Goal: Information Seeking & Learning: Learn about a topic

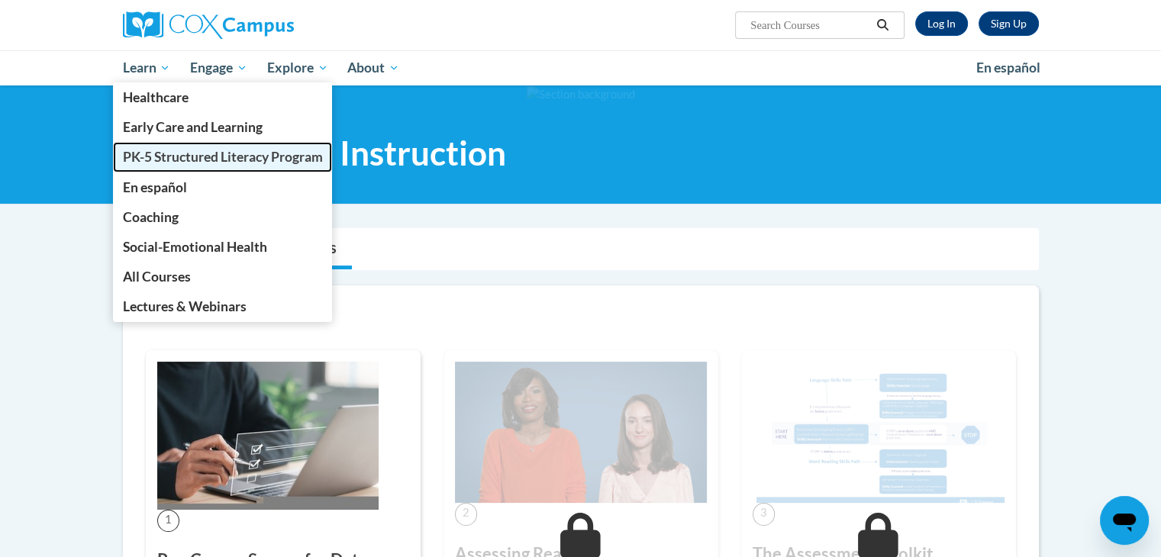
click at [144, 156] on span "PK-5 Structured Literacy Program" at bounding box center [222, 157] width 200 height 16
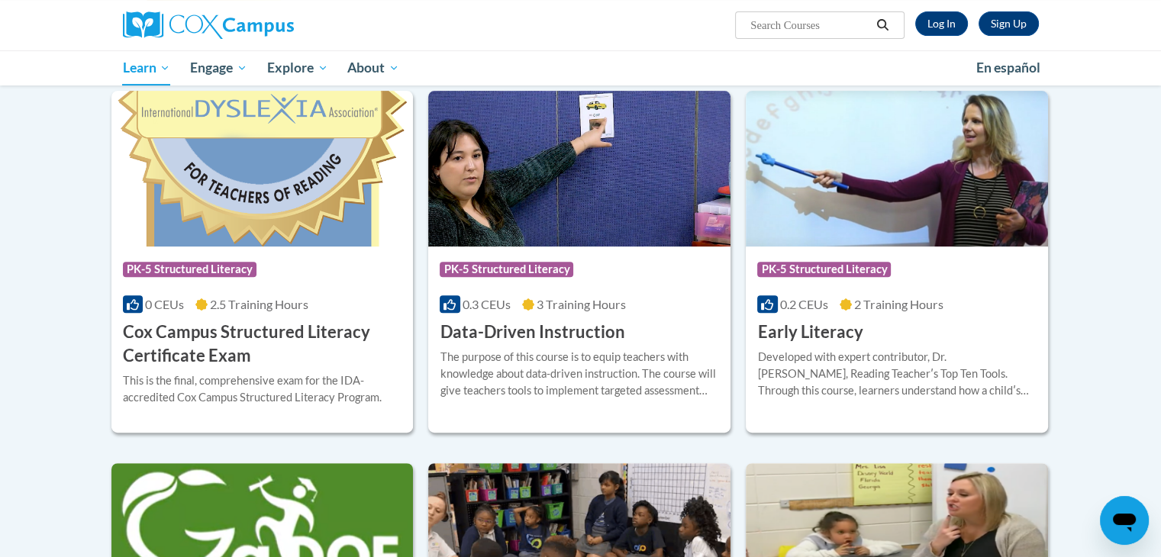
scroll to position [495, 0]
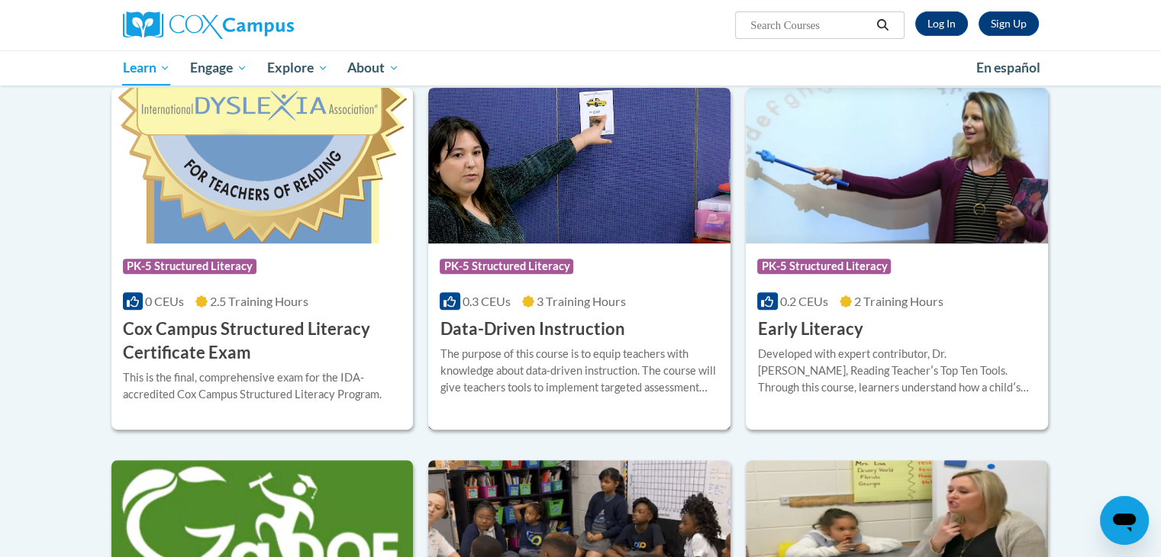
click at [585, 357] on div "The purpose of this course is to equip teachers with knowledge about data-drive…" at bounding box center [579, 371] width 279 height 50
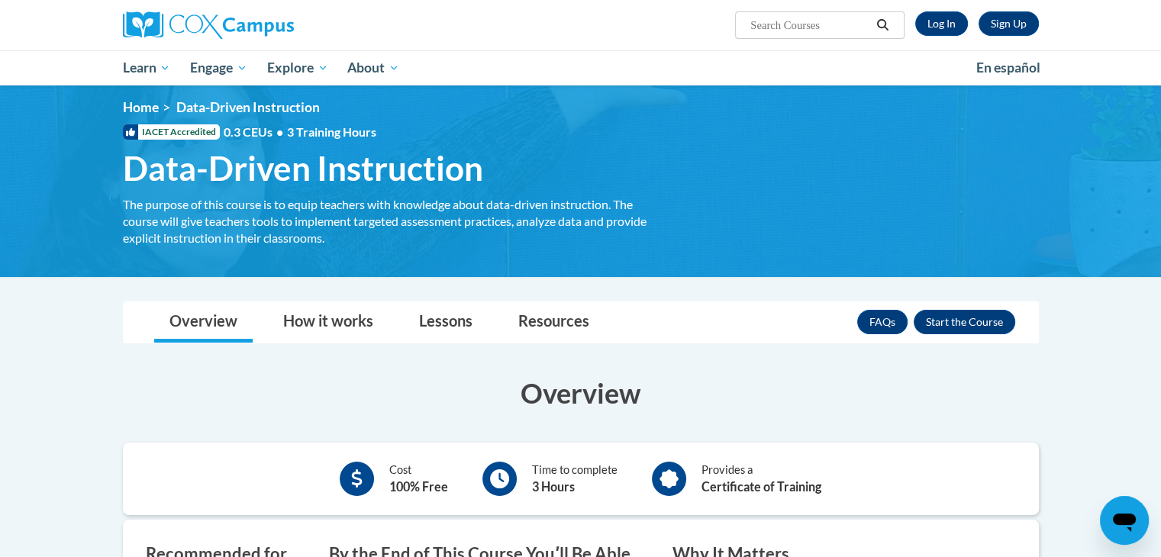
scroll to position [5, 0]
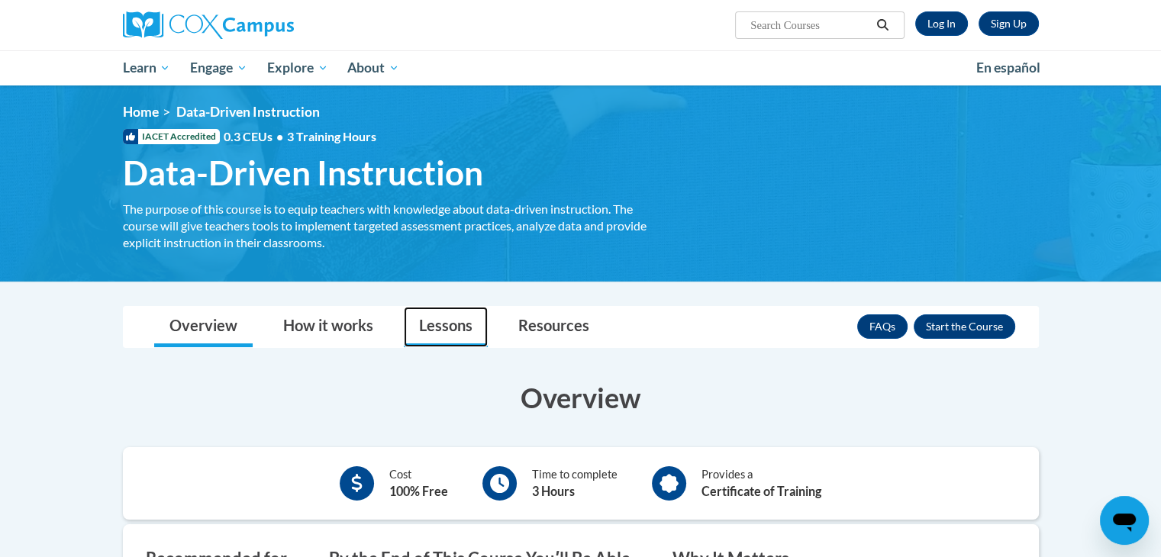
click at [453, 325] on link "Lessons" at bounding box center [446, 327] width 84 height 40
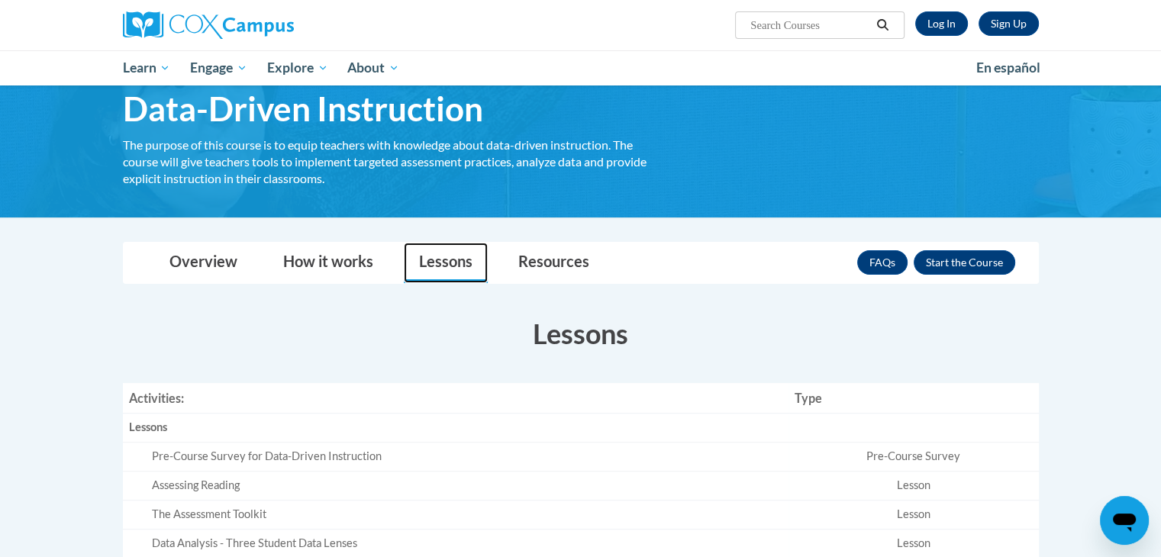
scroll to position [0, 0]
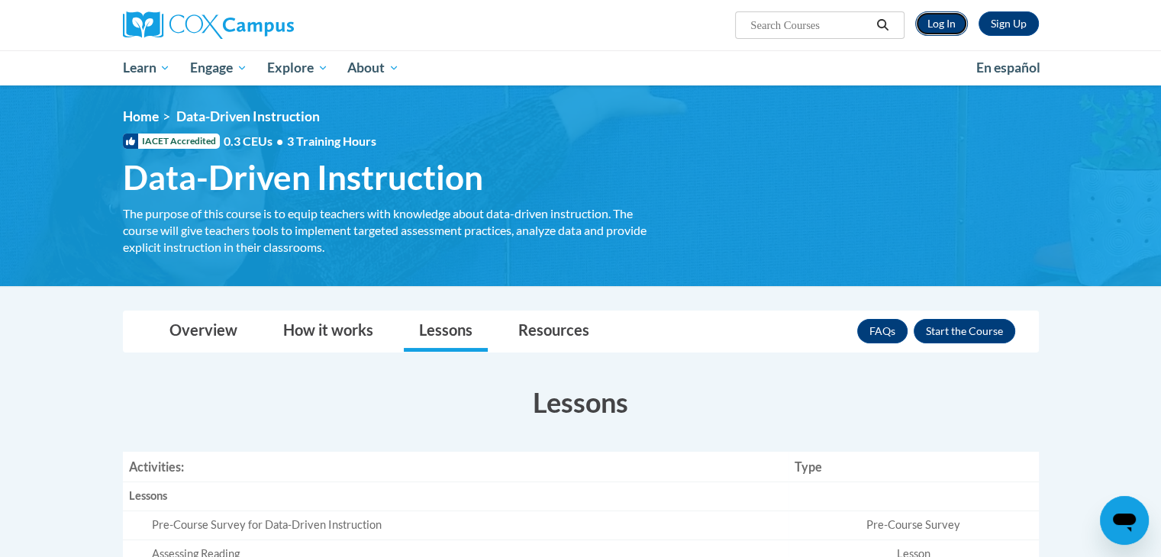
click at [948, 18] on link "Log In" at bounding box center [942, 23] width 53 height 24
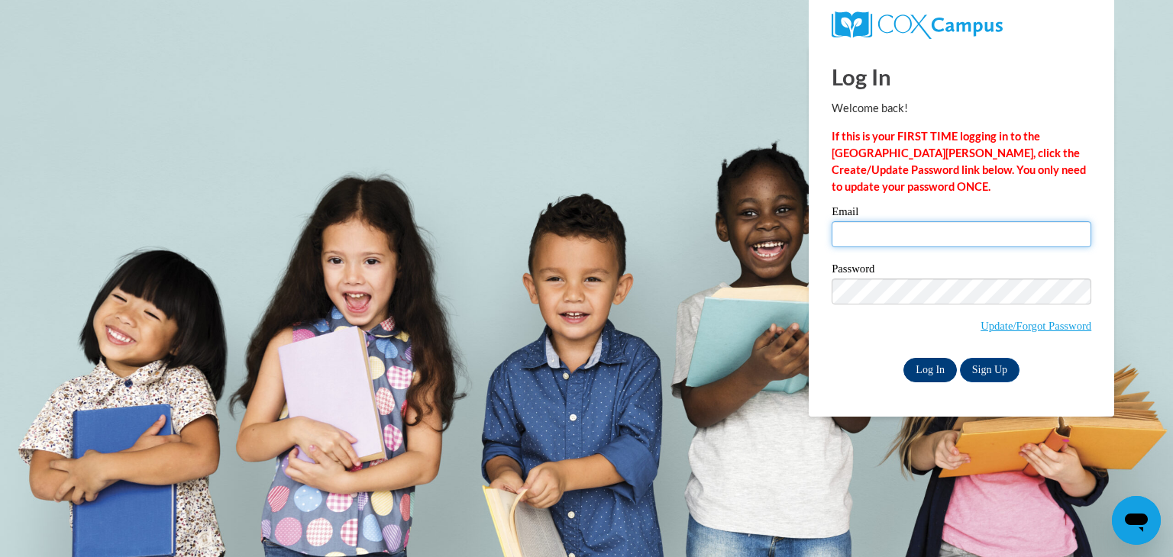
type input "lora.grech@pwssd.k12.wi.us"
click at [925, 366] on input "Log In" at bounding box center [929, 370] width 53 height 24
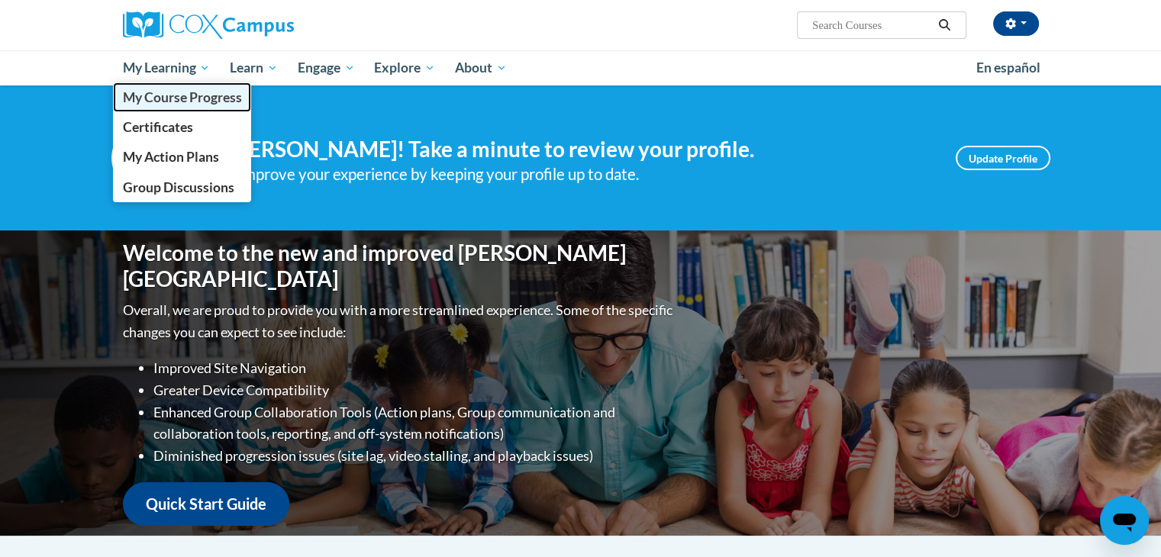
click at [147, 99] on span "My Course Progress" at bounding box center [181, 97] width 119 height 16
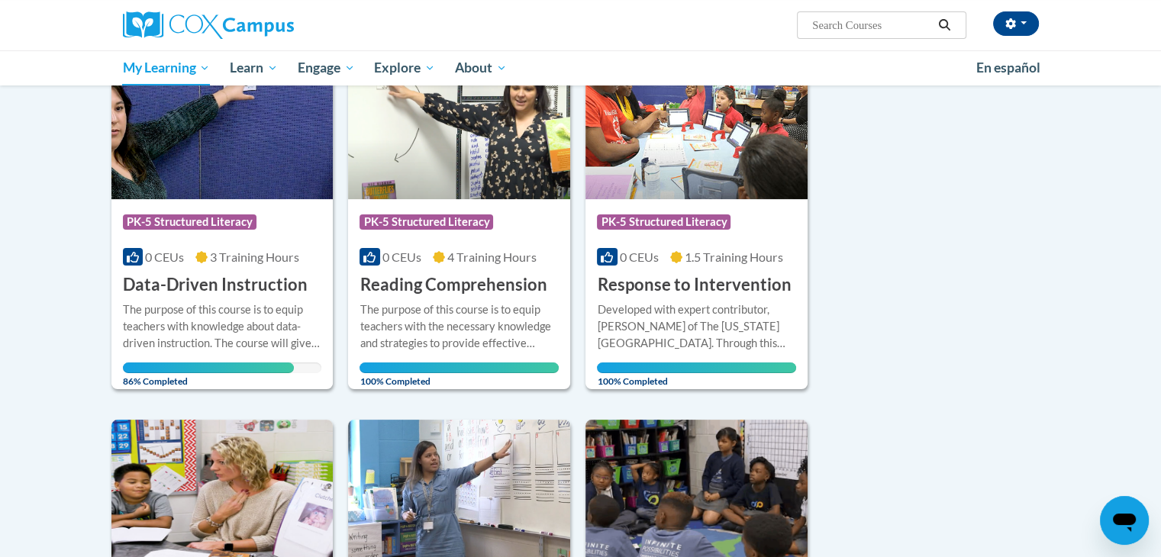
scroll to position [247, 0]
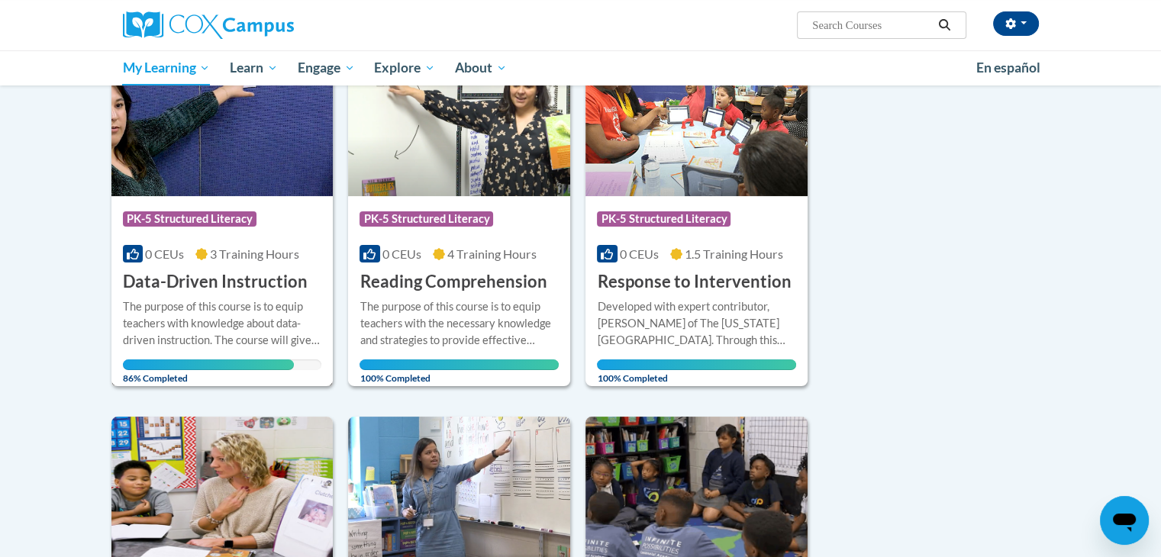
click at [174, 328] on div "The purpose of this course is to equip teachers with knowledge about data-drive…" at bounding box center [222, 324] width 199 height 50
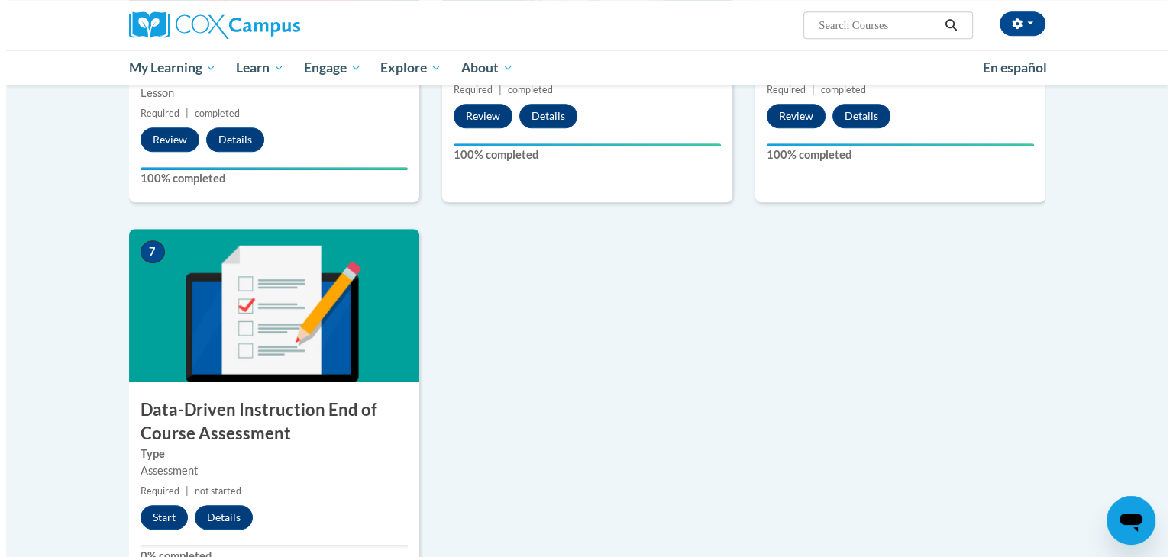
scroll to position [930, 0]
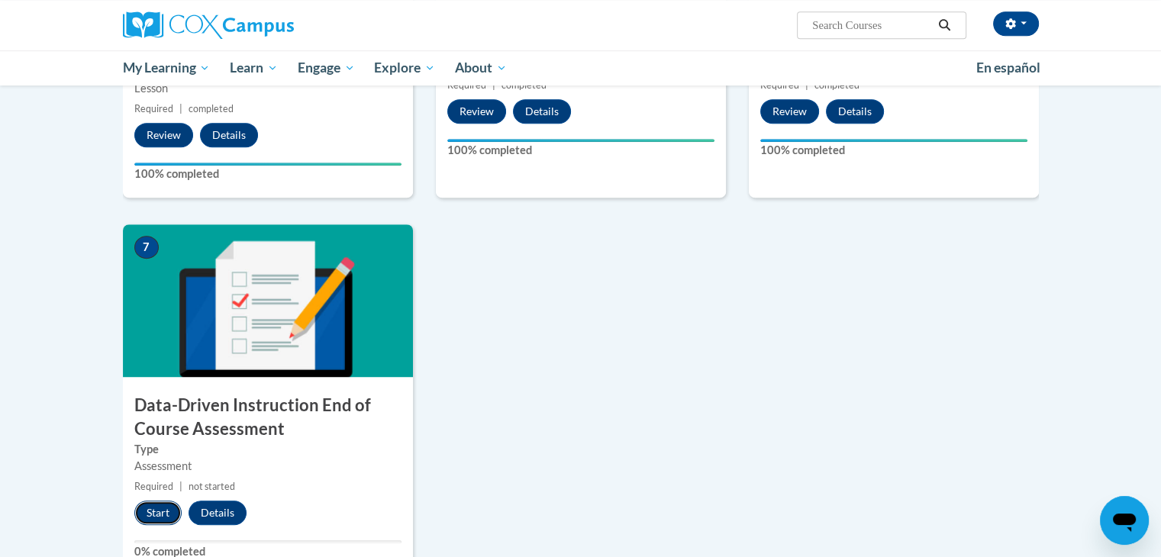
click at [153, 510] on button "Start" at bounding box center [157, 513] width 47 height 24
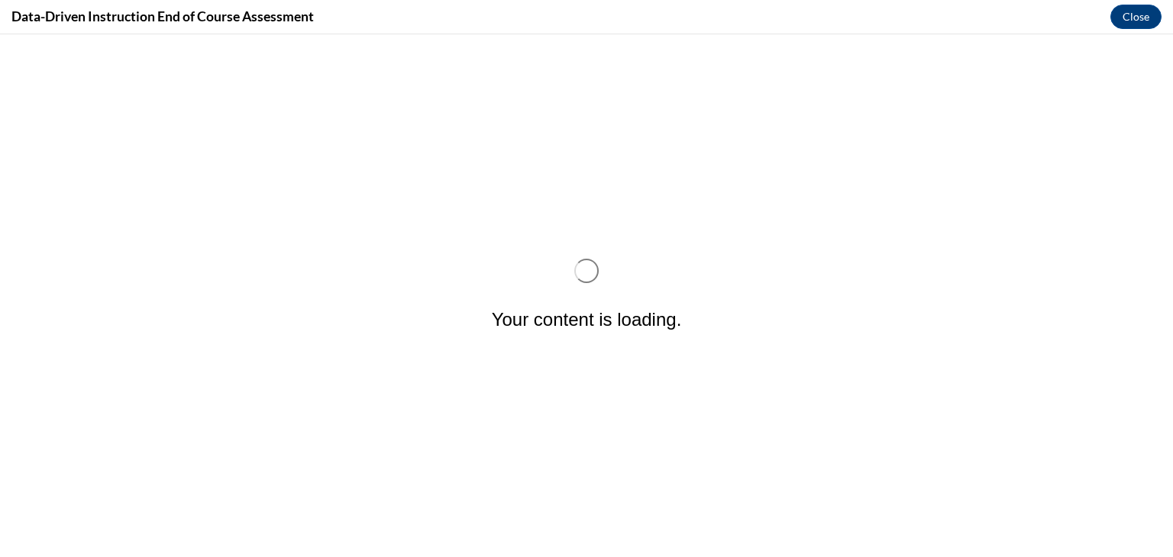
scroll to position [0, 0]
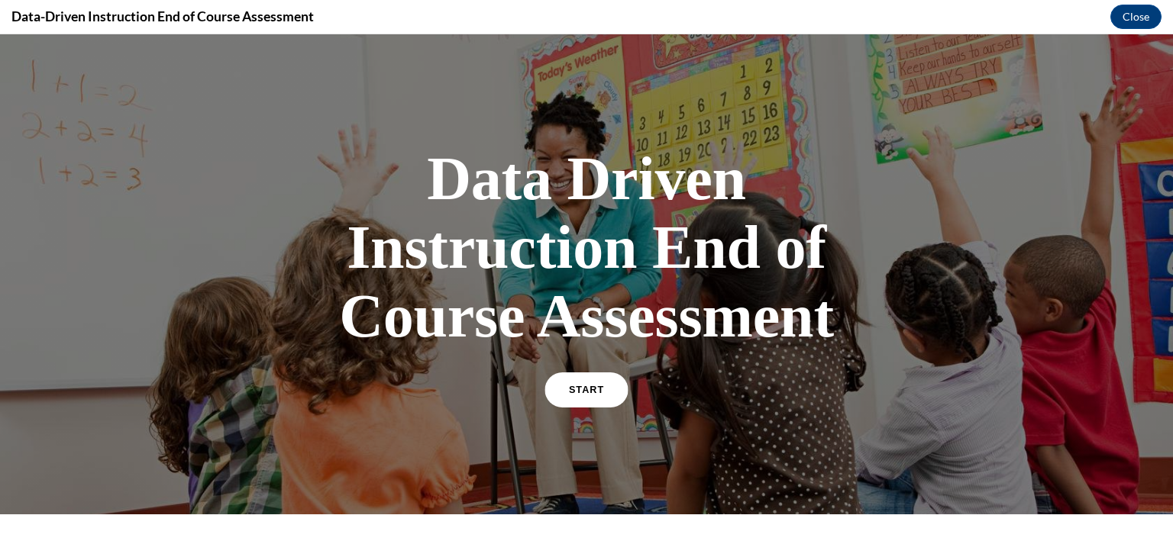
click at [563, 392] on link "START" at bounding box center [585, 390] width 83 height 35
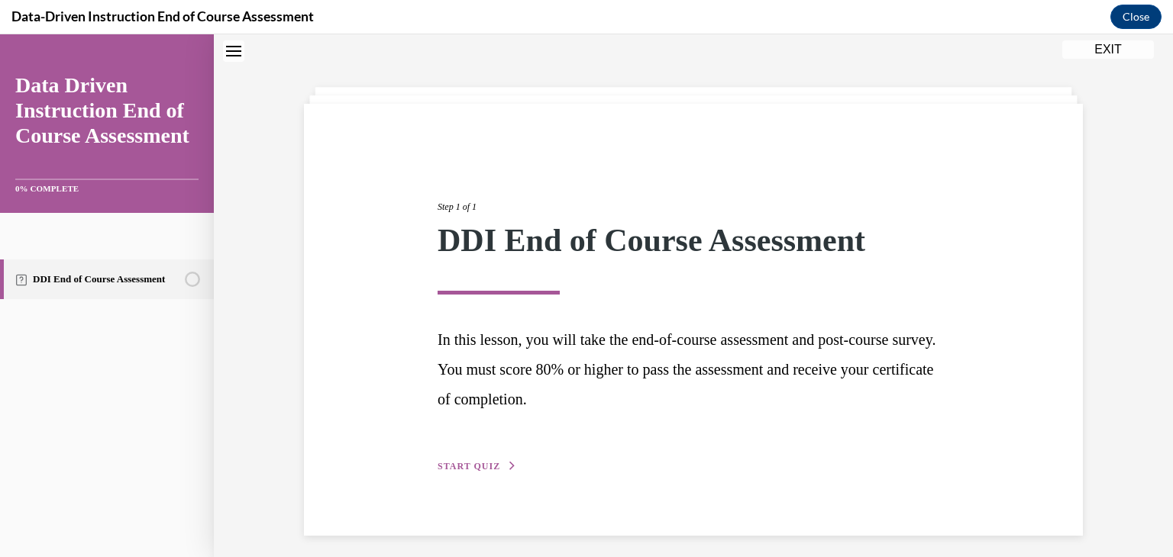
scroll to position [56, 0]
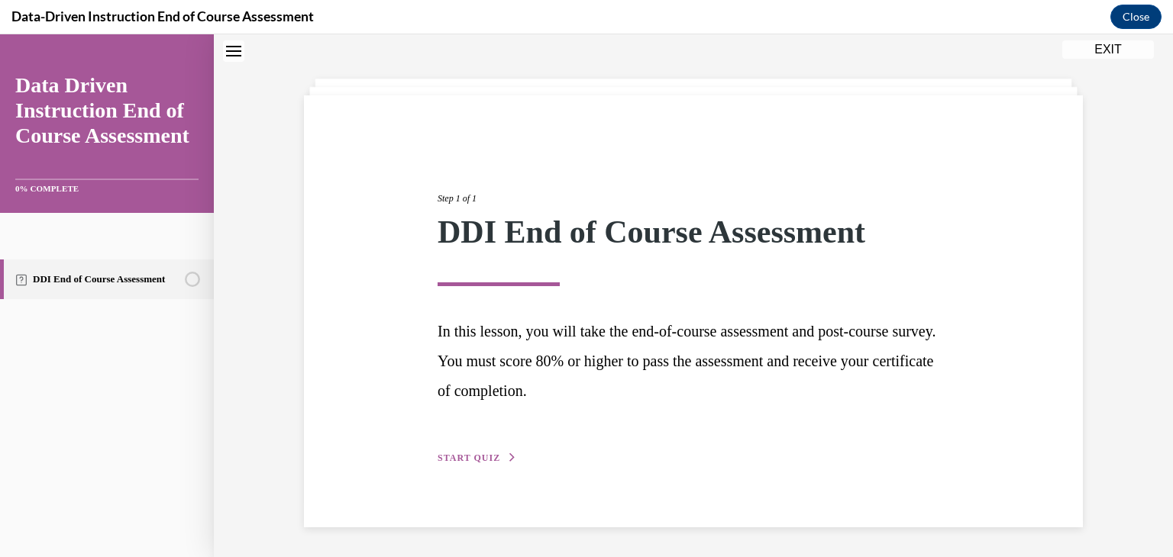
click at [476, 457] on span "START QUIZ" at bounding box center [469, 458] width 63 height 11
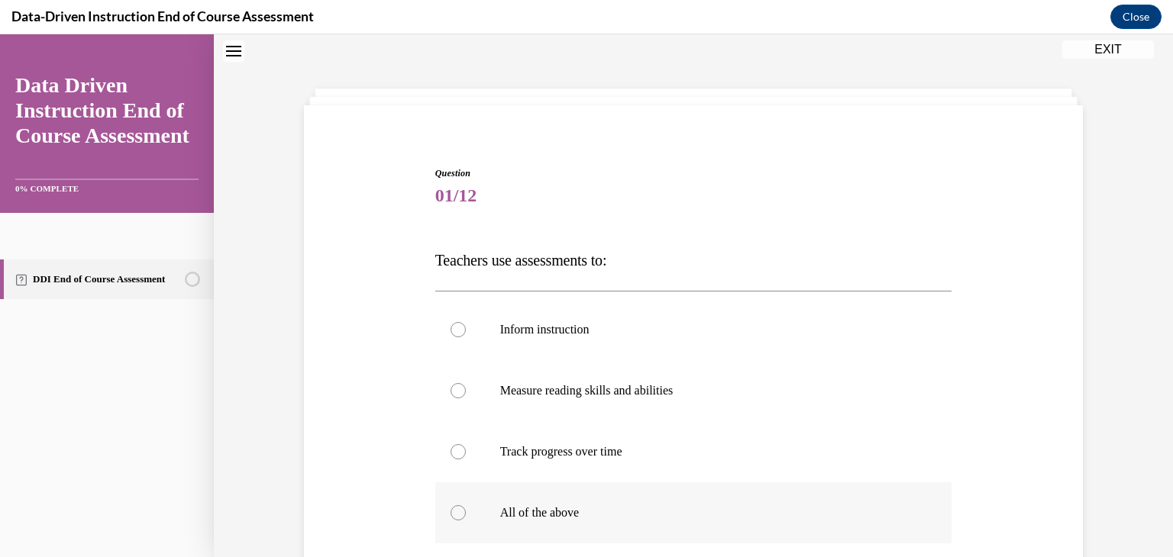
click at [454, 515] on div at bounding box center [458, 512] width 15 height 15
click at [454, 515] on input "All of the above" at bounding box center [458, 512] width 15 height 15
radio input "true"
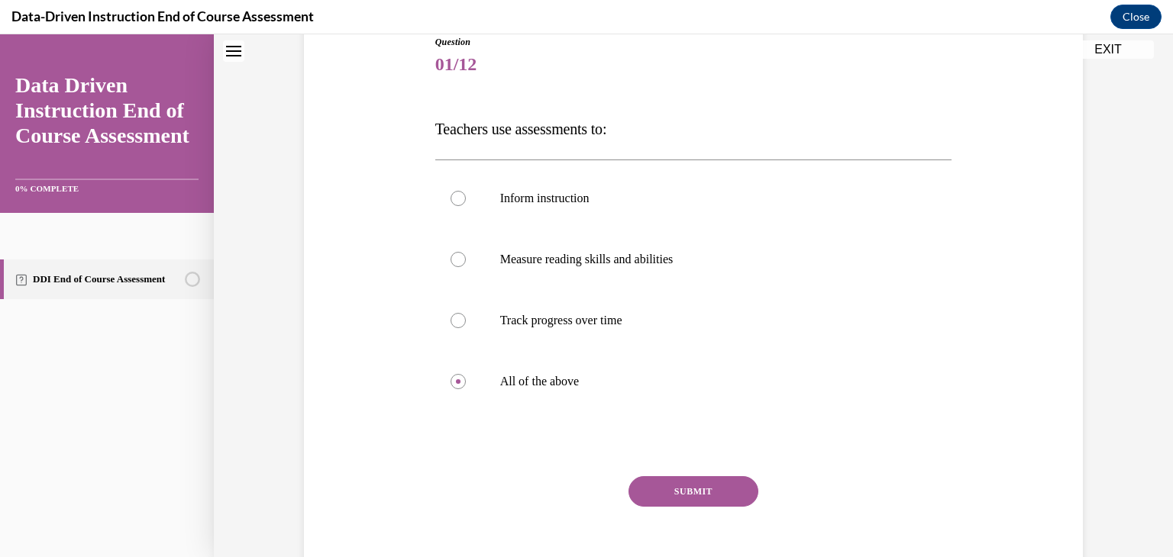
scroll to position [179, 0]
click at [672, 493] on button "SUBMIT" at bounding box center [693, 489] width 130 height 31
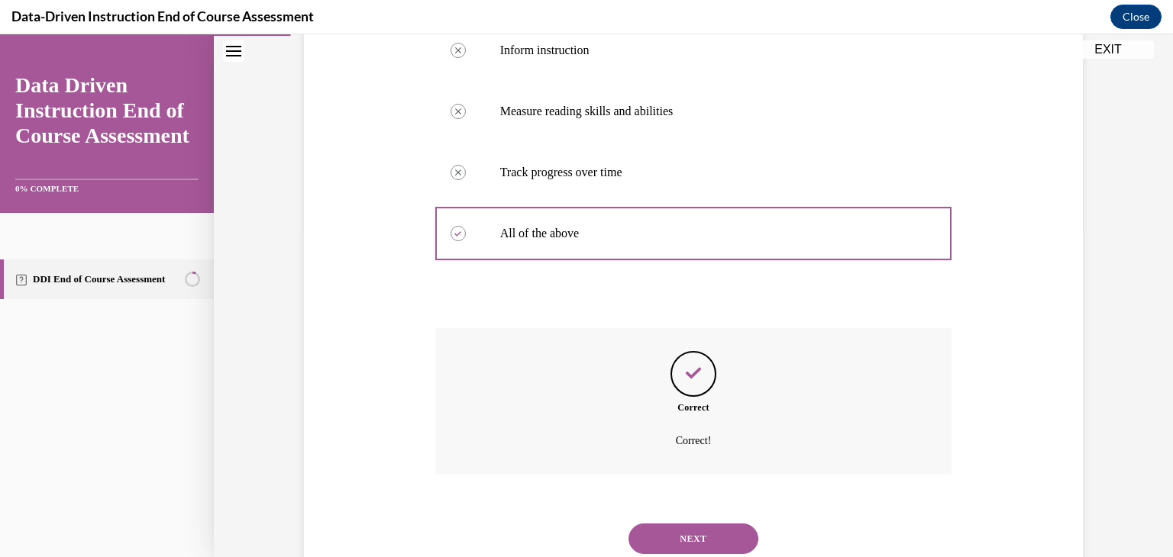
scroll to position [338, 0]
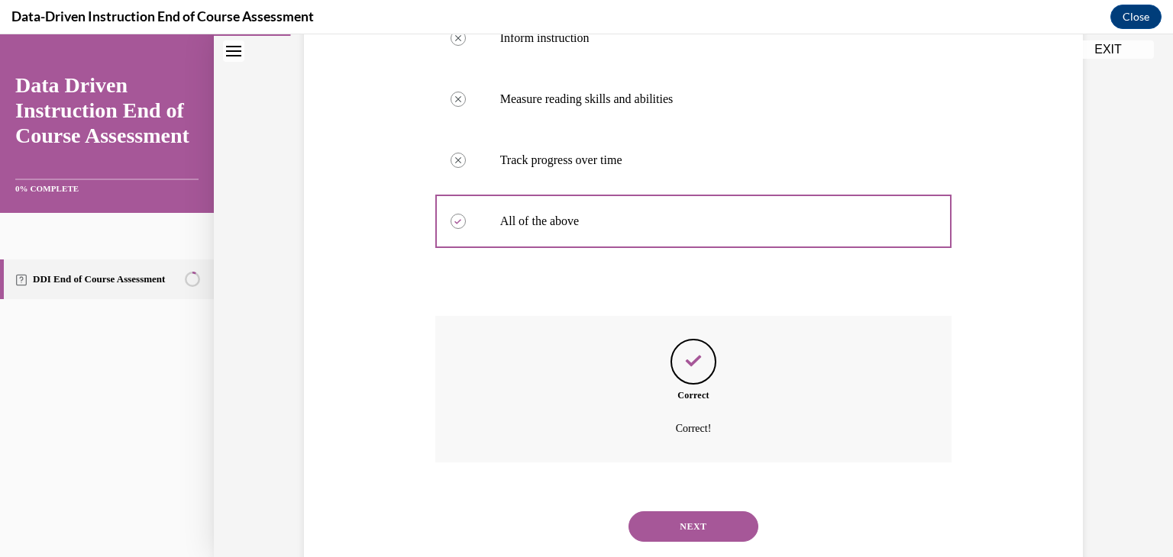
click at [698, 523] on button "NEXT" at bounding box center [693, 527] width 130 height 31
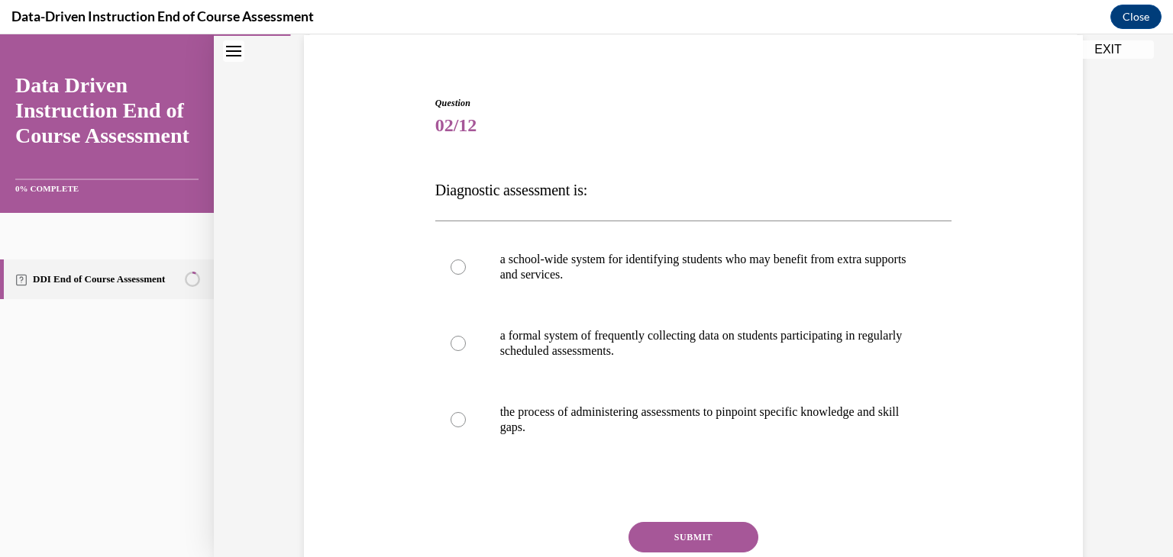
scroll to position [122, 0]
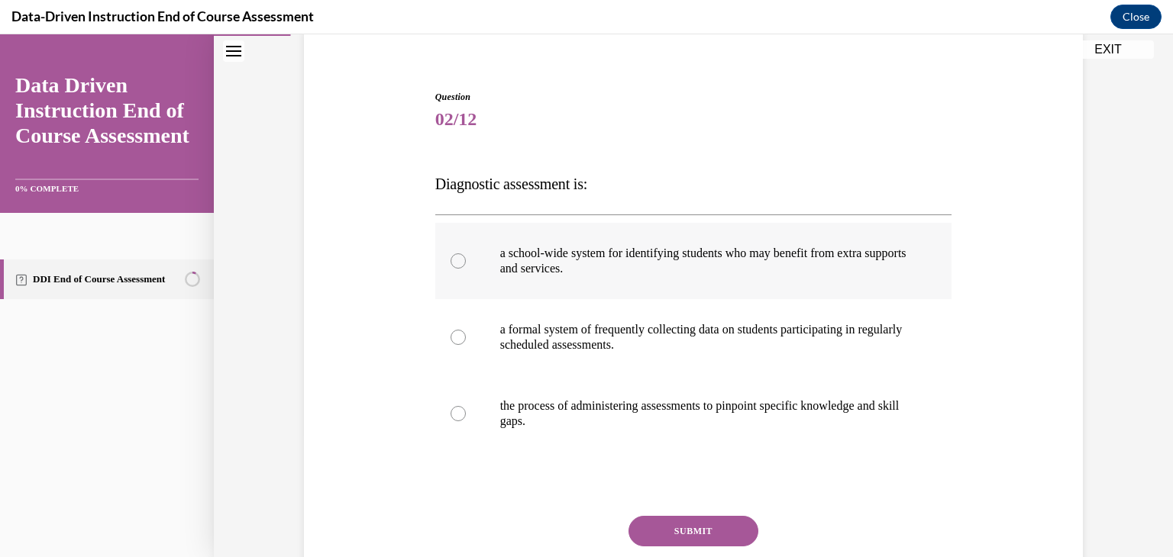
click at [454, 267] on div at bounding box center [458, 261] width 15 height 15
click at [454, 267] on input "a school-wide system for identifying students who may benefit from extra suppor…" at bounding box center [458, 261] width 15 height 15
radio input "true"
click at [659, 529] on button "SUBMIT" at bounding box center [693, 531] width 130 height 31
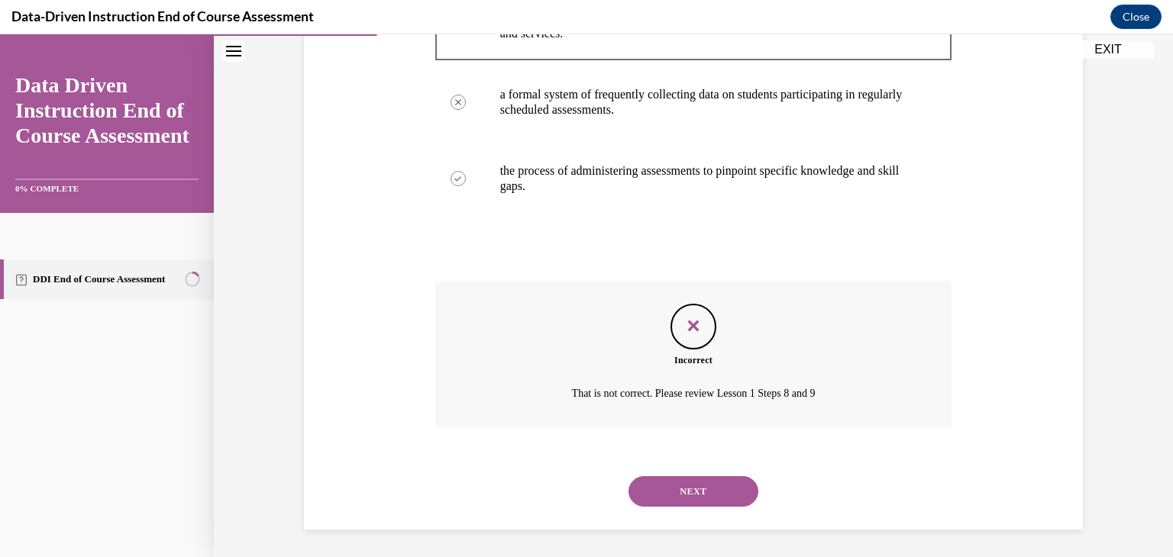
scroll to position [360, 0]
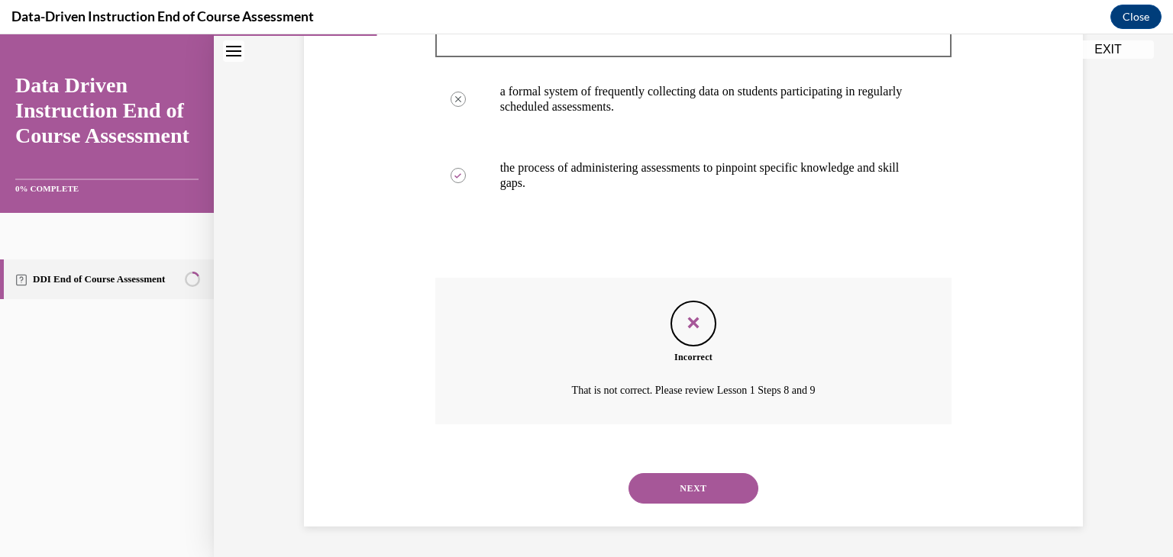
click at [693, 487] on button "NEXT" at bounding box center [693, 488] width 130 height 31
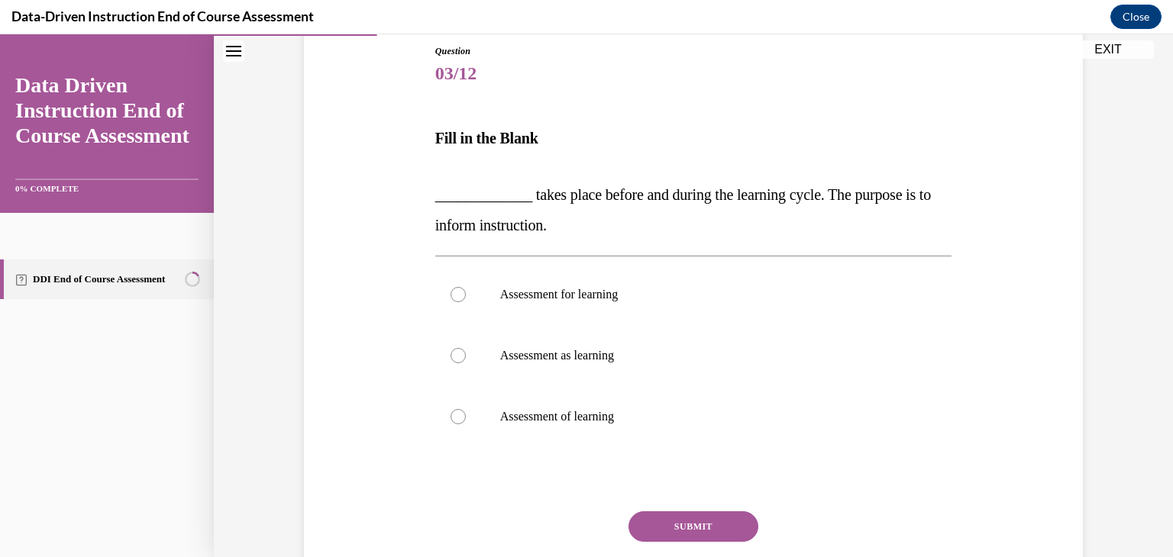
scroll to position [169, 0]
click at [659, 429] on label "Assessment of learning" at bounding box center [693, 416] width 517 height 61
click at [466, 424] on input "Assessment of learning" at bounding box center [458, 416] width 15 height 15
radio input "true"
click at [680, 520] on button "SUBMIT" at bounding box center [693, 526] width 130 height 31
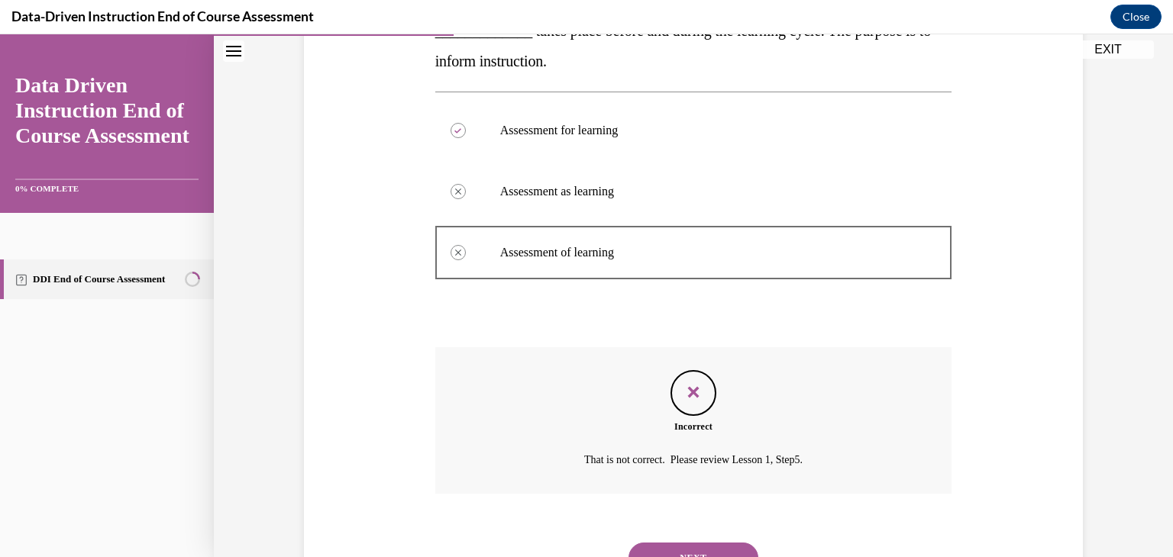
scroll to position [361, 0]
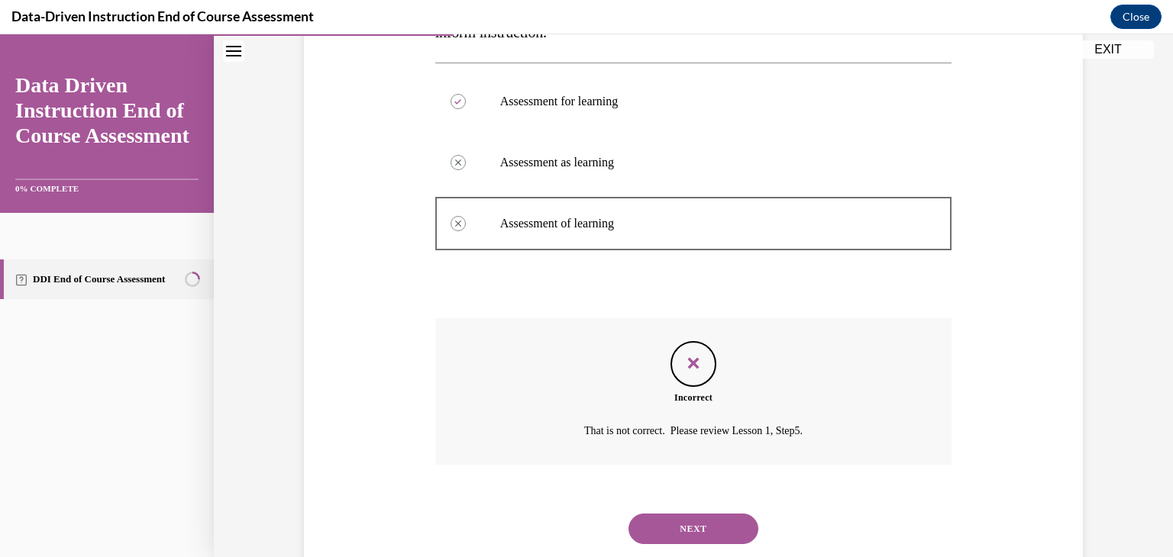
click at [729, 529] on button "NEXT" at bounding box center [693, 529] width 130 height 31
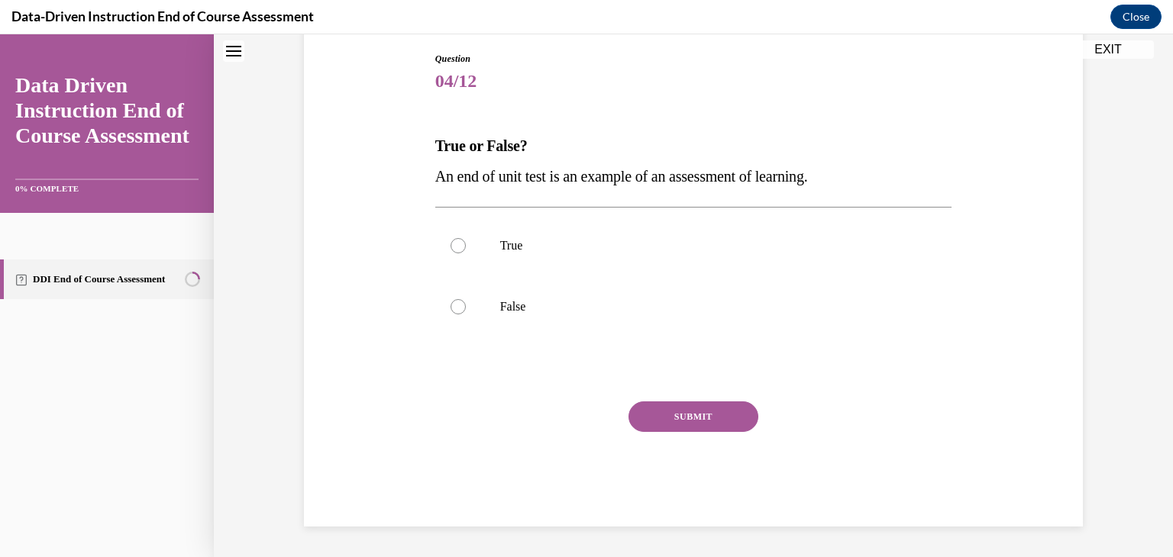
scroll to position [46, 0]
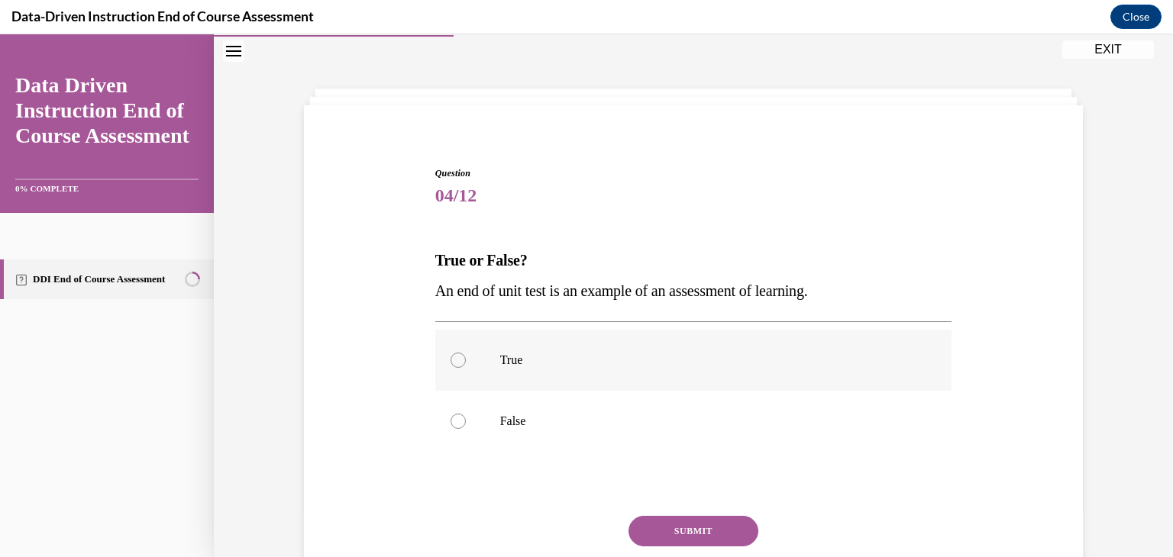
click at [500, 354] on p "True" at bounding box center [707, 360] width 414 height 15
click at [466, 354] on input "True" at bounding box center [458, 360] width 15 height 15
radio input "true"
click at [663, 520] on button "SUBMIT" at bounding box center [693, 531] width 130 height 31
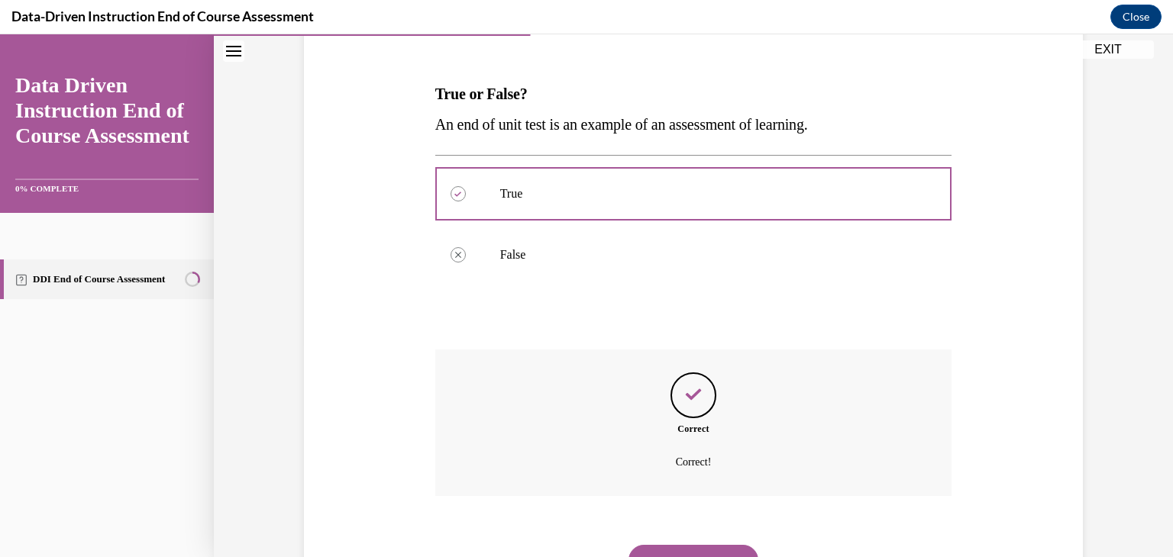
scroll to position [284, 0]
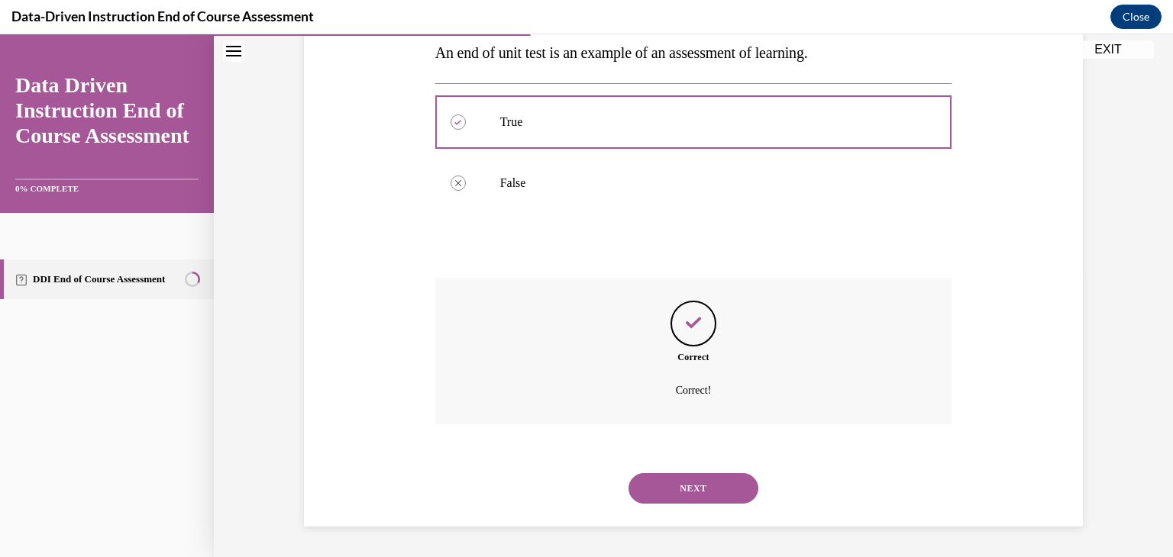
click at [717, 478] on button "NEXT" at bounding box center [693, 488] width 130 height 31
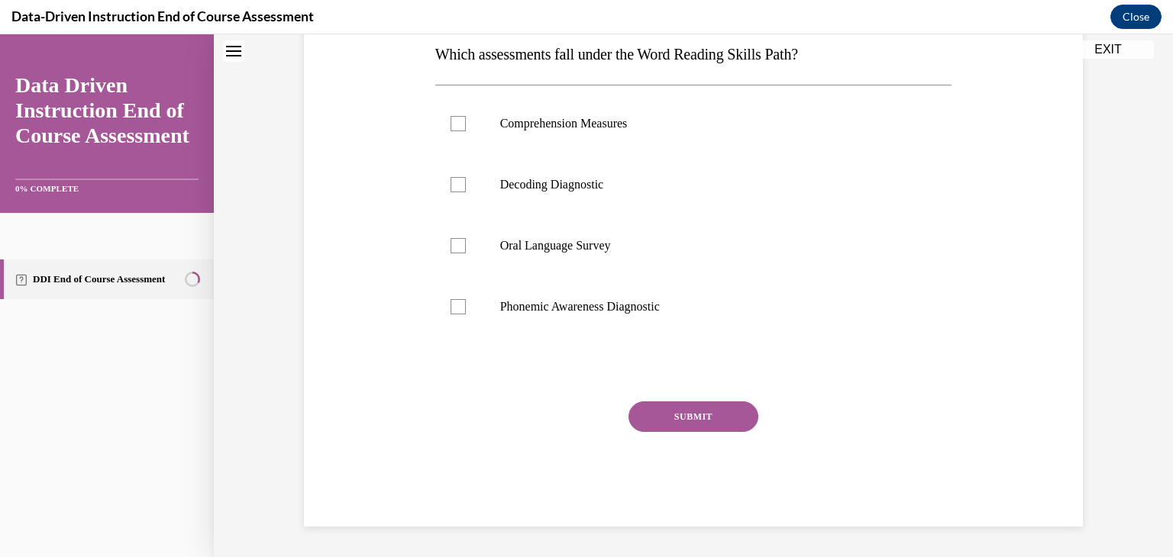
scroll to position [46, 0]
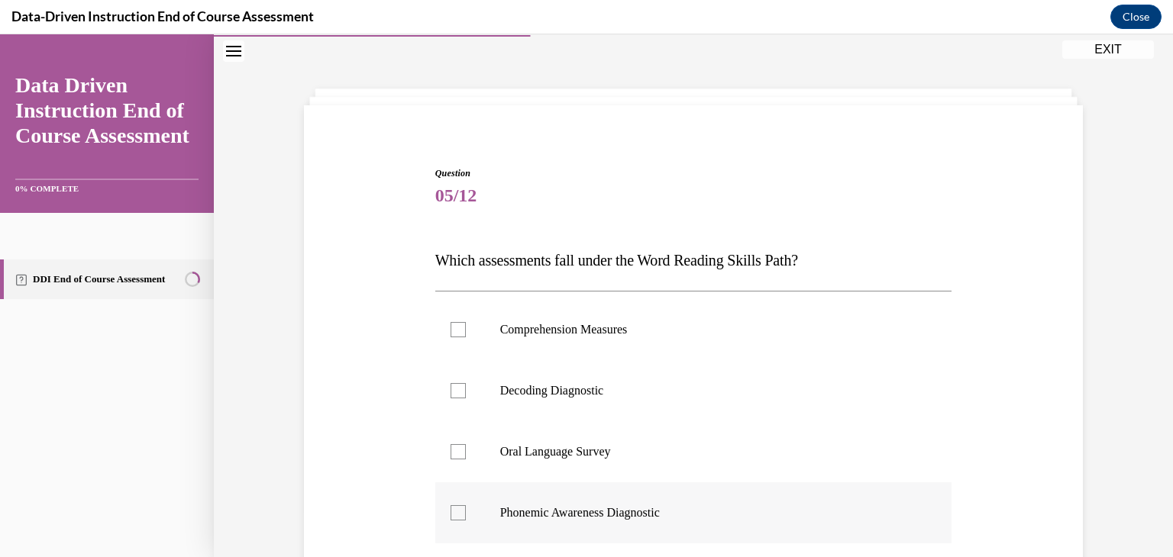
click at [452, 510] on div at bounding box center [458, 512] width 15 height 15
click at [452, 510] on input "Phonemic Awareness Diagnostic" at bounding box center [458, 512] width 15 height 15
checkbox input "true"
click at [456, 390] on div at bounding box center [458, 390] width 15 height 15
click at [456, 390] on input "Decoding Diagnostic" at bounding box center [458, 390] width 15 height 15
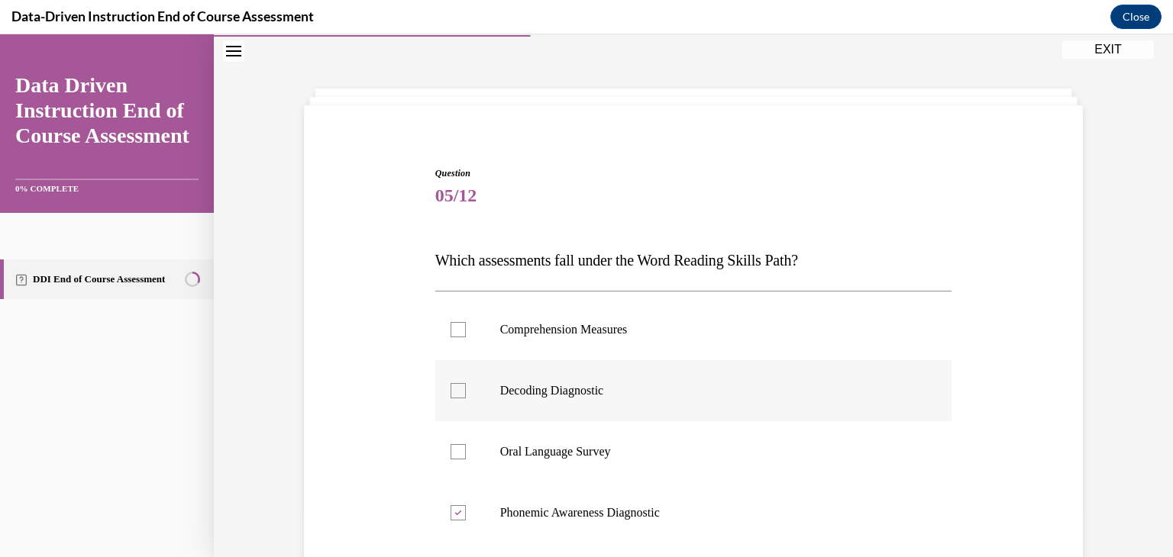
checkbox input "true"
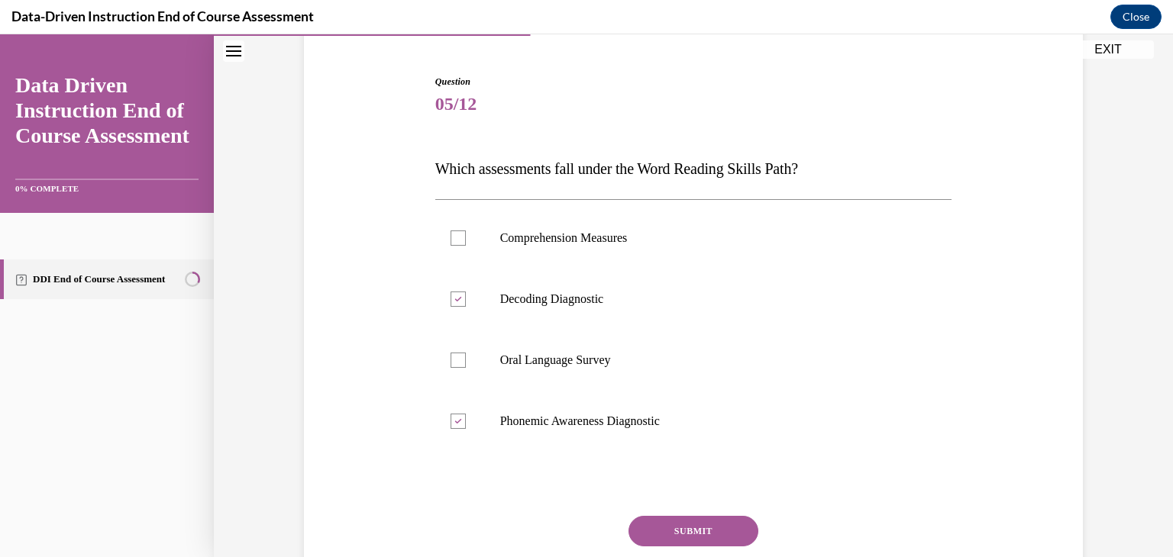
scroll to position [186, 0]
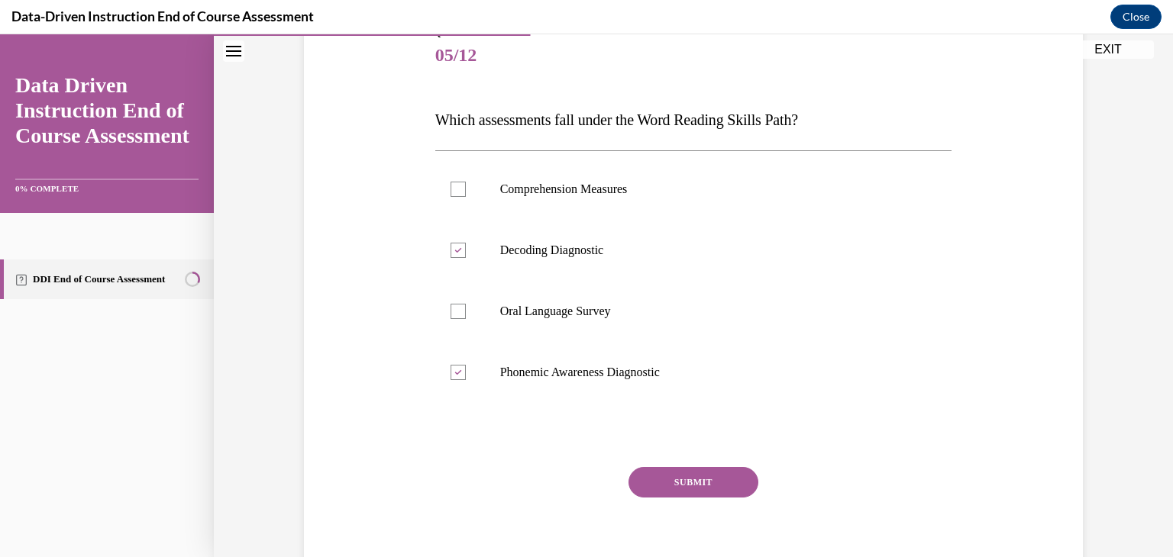
click at [698, 480] on button "SUBMIT" at bounding box center [693, 482] width 130 height 31
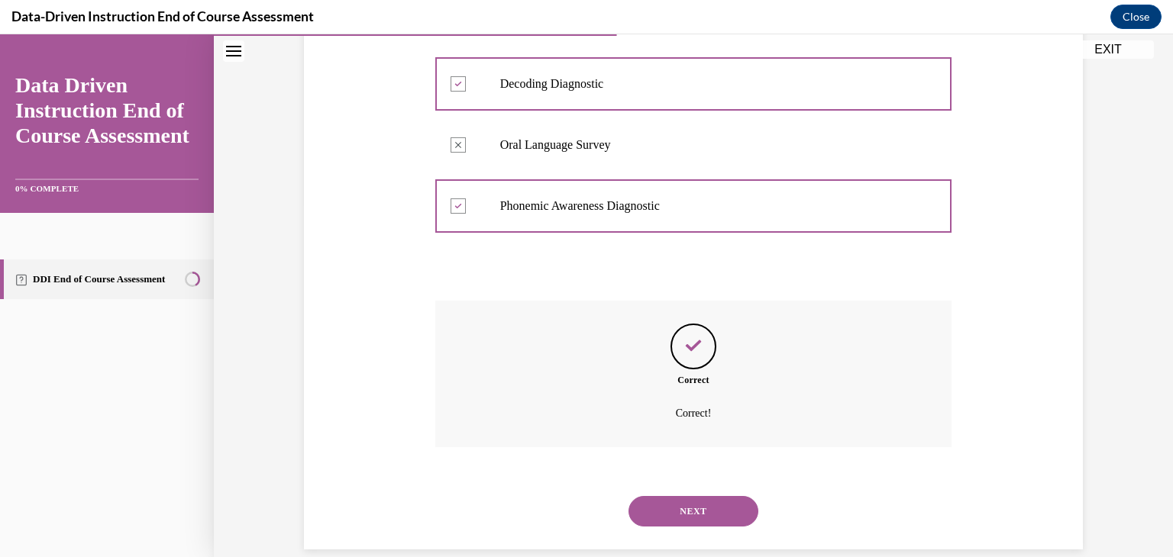
scroll to position [354, 0]
click at [725, 507] on button "NEXT" at bounding box center [693, 511] width 130 height 31
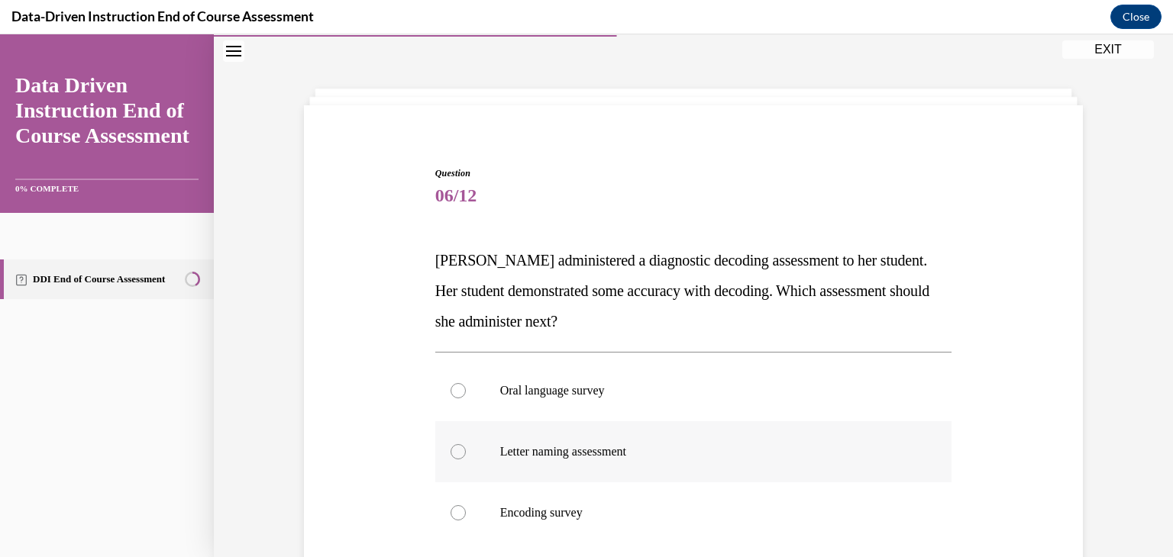
click at [462, 453] on label "Letter naming assessment" at bounding box center [693, 452] width 517 height 61
click at [462, 453] on input "Letter naming assessment" at bounding box center [458, 451] width 15 height 15
radio input "true"
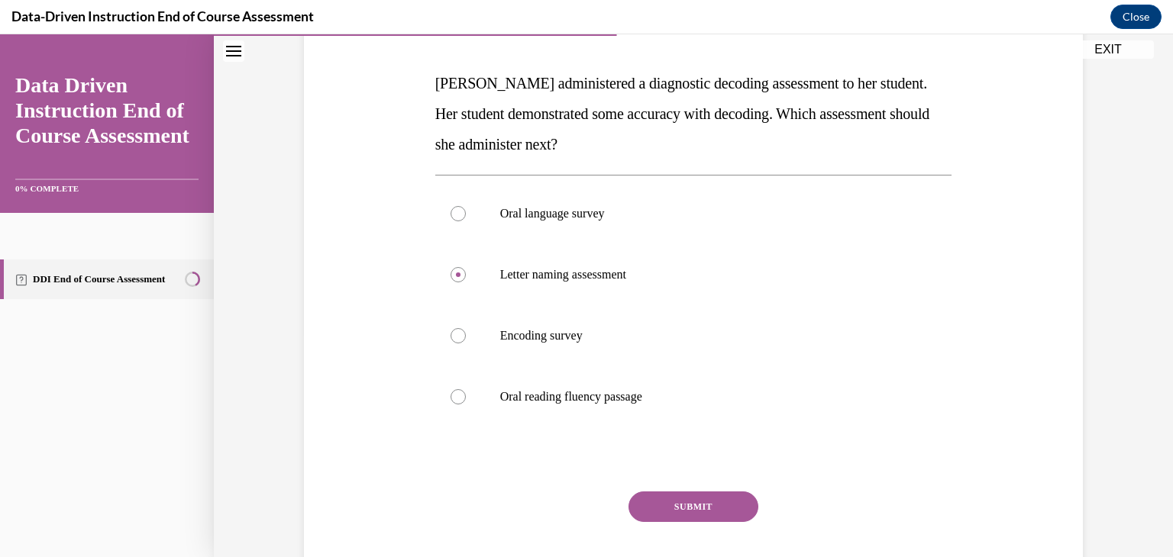
scroll to position [224, 0]
click at [699, 500] on button "SUBMIT" at bounding box center [693, 506] width 130 height 31
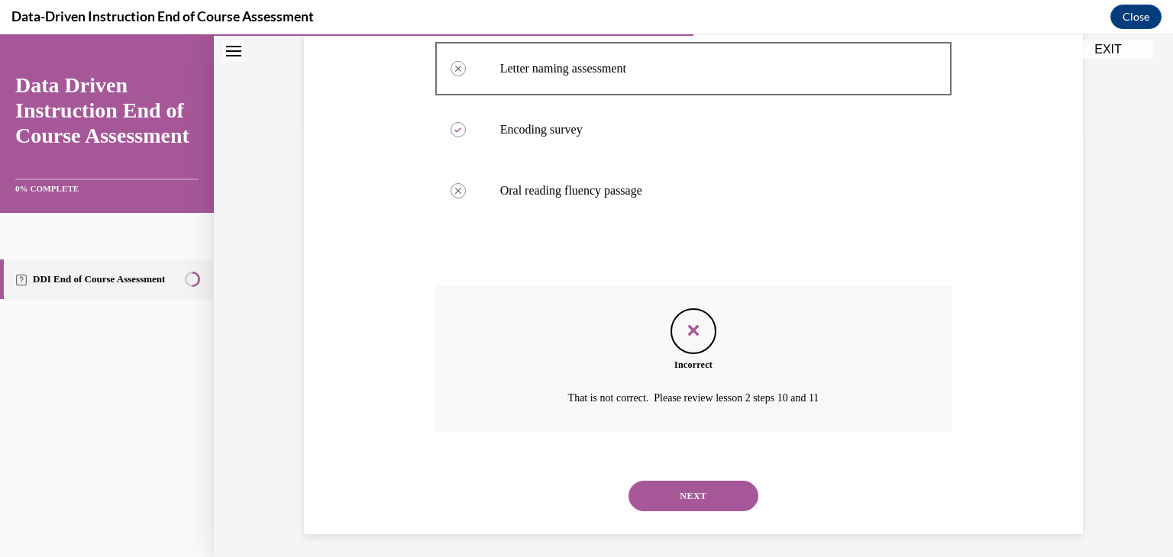
scroll to position [431, 0]
click at [725, 486] on button "NEXT" at bounding box center [693, 495] width 130 height 31
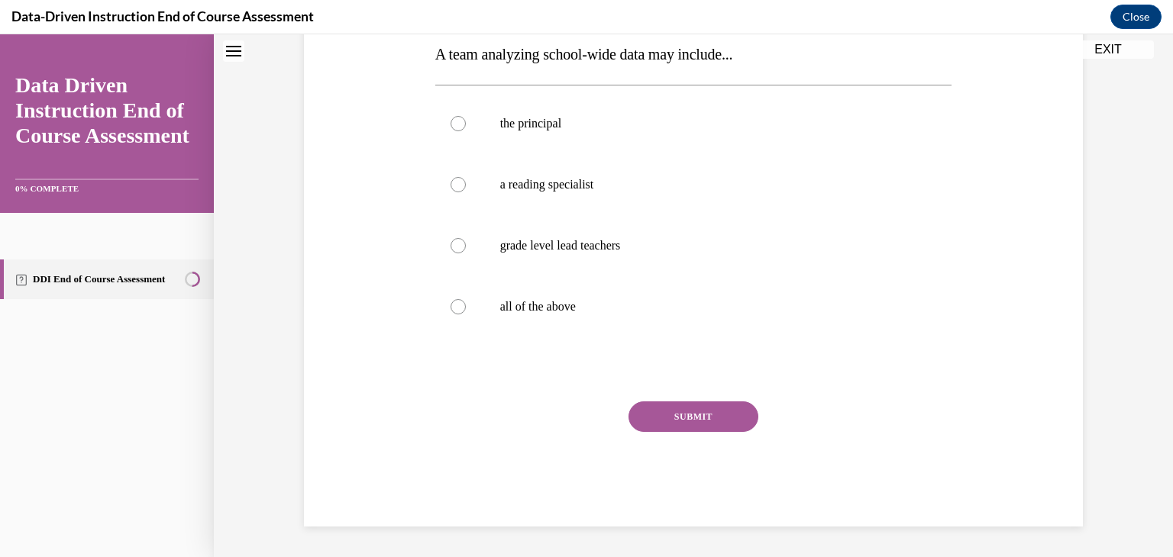
scroll to position [46, 0]
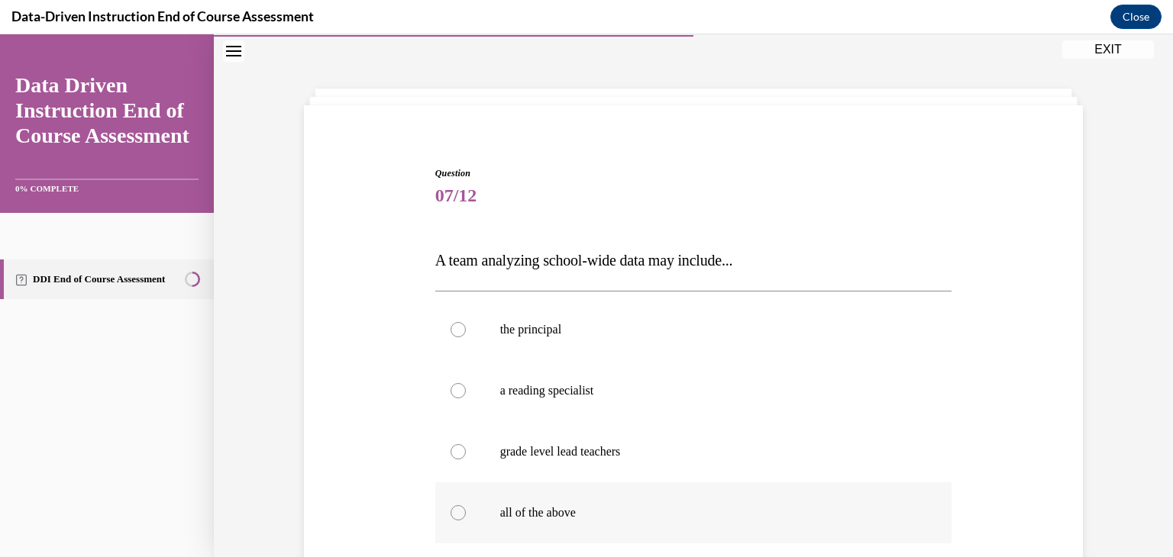
click at [457, 512] on div at bounding box center [458, 512] width 15 height 15
click at [457, 512] on input "all of the above" at bounding box center [458, 512] width 15 height 15
radio input "true"
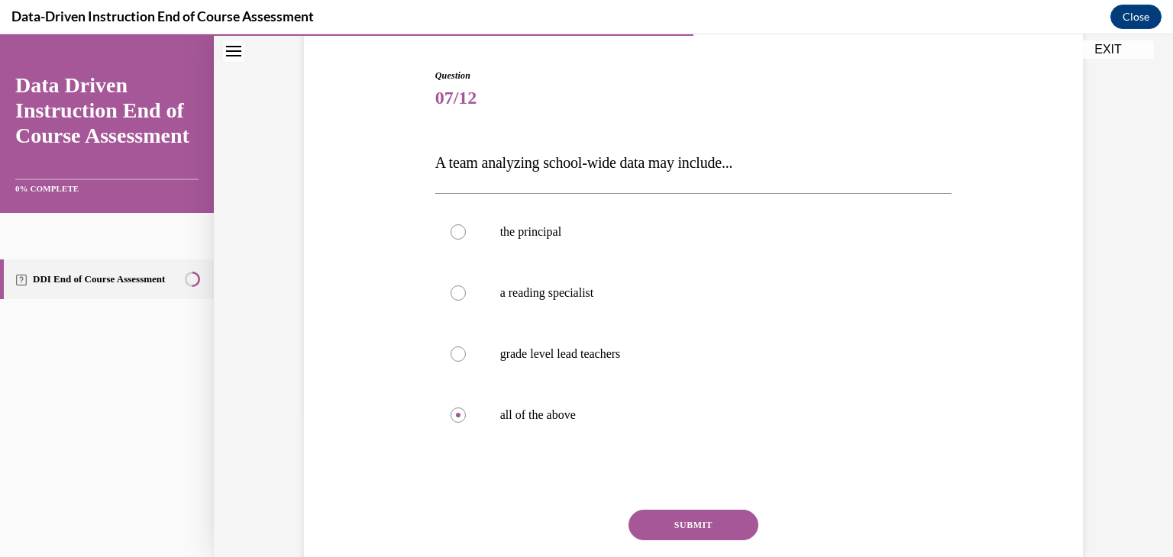
scroll to position [192, 0]
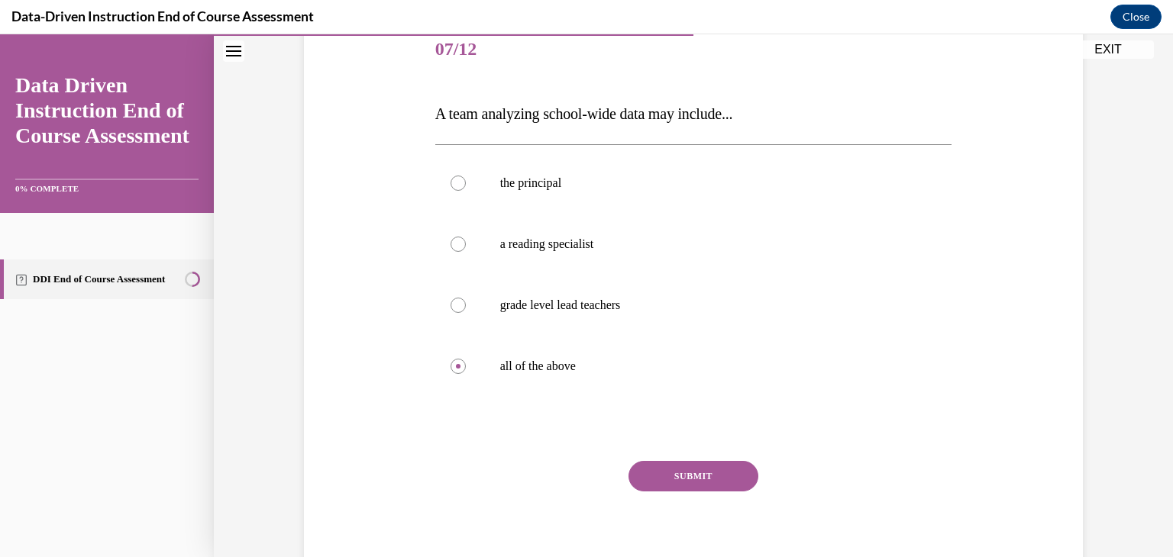
click at [693, 486] on button "SUBMIT" at bounding box center [693, 476] width 130 height 31
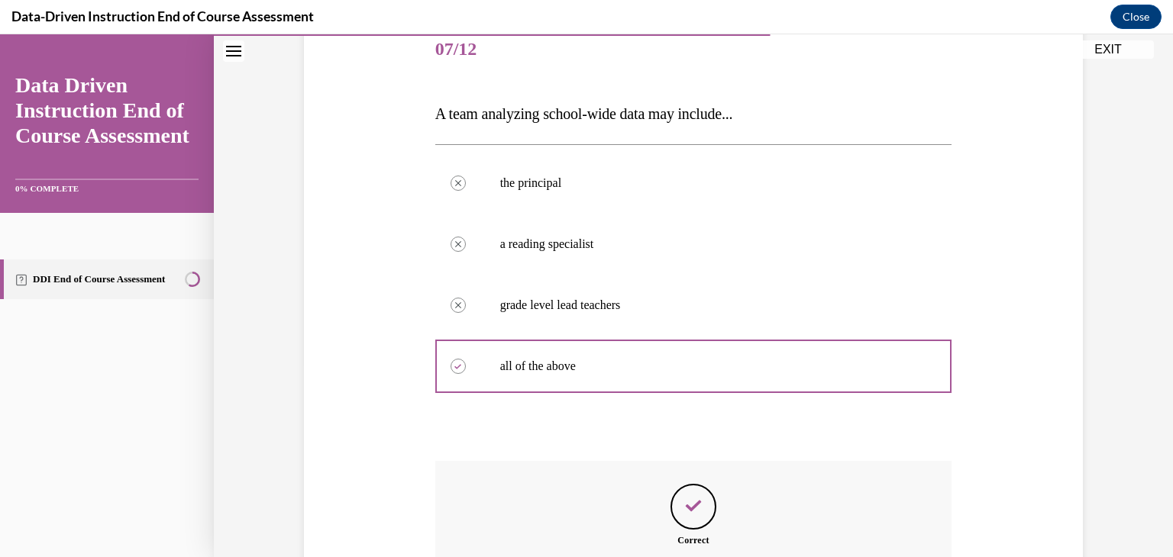
scroll to position [376, 0]
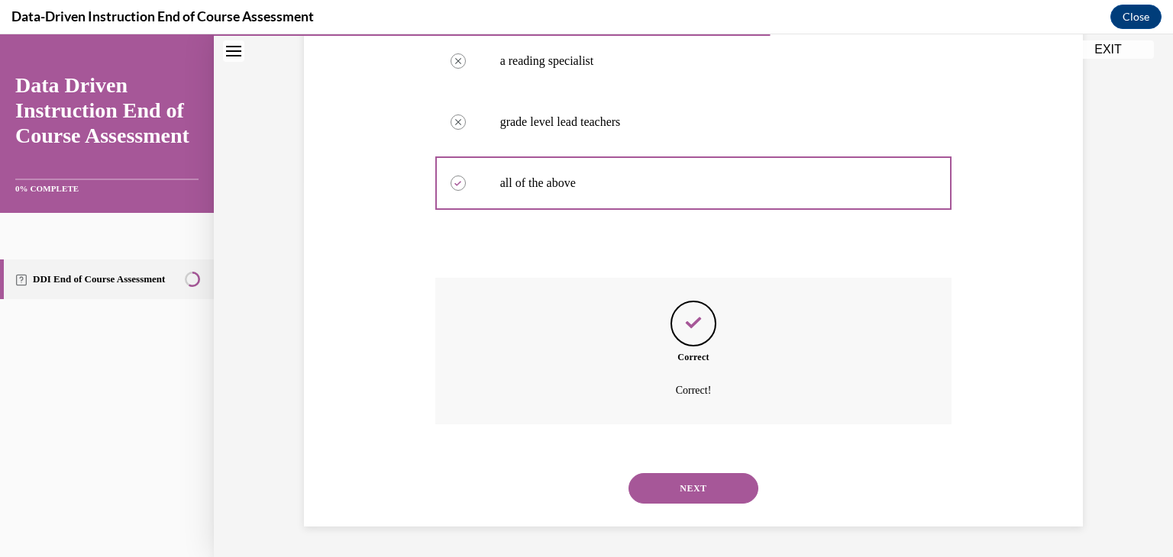
click at [718, 486] on button "NEXT" at bounding box center [693, 488] width 130 height 31
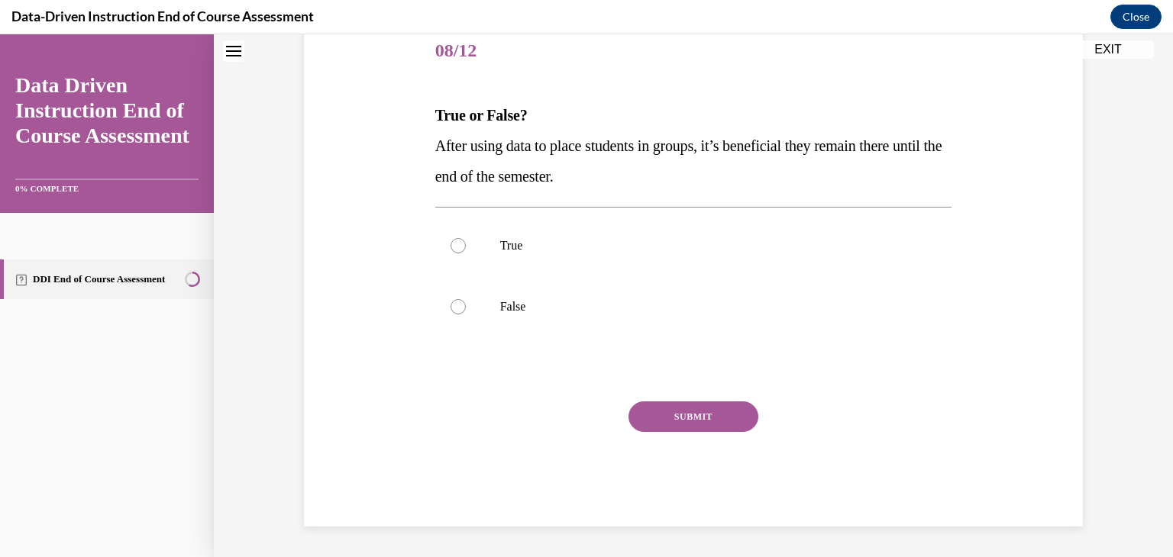
scroll to position [46, 0]
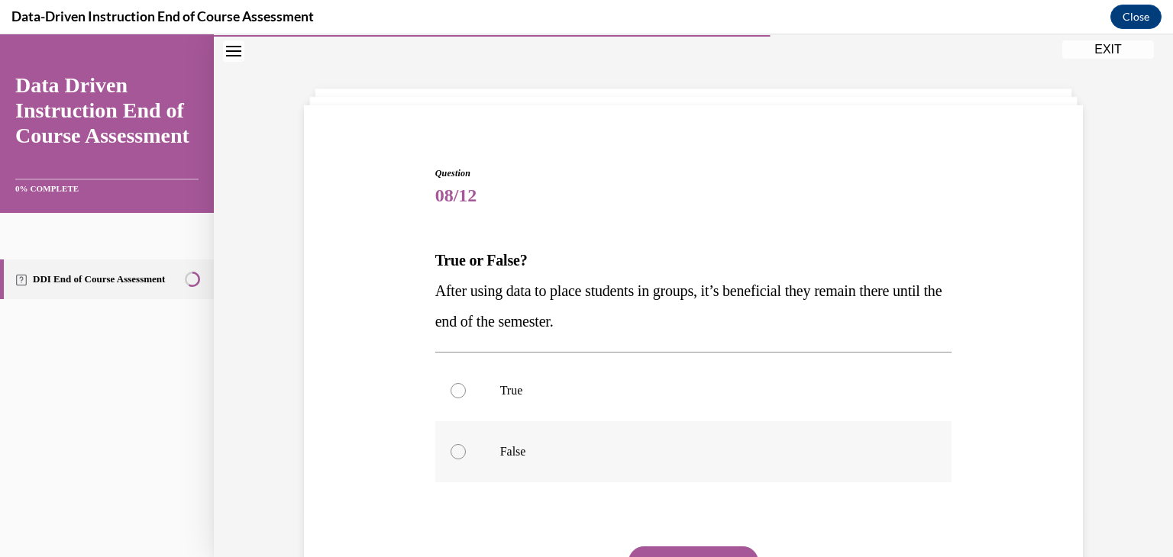
click at [446, 444] on label "False" at bounding box center [693, 452] width 517 height 61
click at [451, 444] on input "False" at bounding box center [458, 451] width 15 height 15
radio input "true"
click at [691, 548] on button "SUBMIT" at bounding box center [693, 562] width 130 height 31
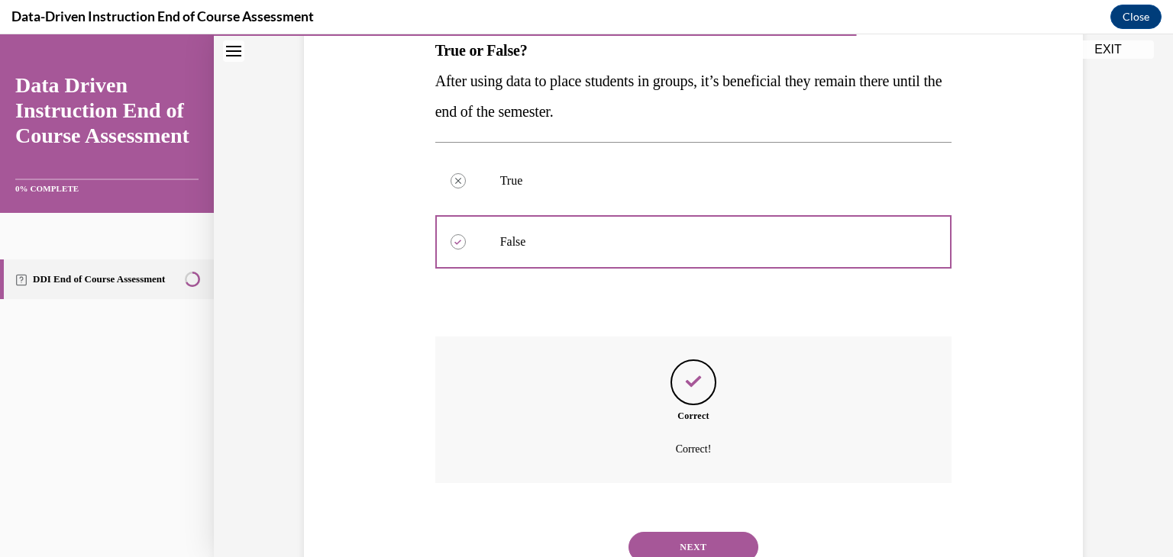
scroll to position [296, 0]
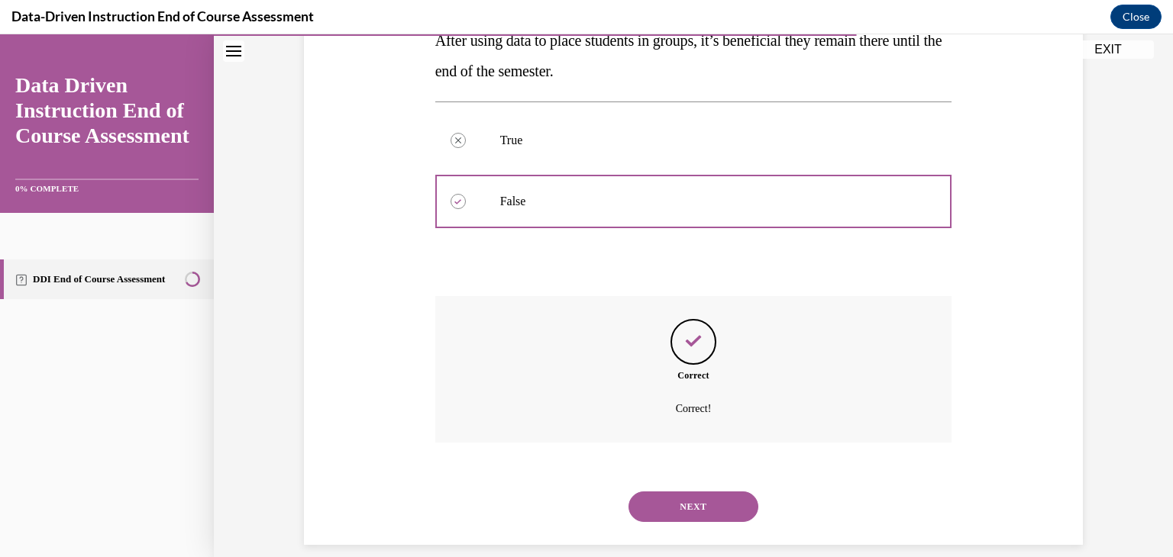
click at [731, 508] on button "NEXT" at bounding box center [693, 507] width 130 height 31
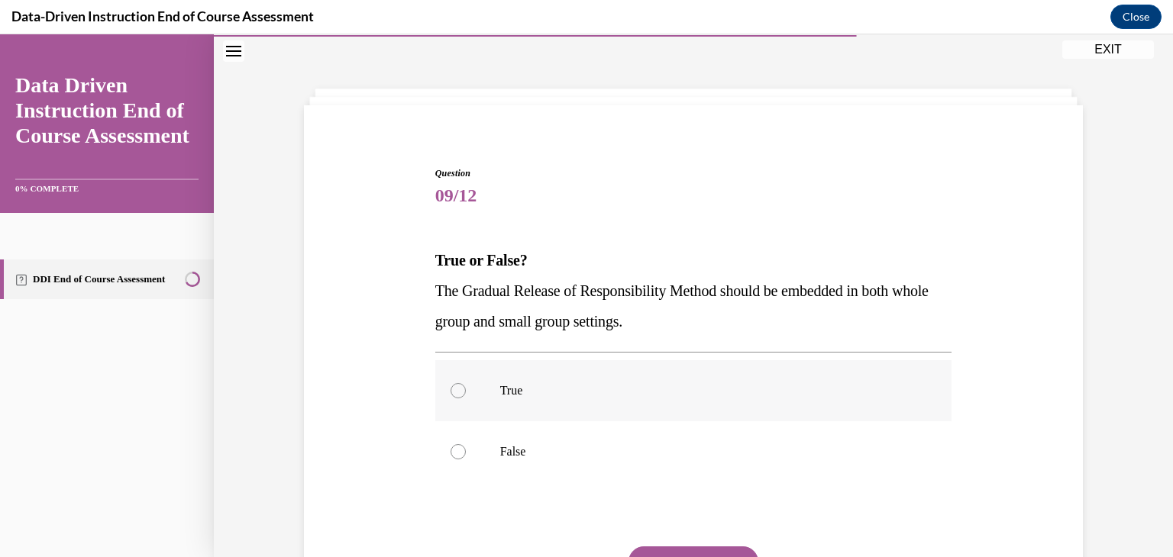
click at [467, 380] on label "True" at bounding box center [693, 390] width 517 height 61
click at [466, 383] on input "True" at bounding box center [458, 390] width 15 height 15
radio input "true"
click at [678, 551] on button "SUBMIT" at bounding box center [693, 562] width 130 height 31
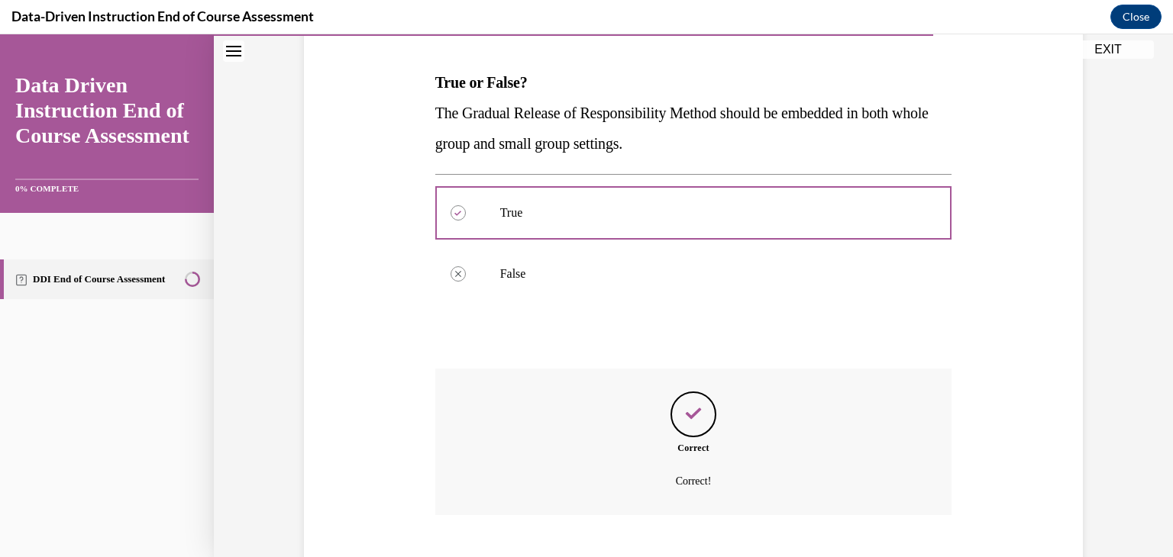
scroll to position [284, 0]
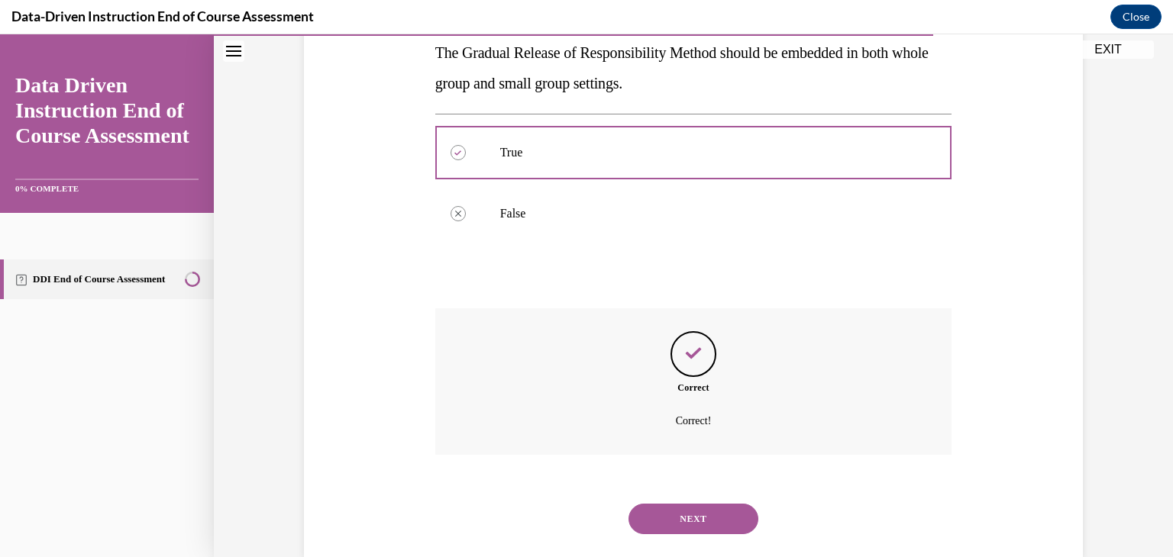
click at [675, 518] on button "NEXT" at bounding box center [693, 519] width 130 height 31
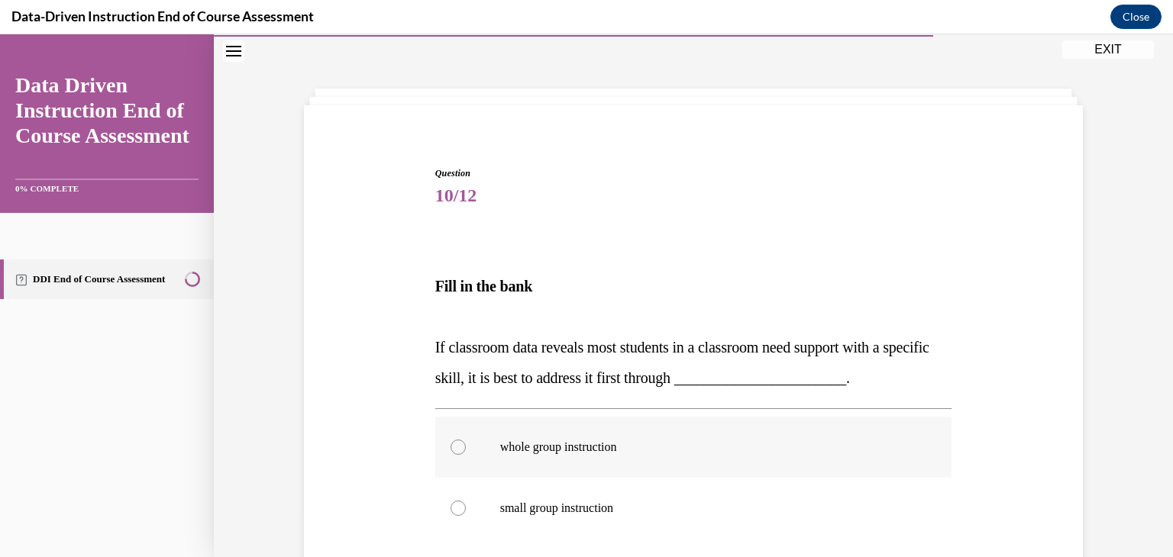
click at [451, 441] on div at bounding box center [458, 447] width 15 height 15
click at [451, 441] on input "whole group instruction" at bounding box center [458, 447] width 15 height 15
radio input "true"
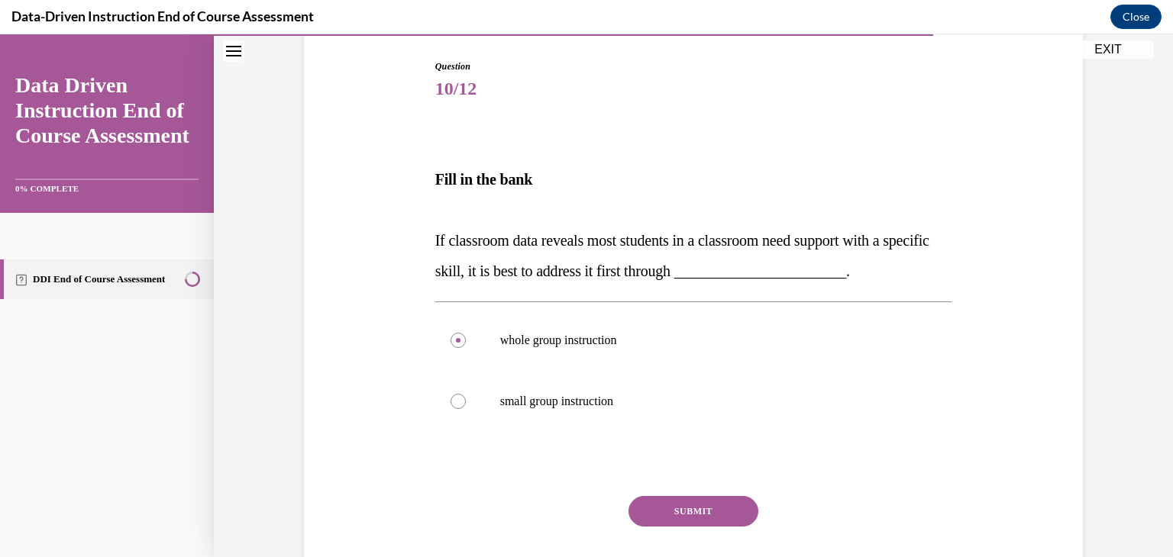
scroll to position [202, 0]
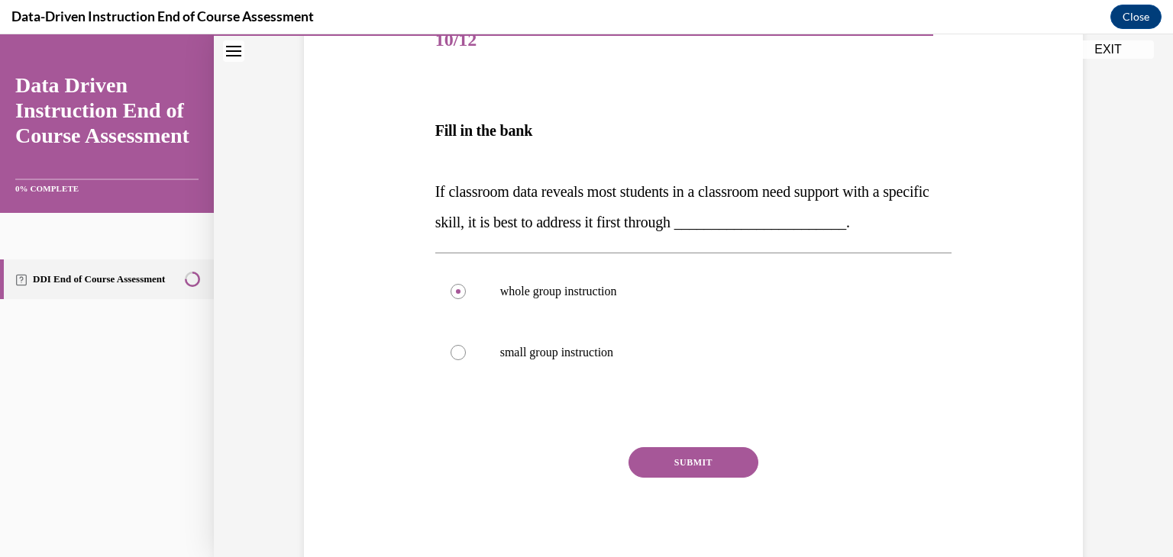
click at [675, 459] on button "SUBMIT" at bounding box center [693, 462] width 130 height 31
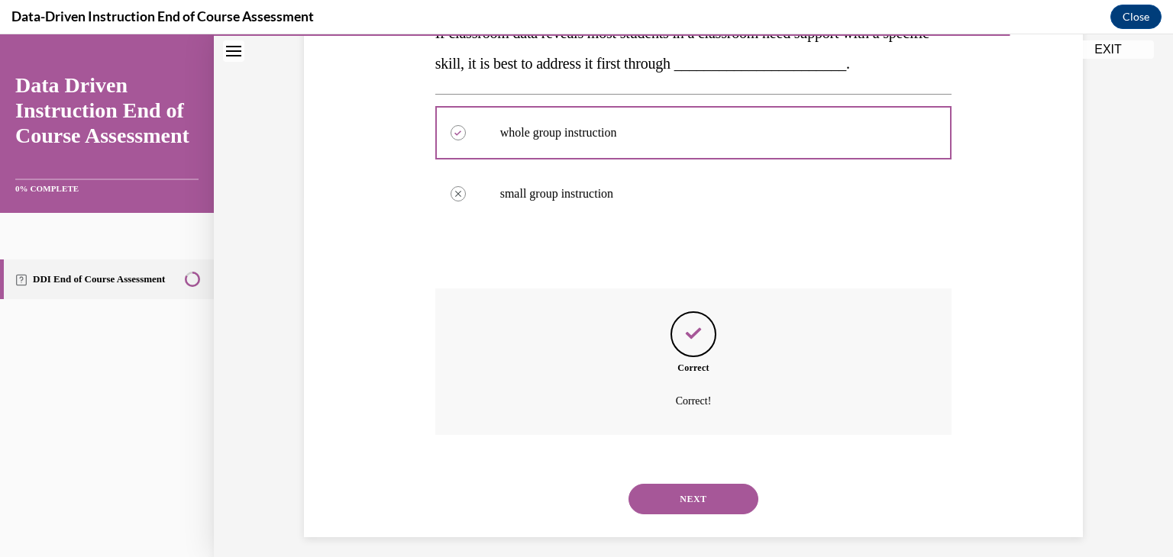
scroll to position [370, 0]
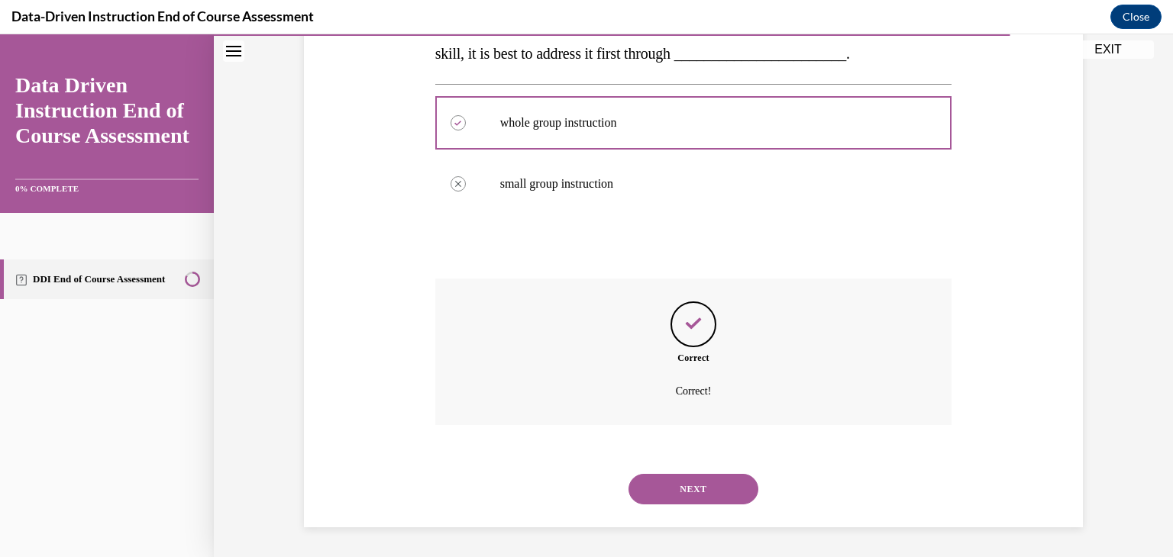
click at [718, 478] on button "NEXT" at bounding box center [693, 489] width 130 height 31
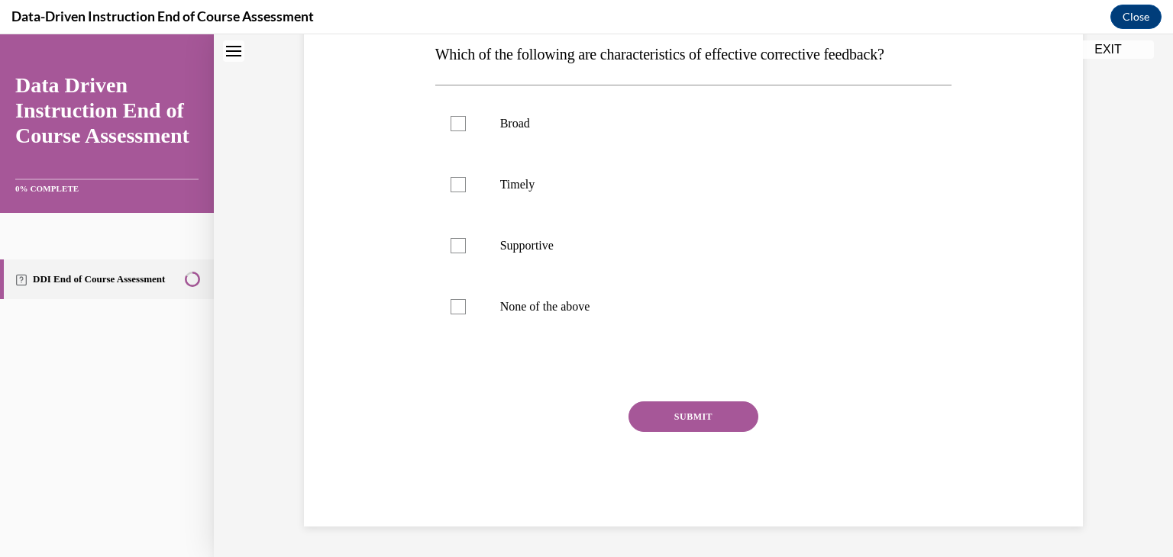
scroll to position [46, 0]
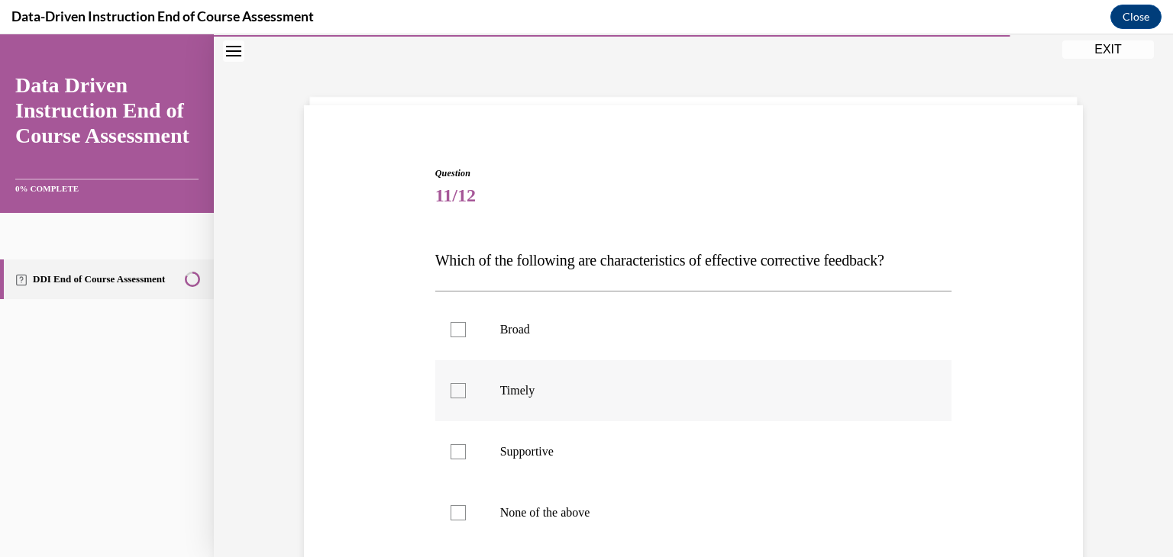
click at [453, 390] on div at bounding box center [458, 390] width 15 height 15
click at [453, 390] on input "Timely" at bounding box center [458, 390] width 15 height 15
checkbox input "true"
click at [451, 449] on div at bounding box center [458, 451] width 15 height 15
click at [451, 449] on input "Supportive" at bounding box center [458, 451] width 15 height 15
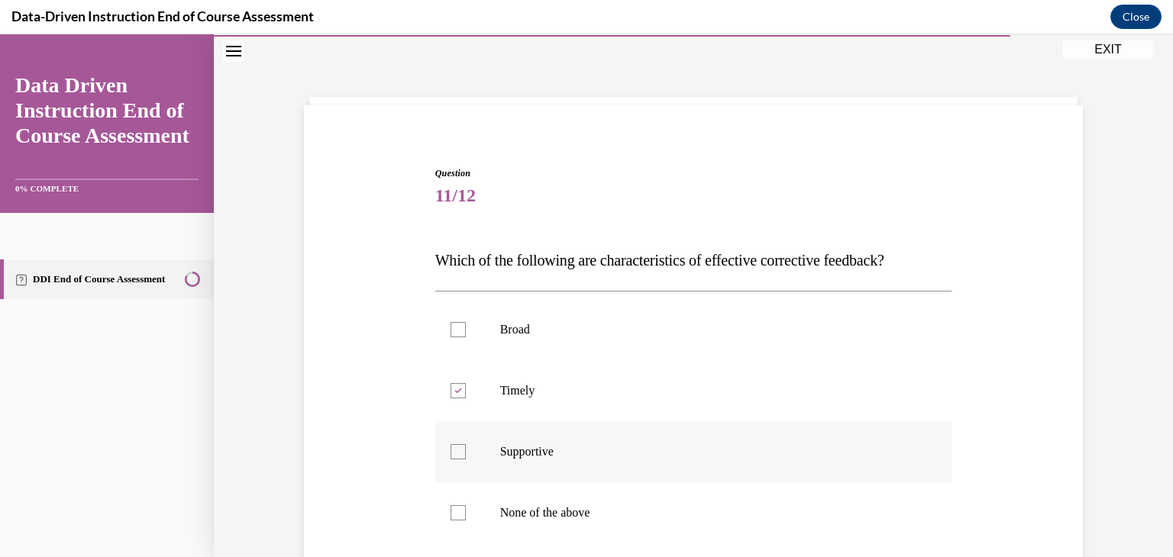
checkbox input "true"
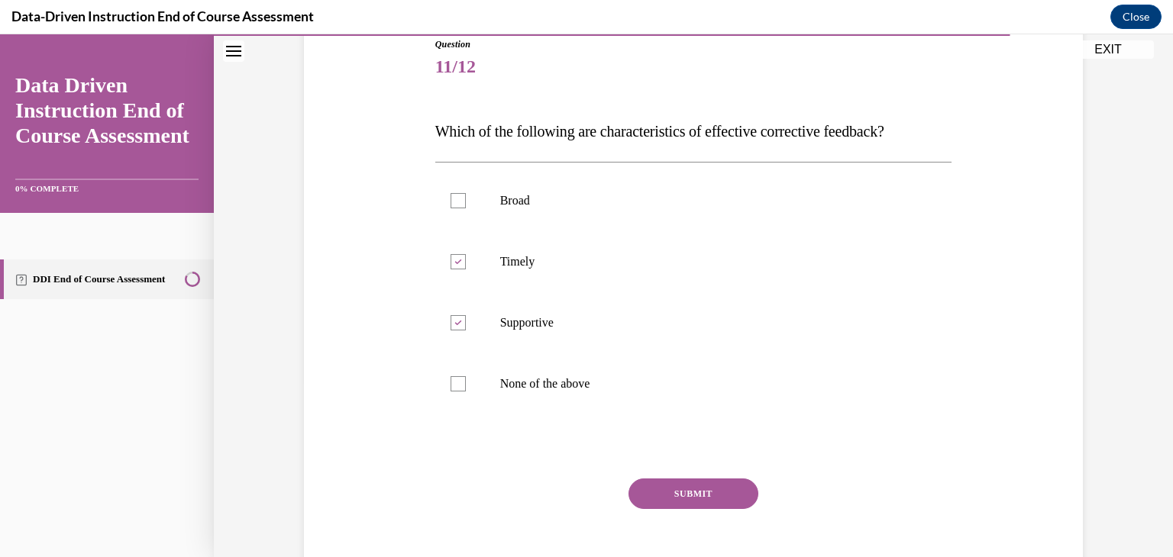
scroll to position [176, 0]
click at [701, 486] on button "SUBMIT" at bounding box center [693, 493] width 130 height 31
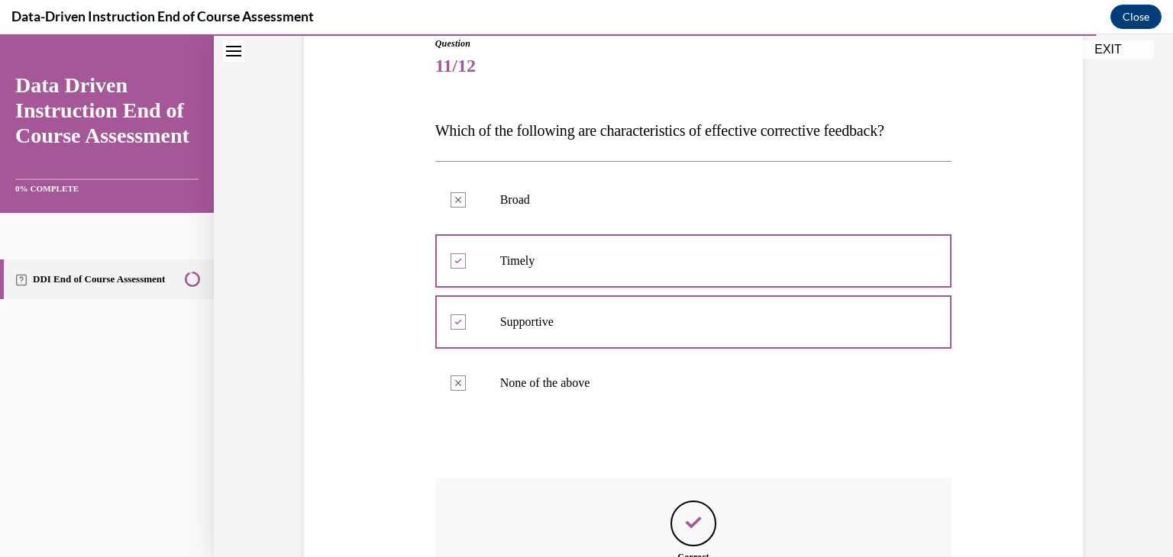
scroll to position [376, 0]
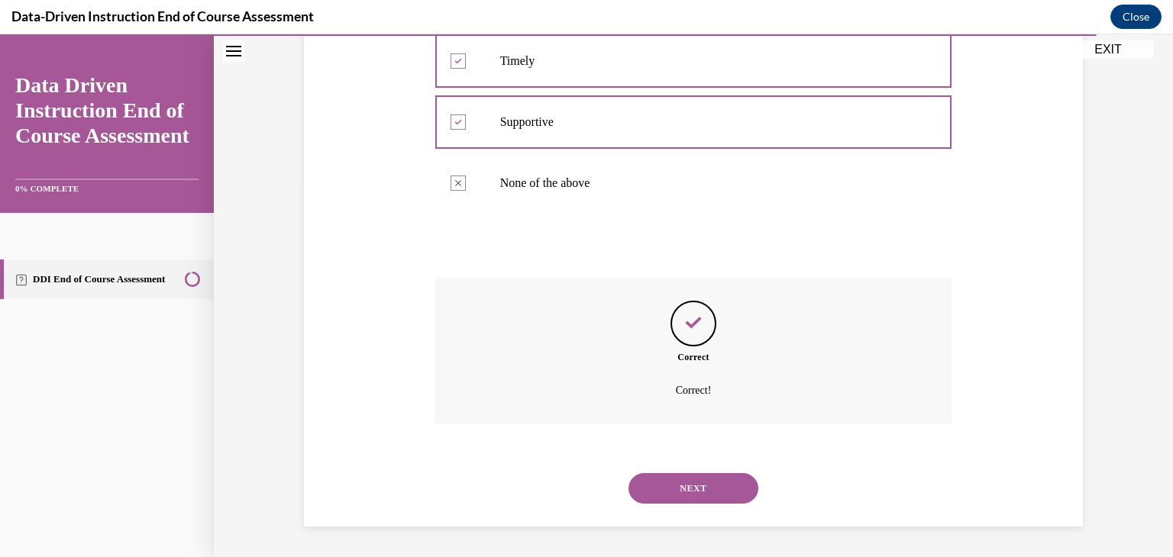
click at [658, 492] on button "NEXT" at bounding box center [693, 488] width 130 height 31
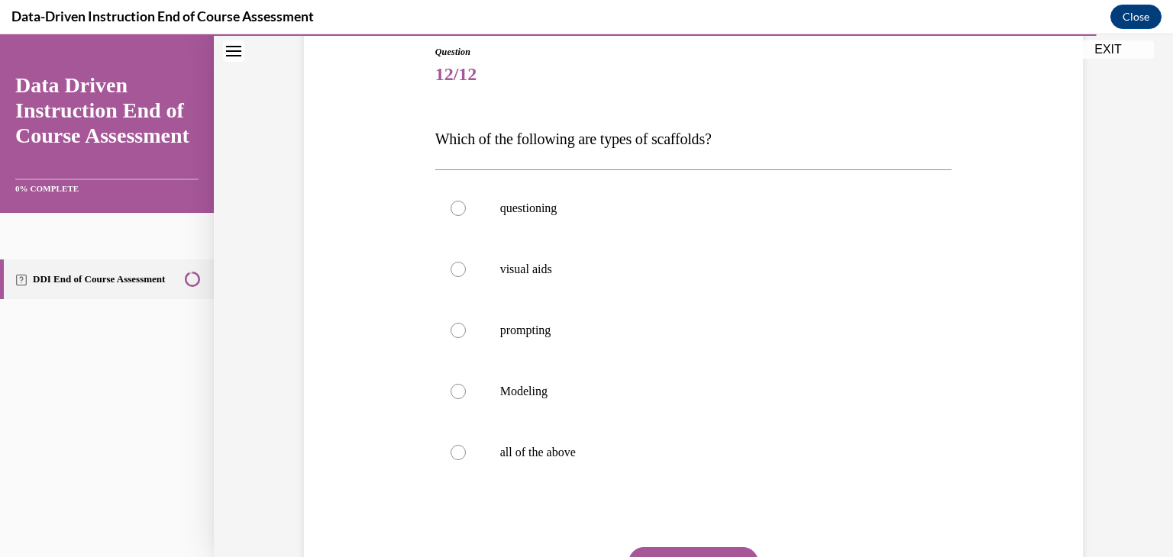
scroll to position [176, 0]
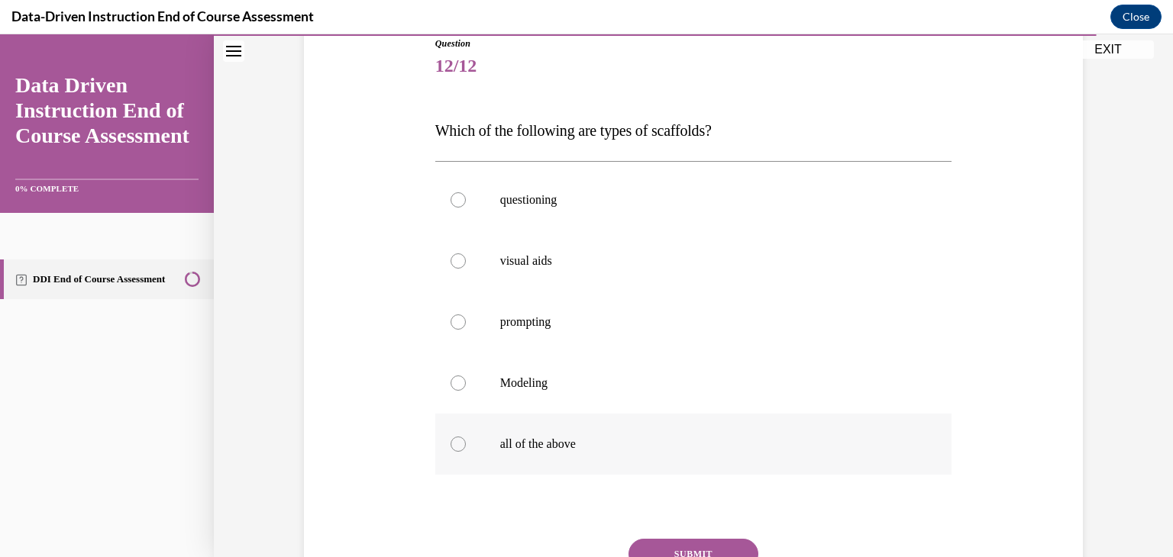
click at [451, 448] on div at bounding box center [458, 444] width 15 height 15
click at [451, 448] on input "all of the above" at bounding box center [458, 444] width 15 height 15
radio input "true"
click at [703, 547] on button "SUBMIT" at bounding box center [693, 554] width 130 height 31
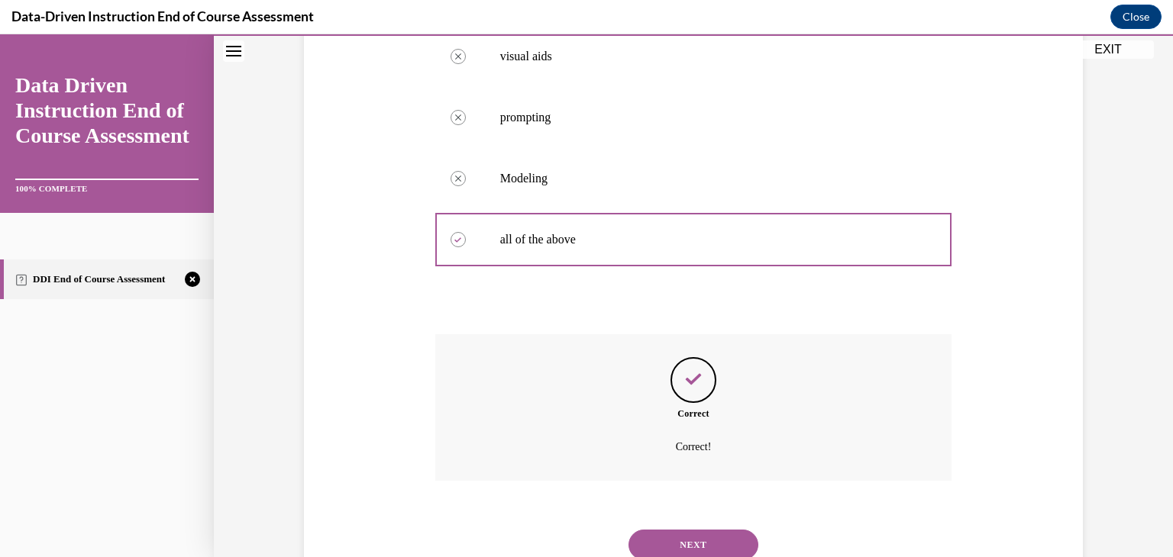
scroll to position [437, 0]
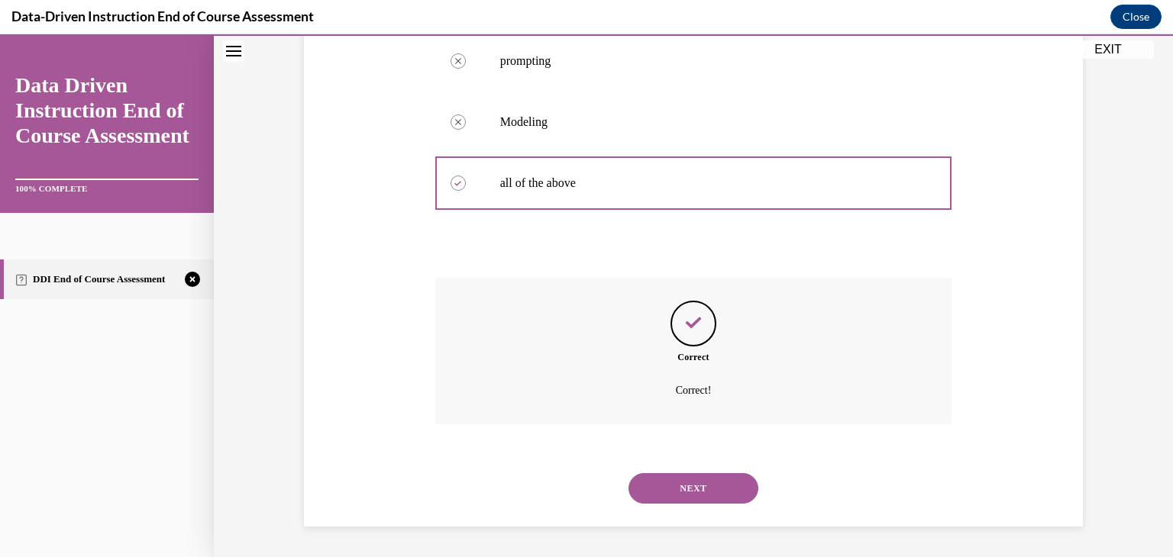
click at [727, 483] on button "NEXT" at bounding box center [693, 488] width 130 height 31
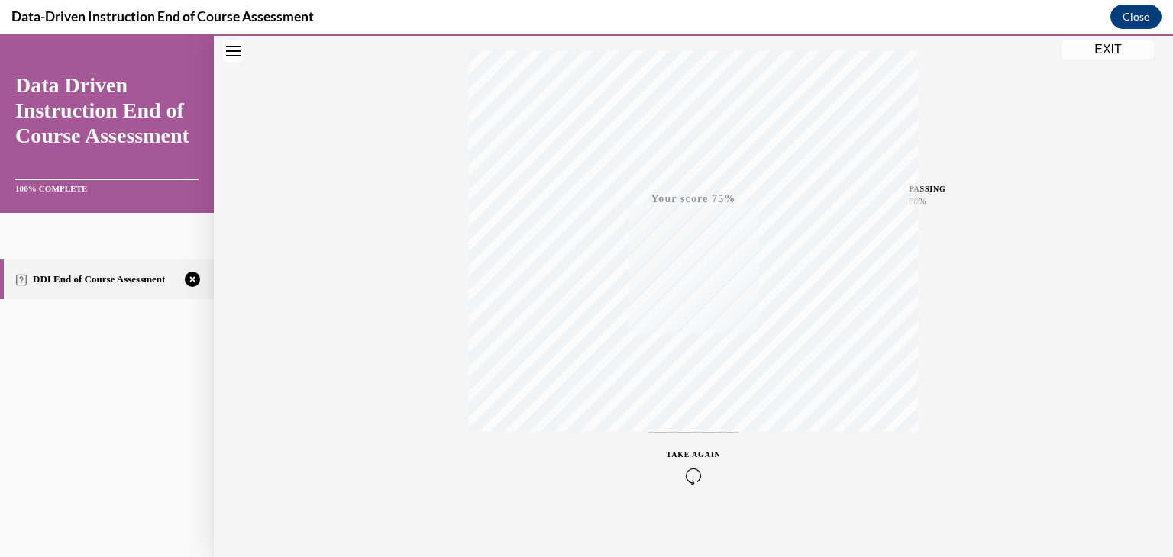
scroll to position [251, 0]
click at [680, 452] on span "TAKE AGAIN" at bounding box center [694, 451] width 54 height 8
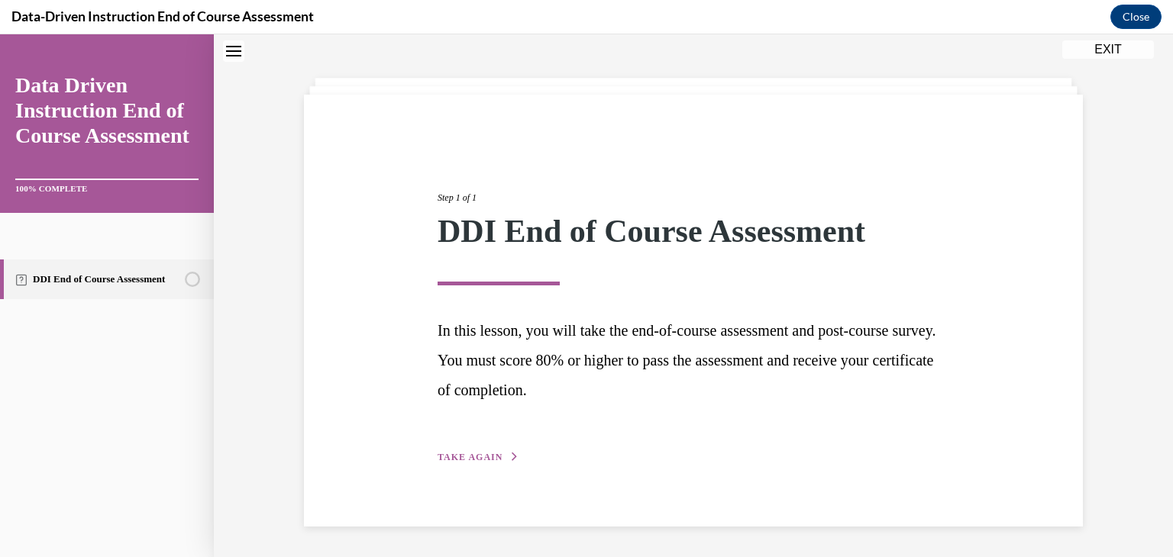
scroll to position [56, 0]
click at [453, 454] on span "TAKE AGAIN" at bounding box center [470, 458] width 65 height 11
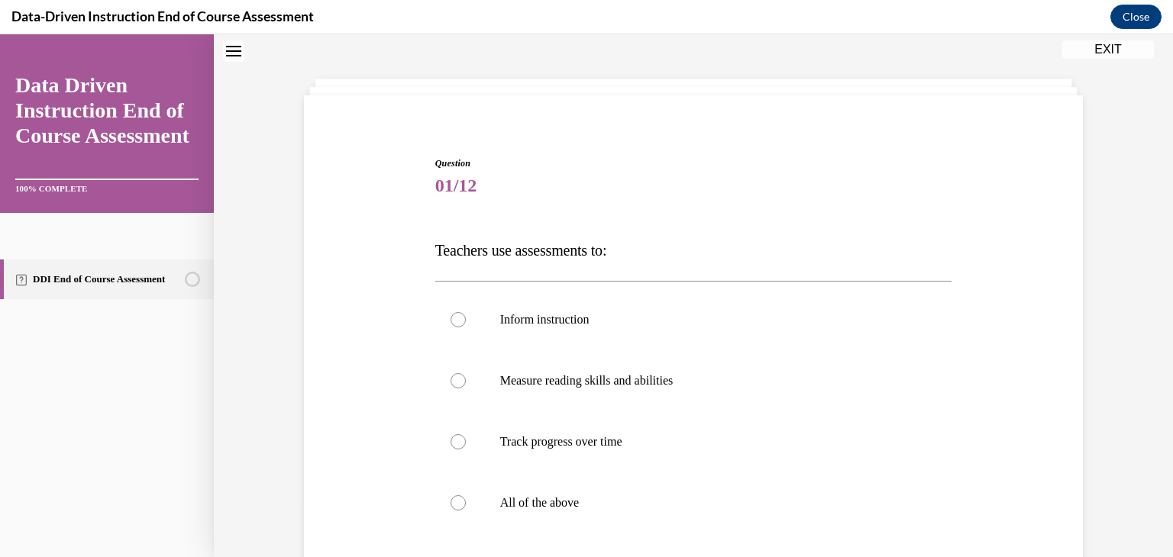
scroll to position [46, 0]
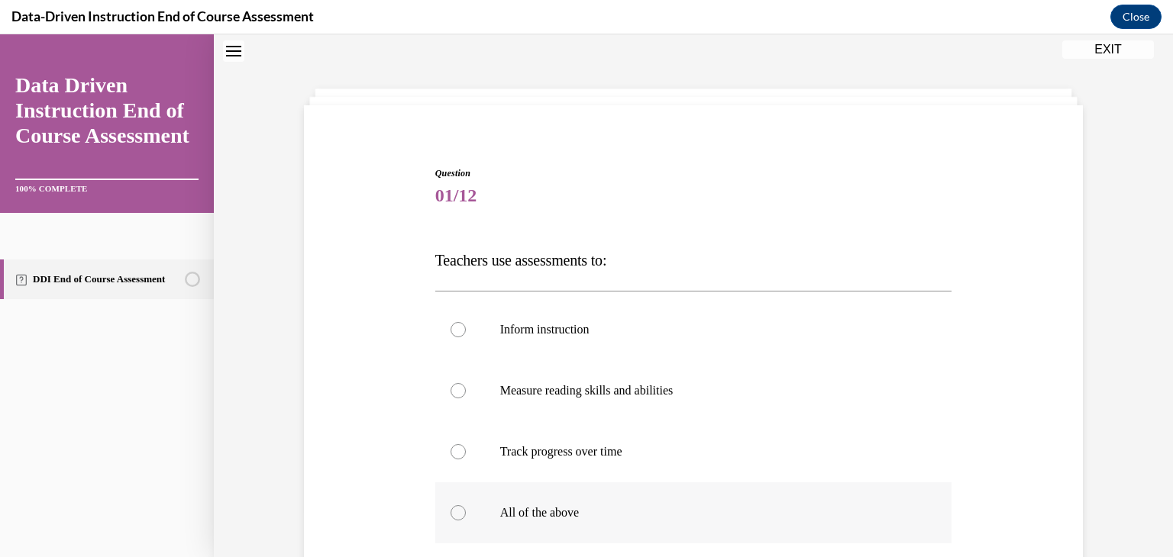
click at [463, 503] on label "All of the above" at bounding box center [693, 513] width 517 height 61
click at [463, 505] on input "All of the above" at bounding box center [458, 512] width 15 height 15
radio input "true"
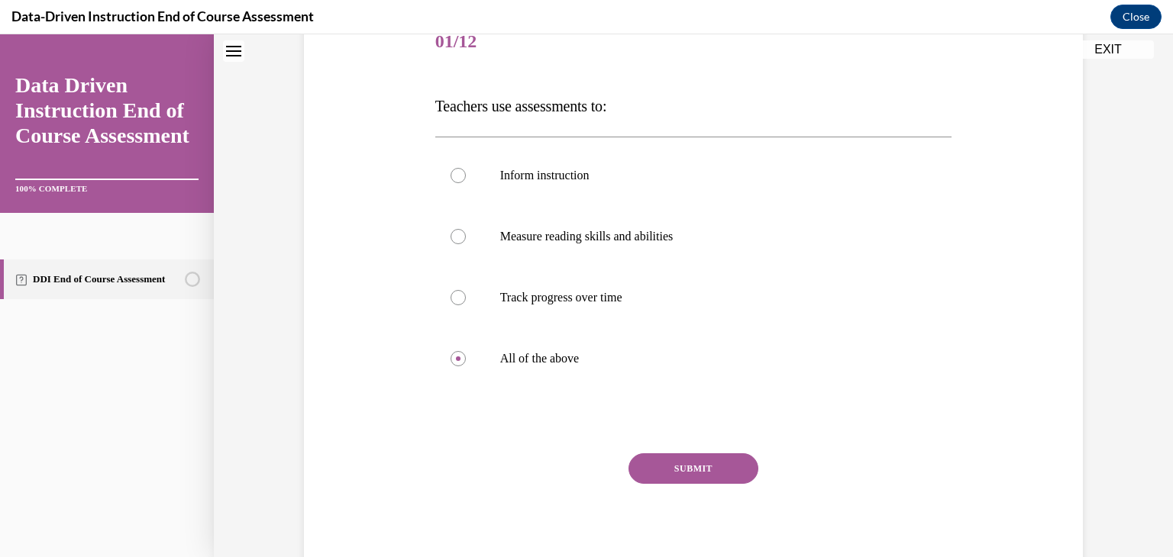
scroll to position [206, 0]
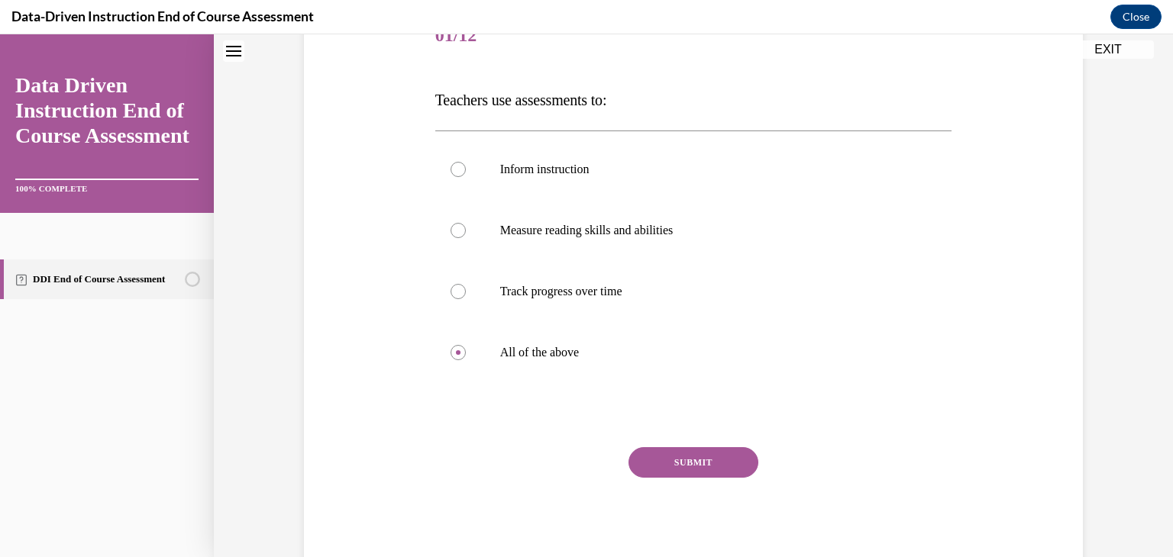
click at [690, 457] on button "SUBMIT" at bounding box center [693, 462] width 130 height 31
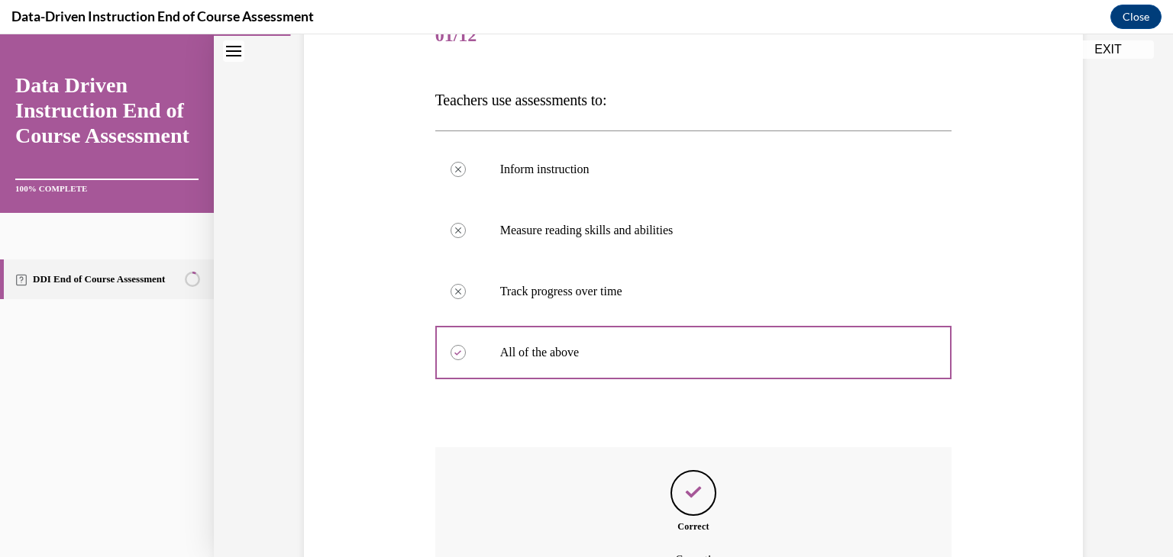
scroll to position [376, 0]
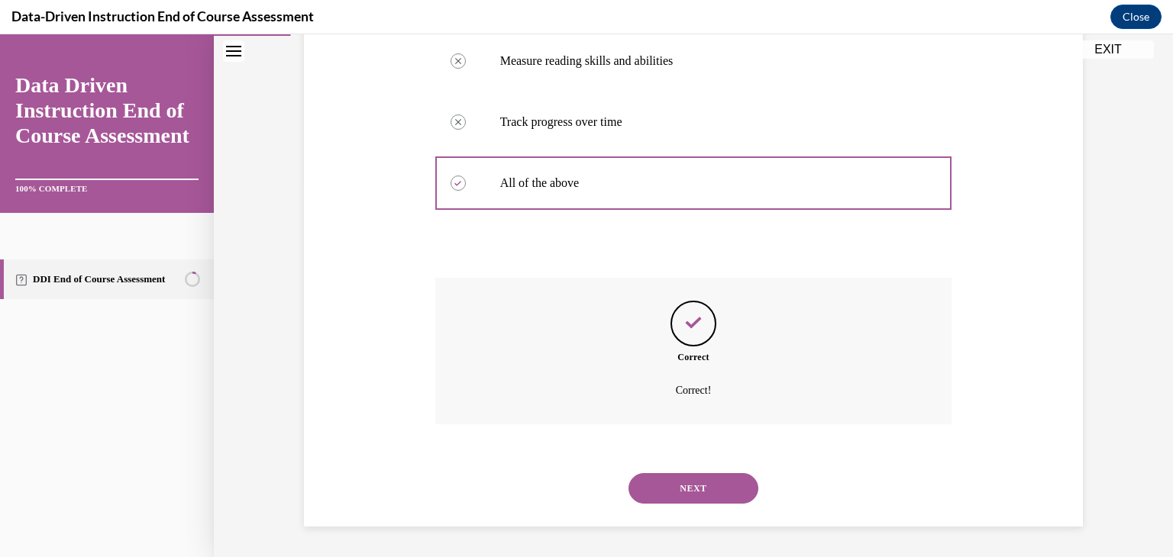
click at [699, 482] on button "NEXT" at bounding box center [693, 488] width 130 height 31
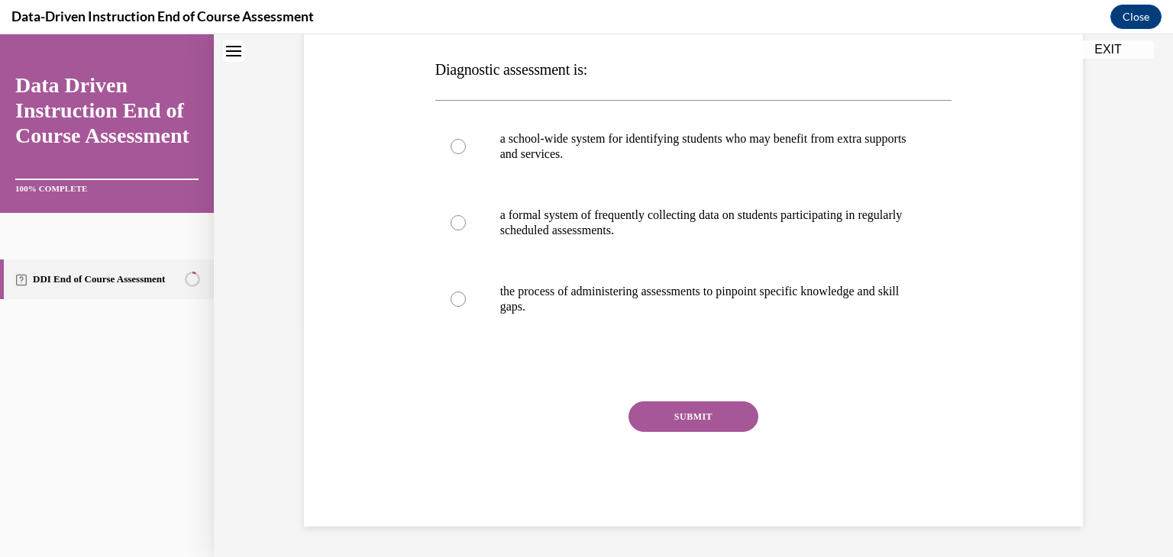
scroll to position [46, 0]
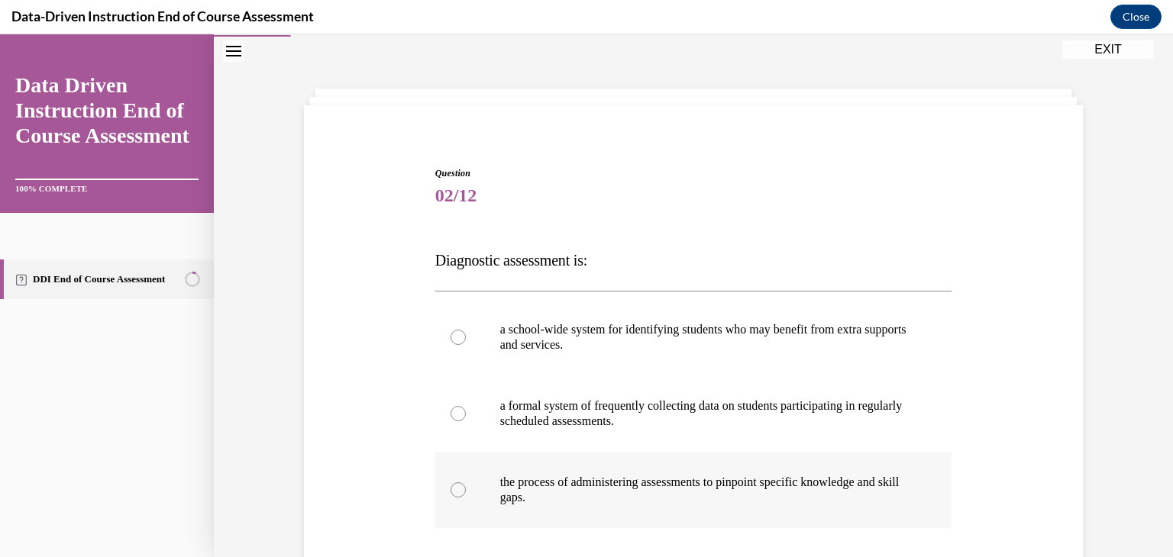
click at [456, 489] on div at bounding box center [458, 490] width 15 height 15
click at [456, 489] on input "the process of administering assessments to pinpoint specific knowledge and ski…" at bounding box center [458, 490] width 15 height 15
radio input "true"
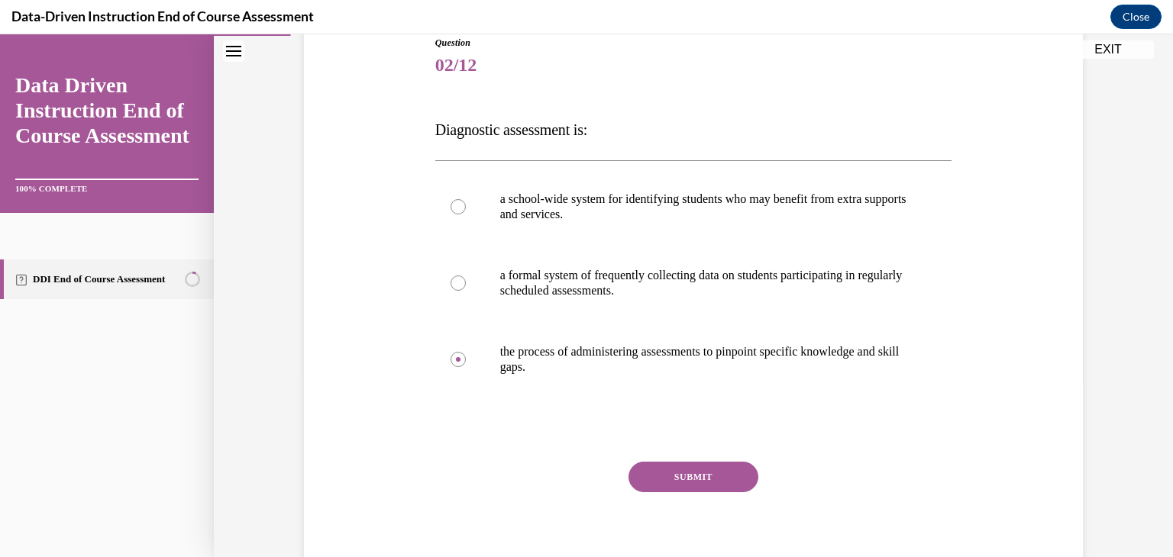
scroll to position [191, 0]
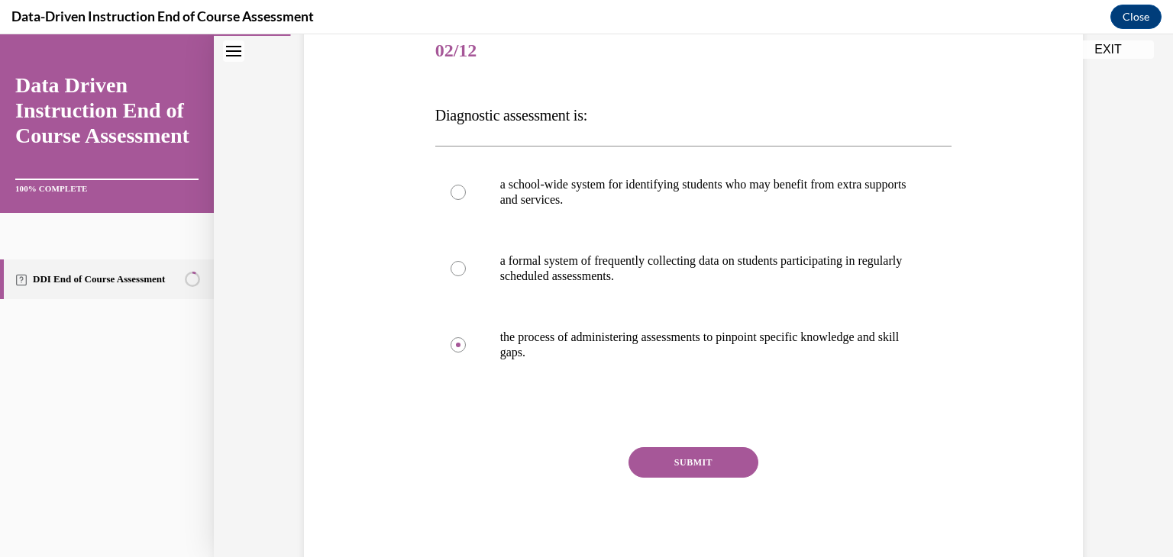
click at [722, 459] on button "SUBMIT" at bounding box center [693, 462] width 130 height 31
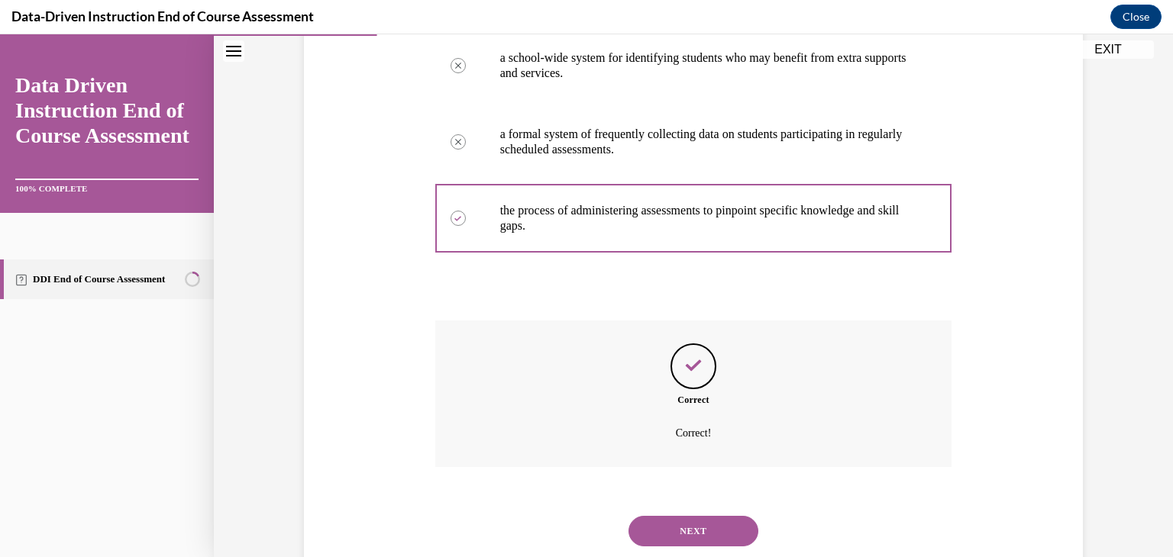
scroll to position [360, 0]
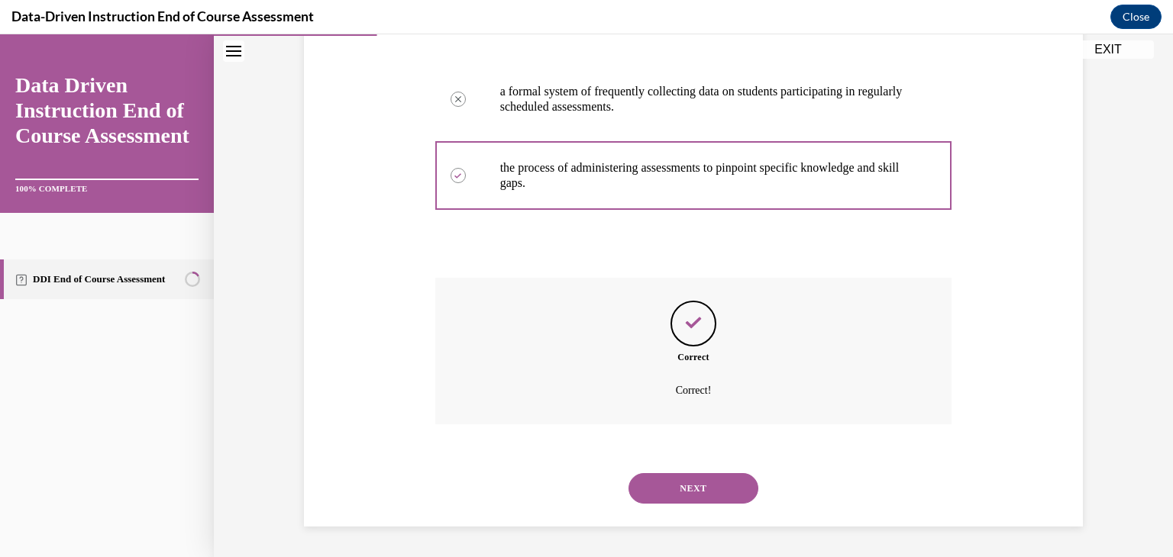
click at [679, 481] on button "NEXT" at bounding box center [693, 488] width 130 height 31
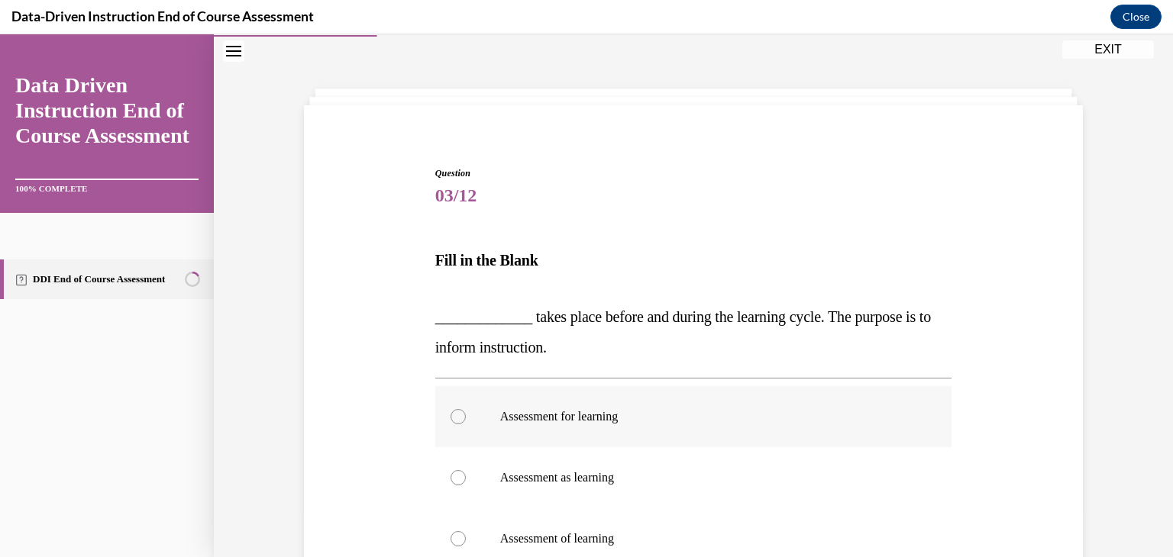
click at [454, 410] on div at bounding box center [458, 416] width 15 height 15
click at [454, 410] on input "Assessment for learning" at bounding box center [458, 416] width 15 height 15
radio input "true"
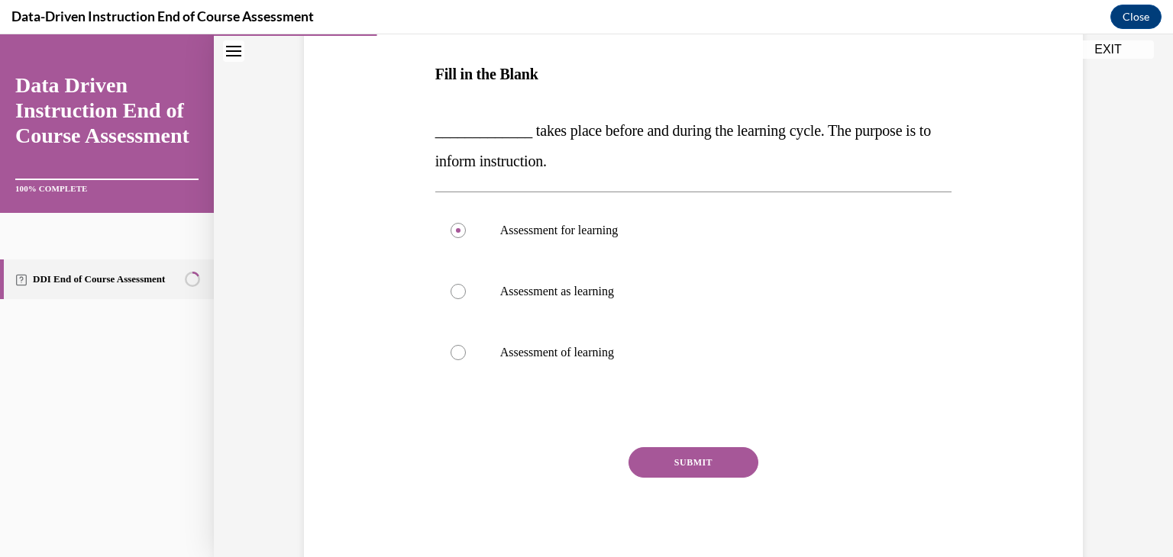
click at [722, 463] on button "SUBMIT" at bounding box center [693, 462] width 130 height 31
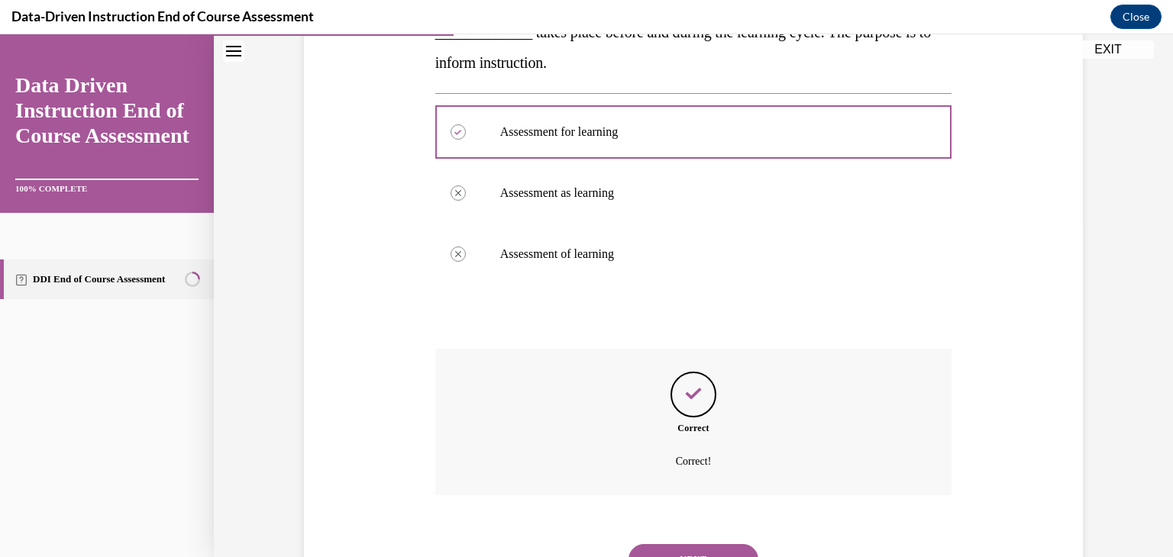
scroll to position [401, 0]
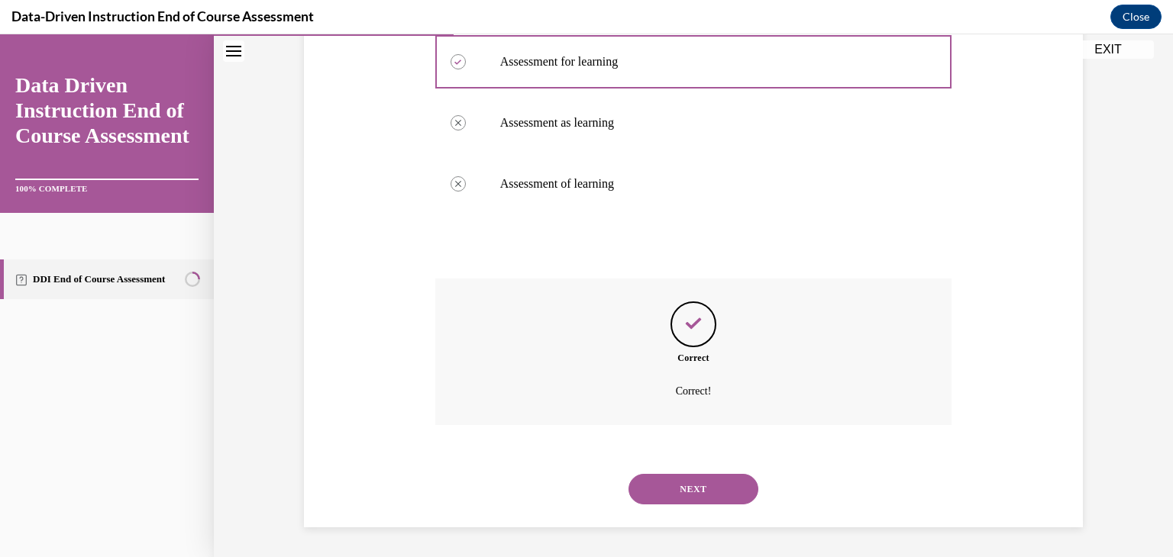
click at [674, 488] on button "NEXT" at bounding box center [693, 489] width 130 height 31
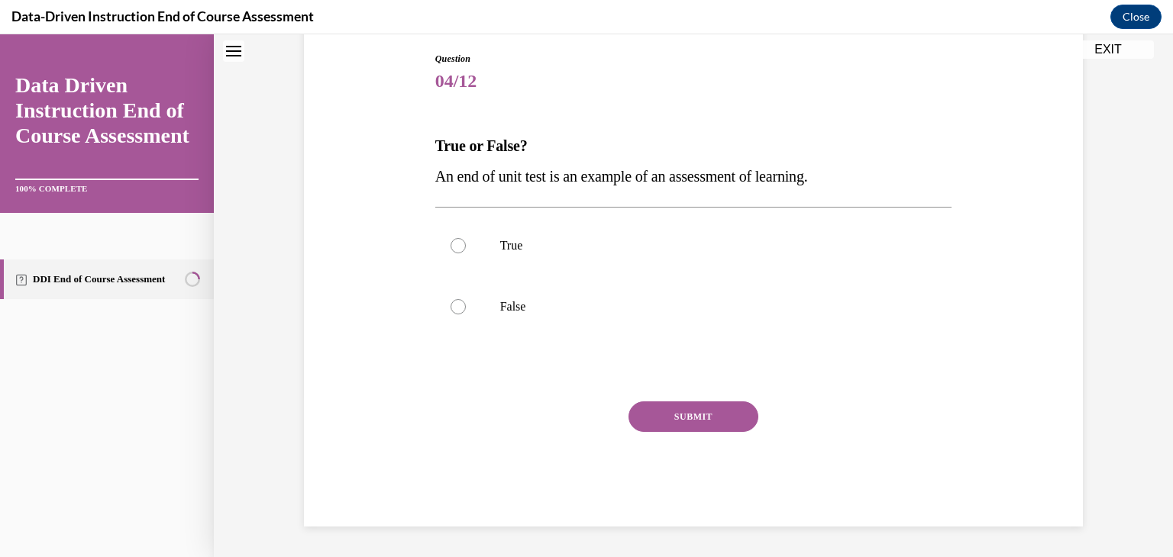
scroll to position [46, 0]
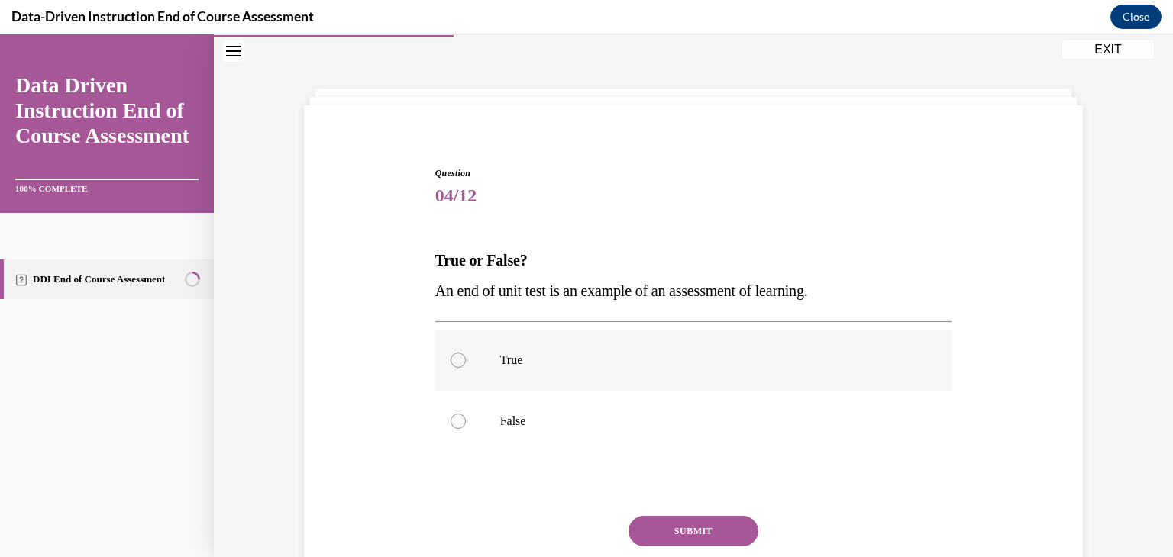
click at [458, 369] on label "True" at bounding box center [693, 360] width 517 height 61
click at [458, 368] on input "True" at bounding box center [458, 360] width 15 height 15
radio input "true"
click at [689, 526] on button "SUBMIT" at bounding box center [693, 531] width 130 height 31
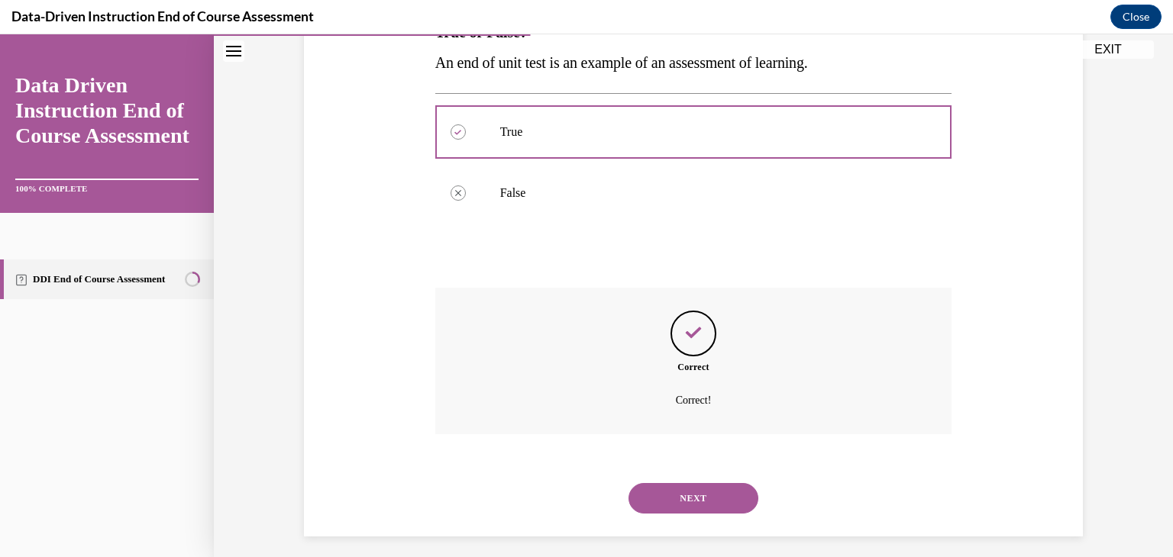
scroll to position [284, 0]
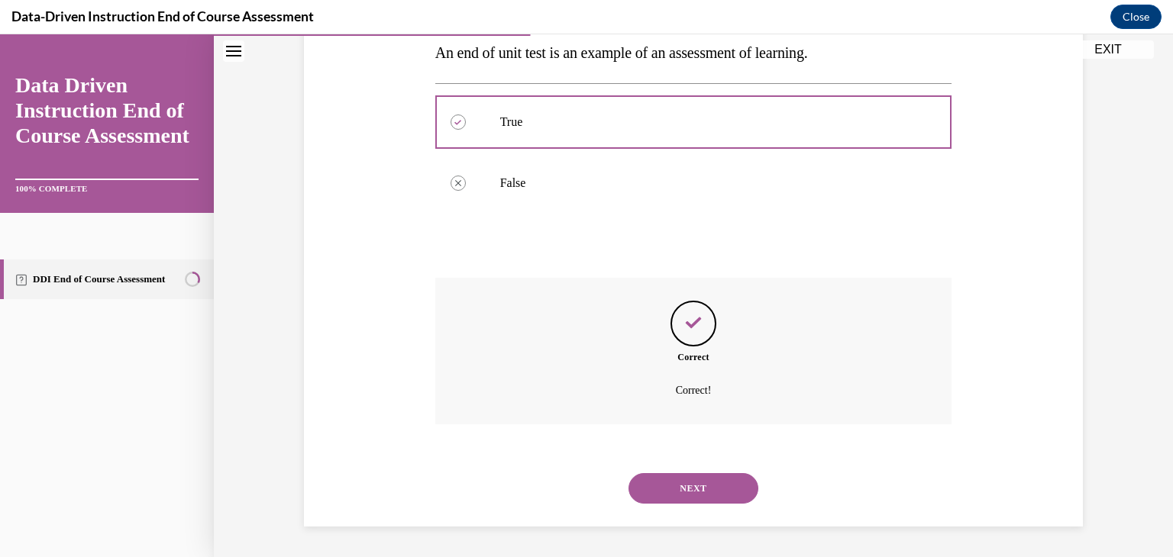
click at [712, 490] on button "NEXT" at bounding box center [693, 488] width 130 height 31
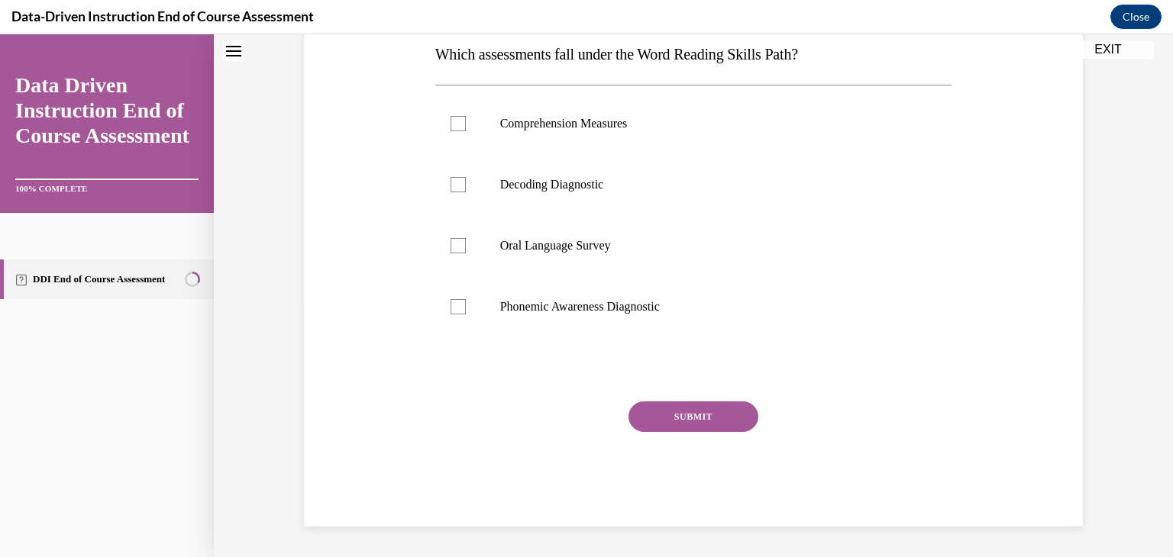
scroll to position [46, 0]
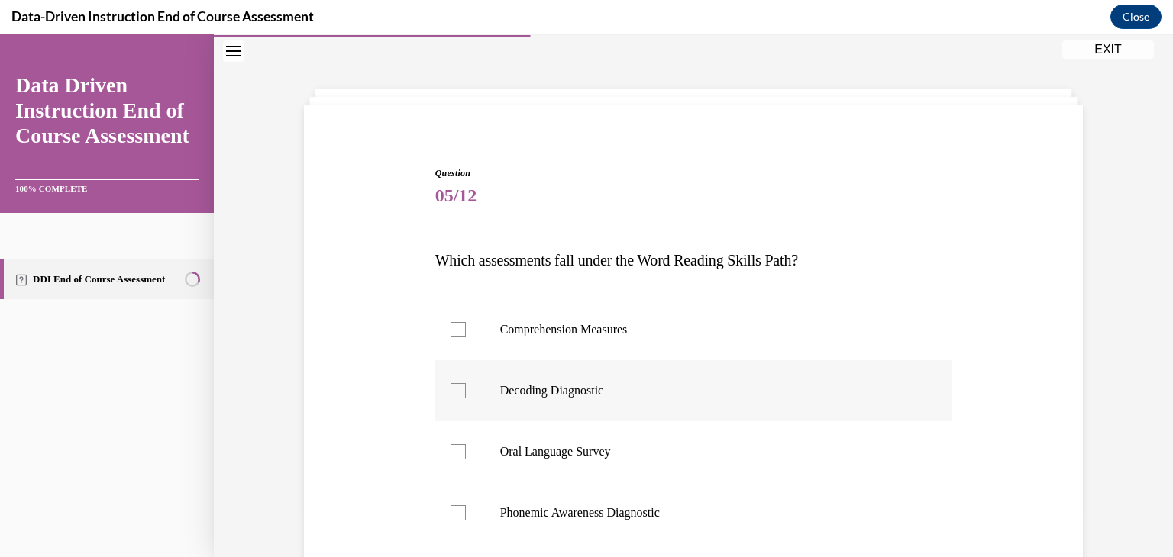
click at [463, 389] on label "Decoding Diagnostic" at bounding box center [693, 390] width 517 height 61
click at [463, 389] on input "Decoding Diagnostic" at bounding box center [458, 390] width 15 height 15
checkbox input "true"
click at [456, 511] on div at bounding box center [458, 512] width 15 height 15
click at [456, 511] on input "Phonemic Awareness Diagnostic" at bounding box center [458, 512] width 15 height 15
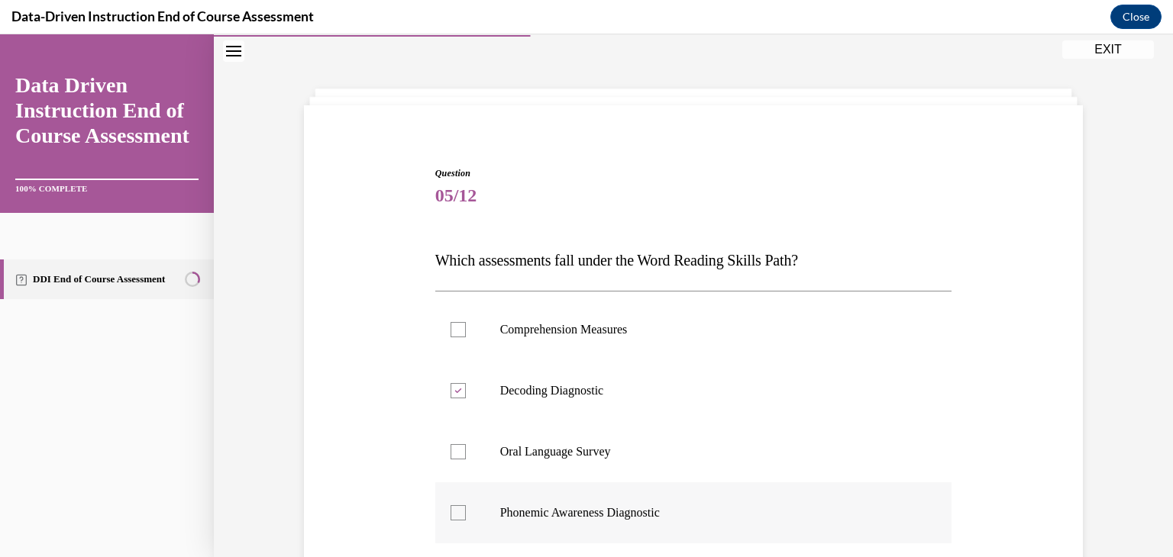
checkbox input "true"
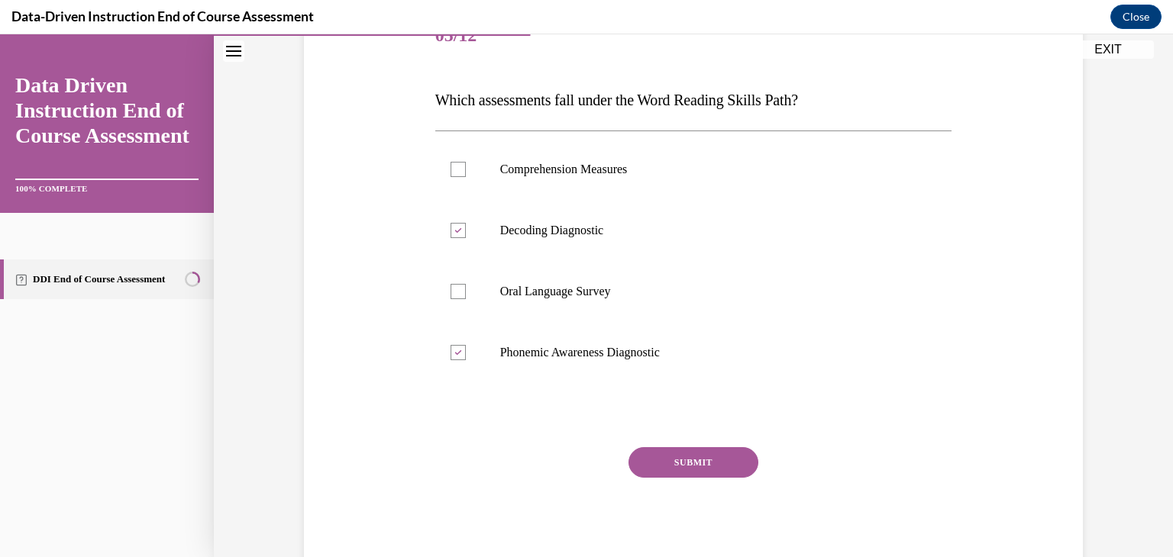
click at [673, 452] on button "SUBMIT" at bounding box center [693, 462] width 130 height 31
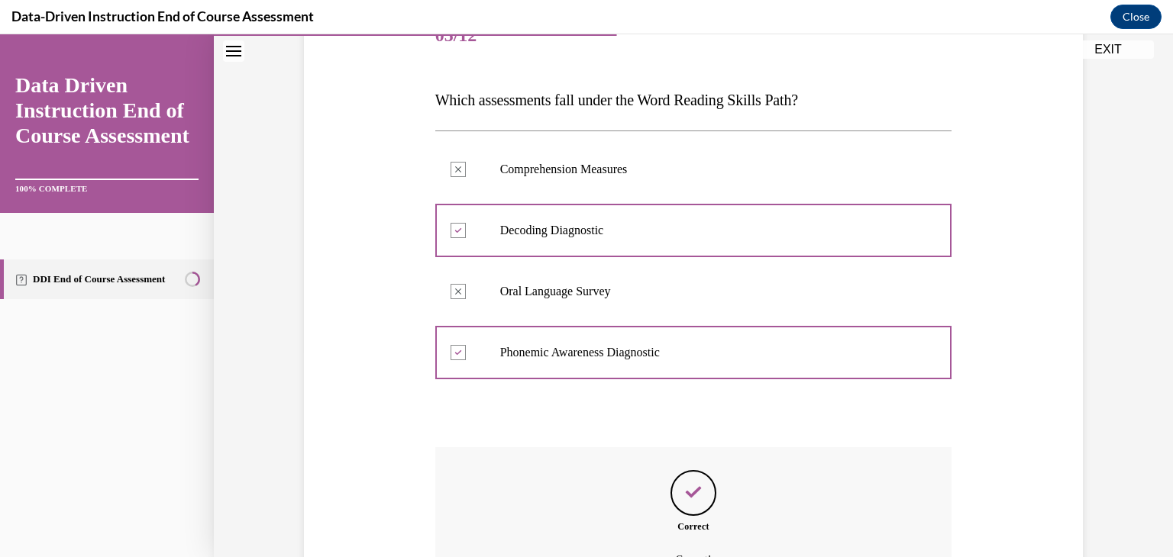
scroll to position [376, 0]
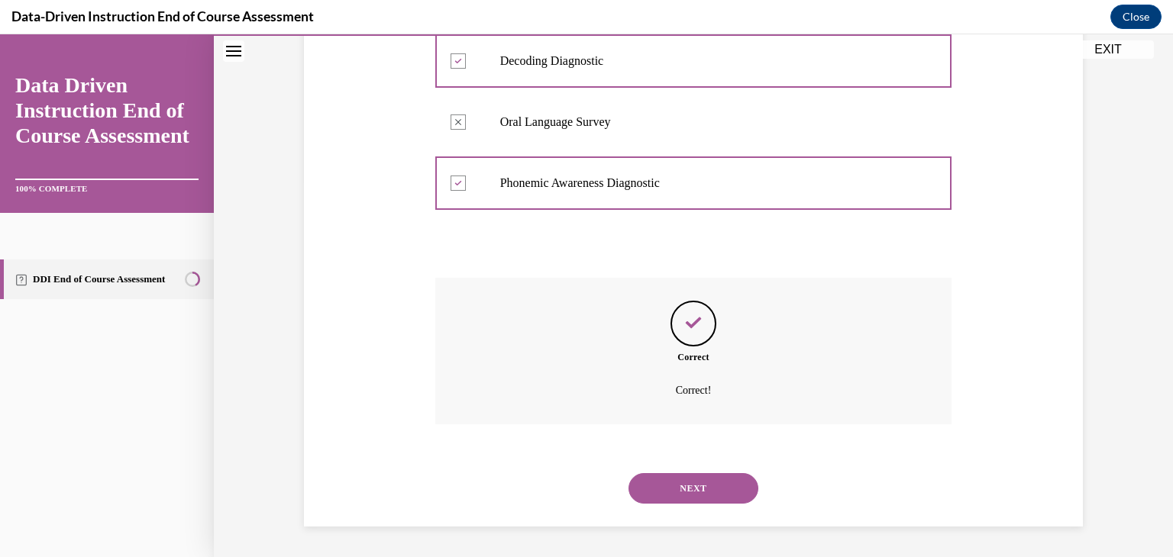
click at [649, 486] on button "NEXT" at bounding box center [693, 488] width 130 height 31
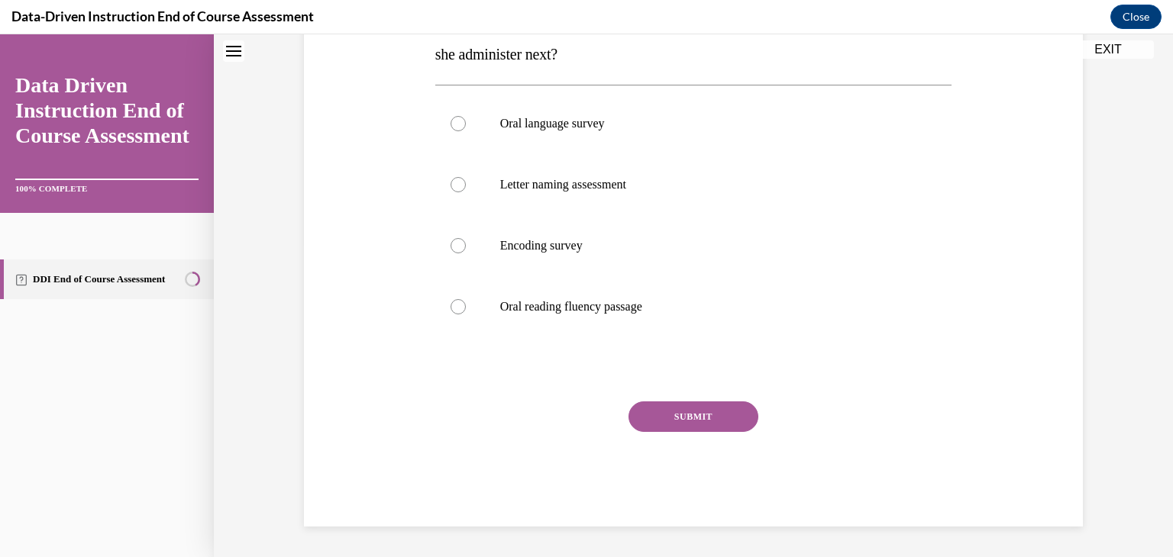
scroll to position [46, 0]
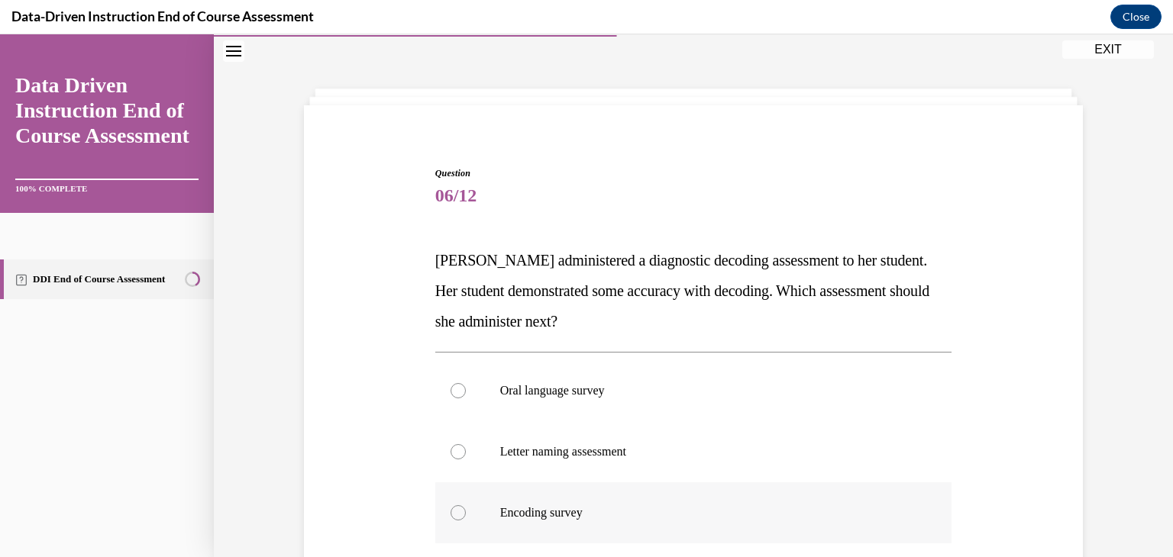
click at [440, 502] on label "Encoding survey" at bounding box center [693, 513] width 517 height 61
click at [451, 505] on input "Encoding survey" at bounding box center [458, 512] width 15 height 15
radio input "true"
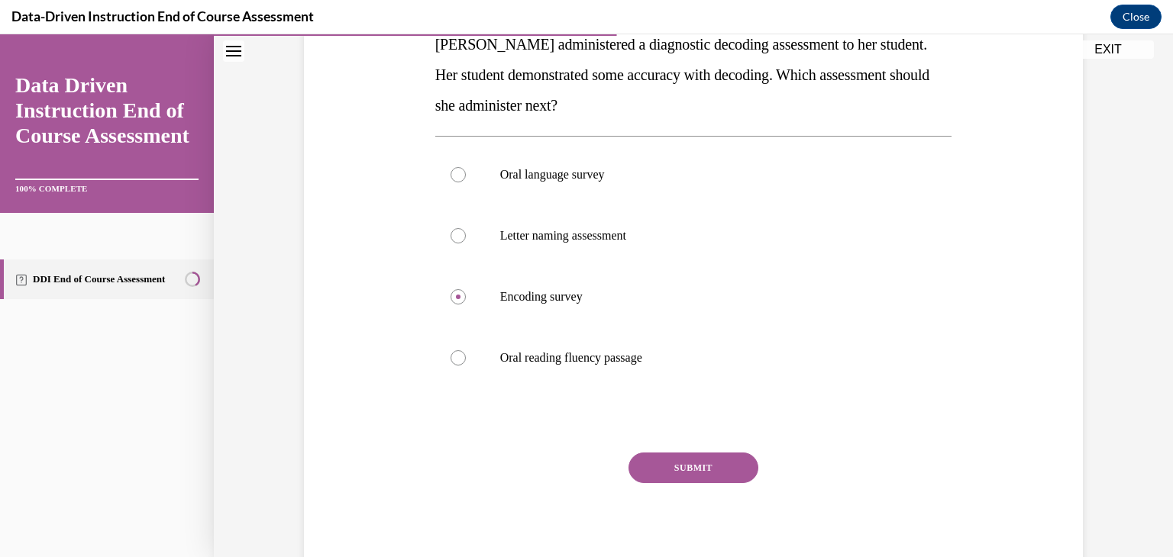
scroll to position [266, 0]
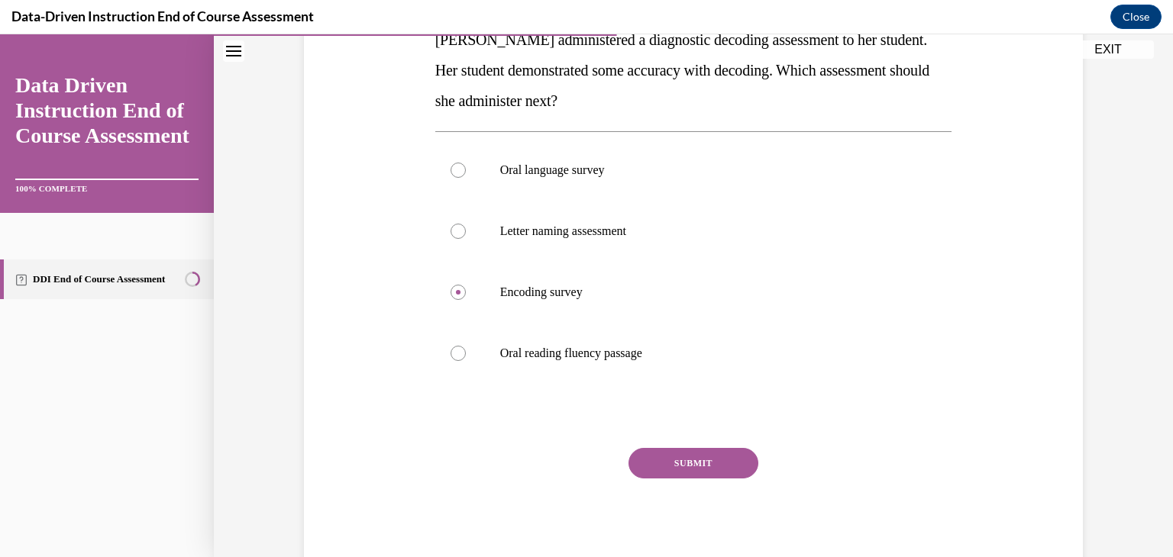
click at [663, 460] on button "SUBMIT" at bounding box center [693, 463] width 130 height 31
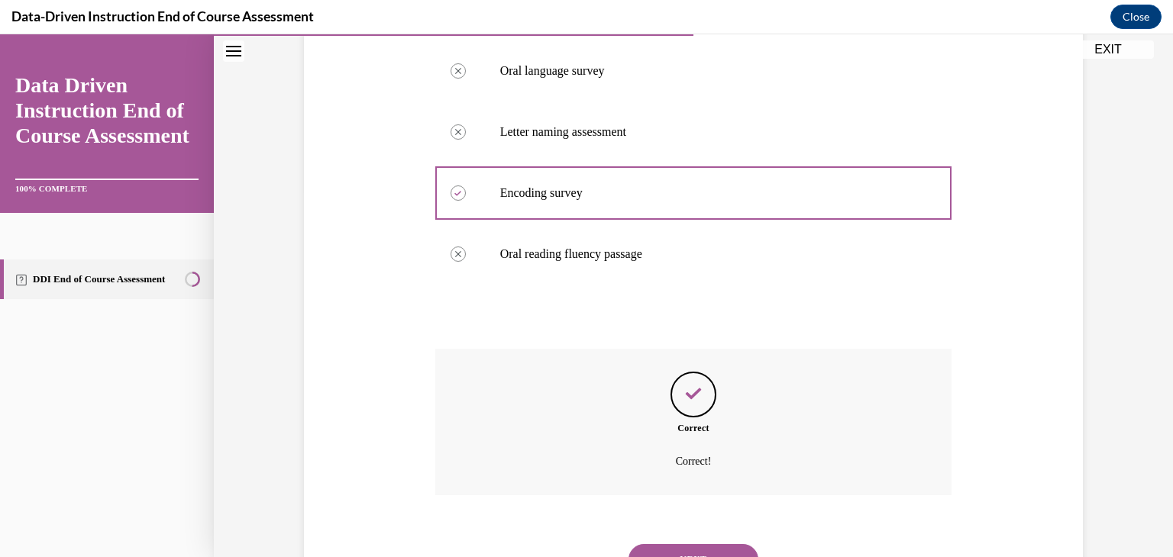
scroll to position [437, 0]
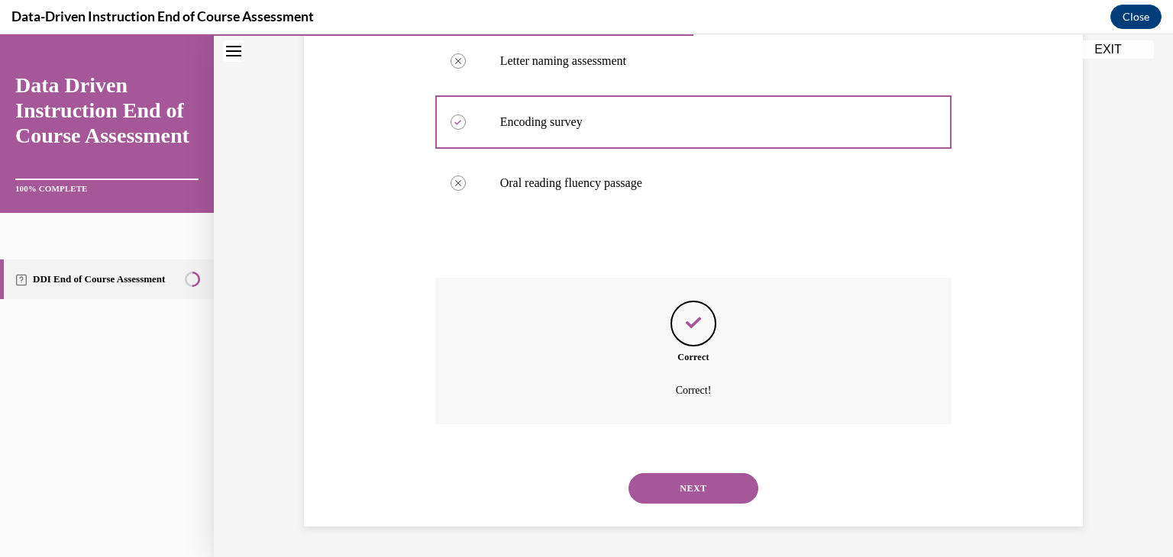
click at [738, 482] on button "NEXT" at bounding box center [693, 488] width 130 height 31
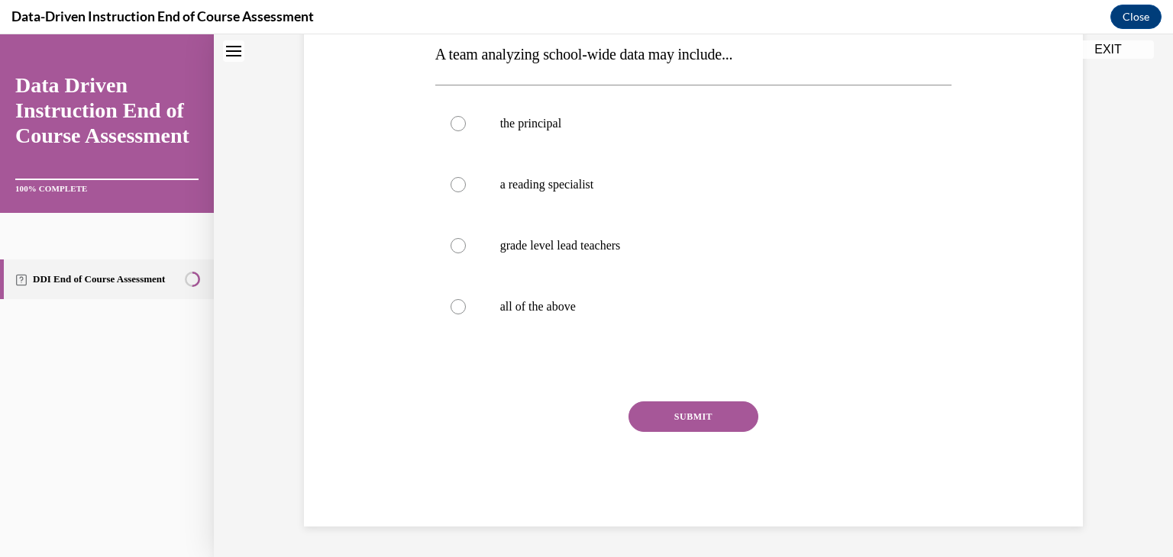
scroll to position [46, 0]
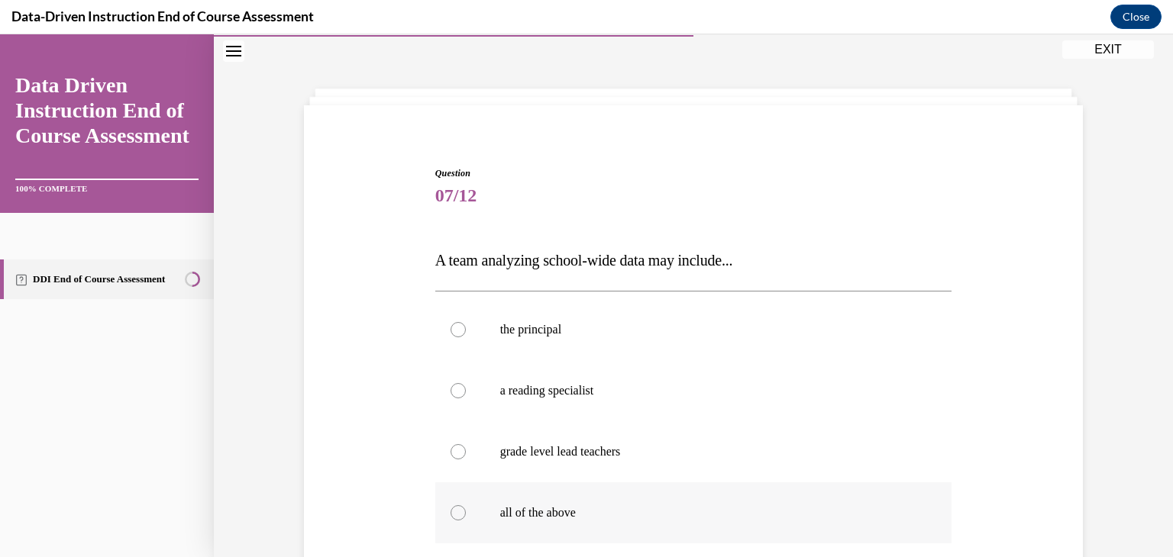
click at [455, 511] on div at bounding box center [458, 512] width 15 height 15
click at [455, 511] on input "all of the above" at bounding box center [458, 512] width 15 height 15
radio input "true"
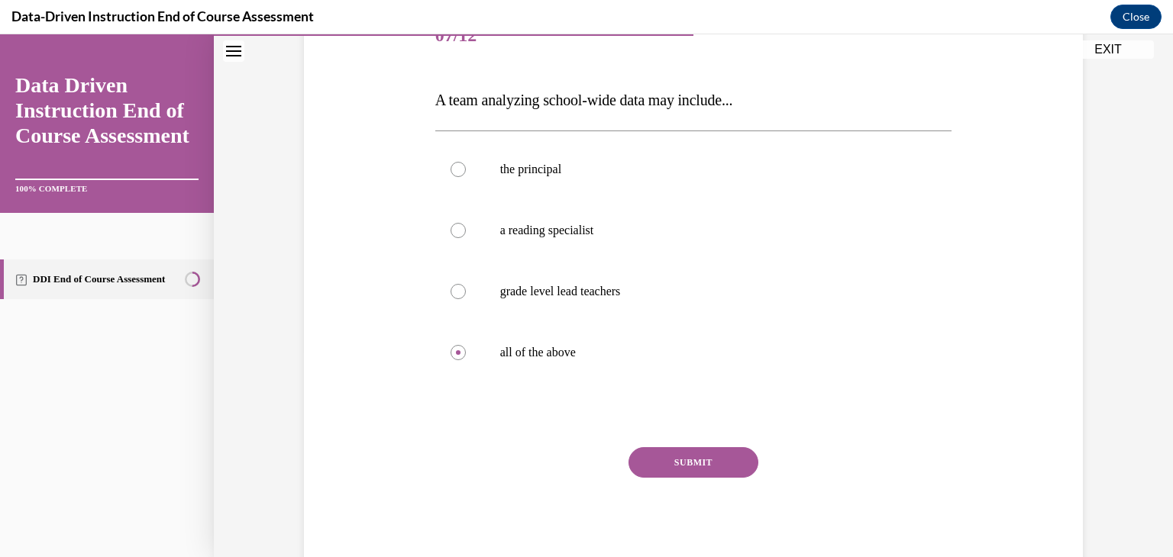
click at [722, 466] on button "SUBMIT" at bounding box center [693, 462] width 130 height 31
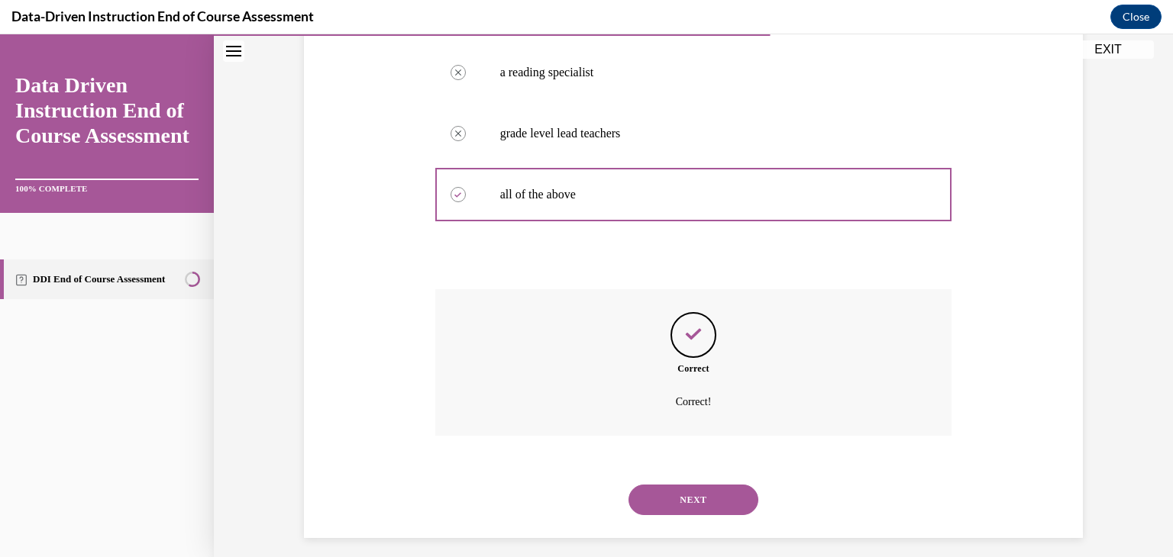
scroll to position [376, 0]
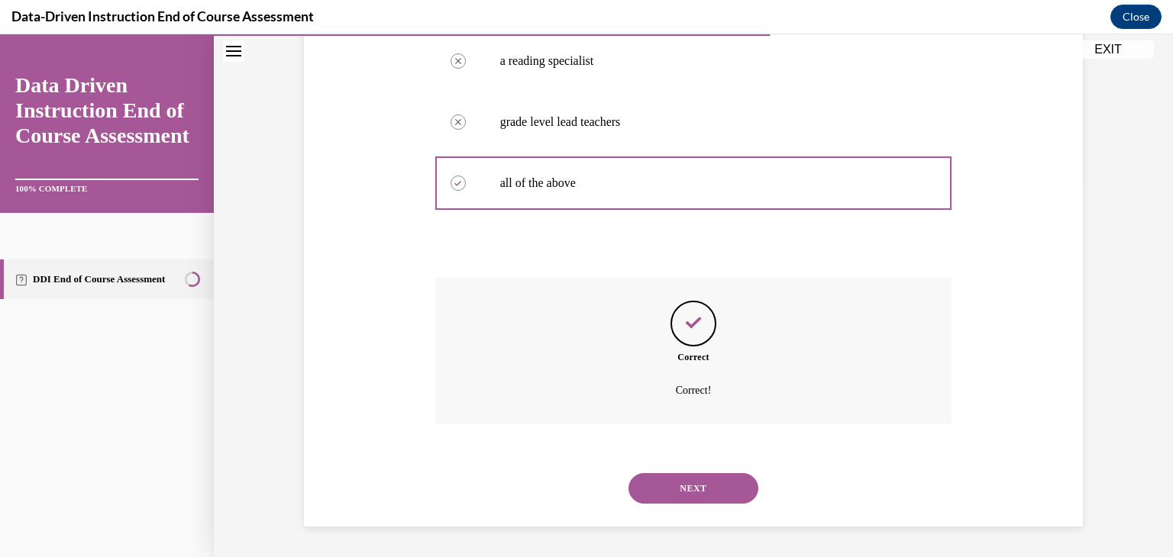
click at [677, 477] on button "NEXT" at bounding box center [693, 488] width 130 height 31
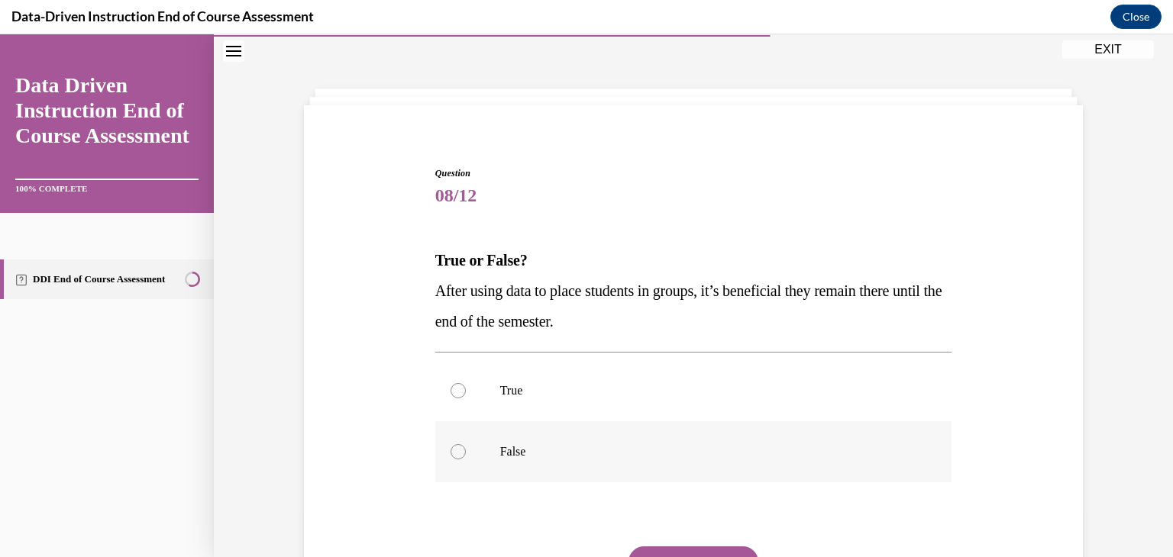
click at [500, 444] on p "False" at bounding box center [707, 451] width 414 height 15
click at [466, 444] on input "False" at bounding box center [458, 451] width 15 height 15
radio input "true"
click at [651, 547] on button "SUBMIT" at bounding box center [693, 562] width 130 height 31
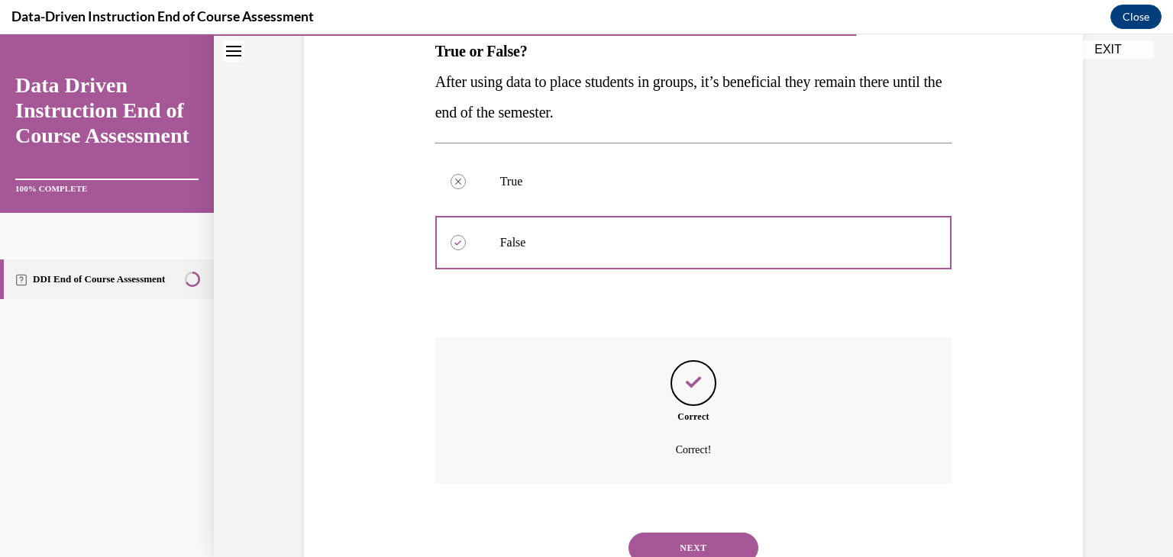
scroll to position [315, 0]
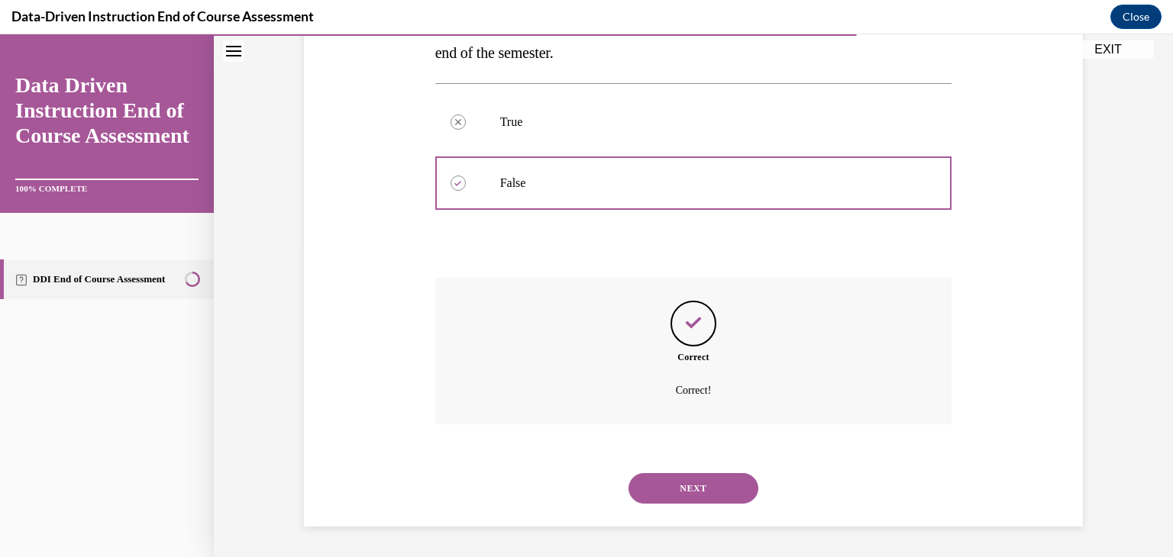
click at [731, 496] on button "NEXT" at bounding box center [693, 488] width 130 height 31
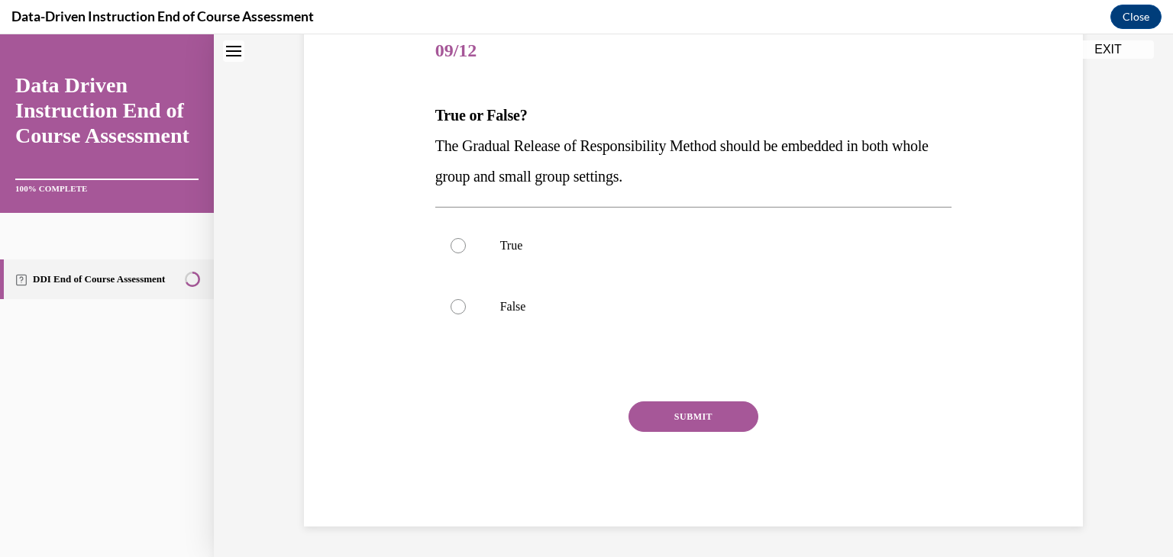
scroll to position [46, 0]
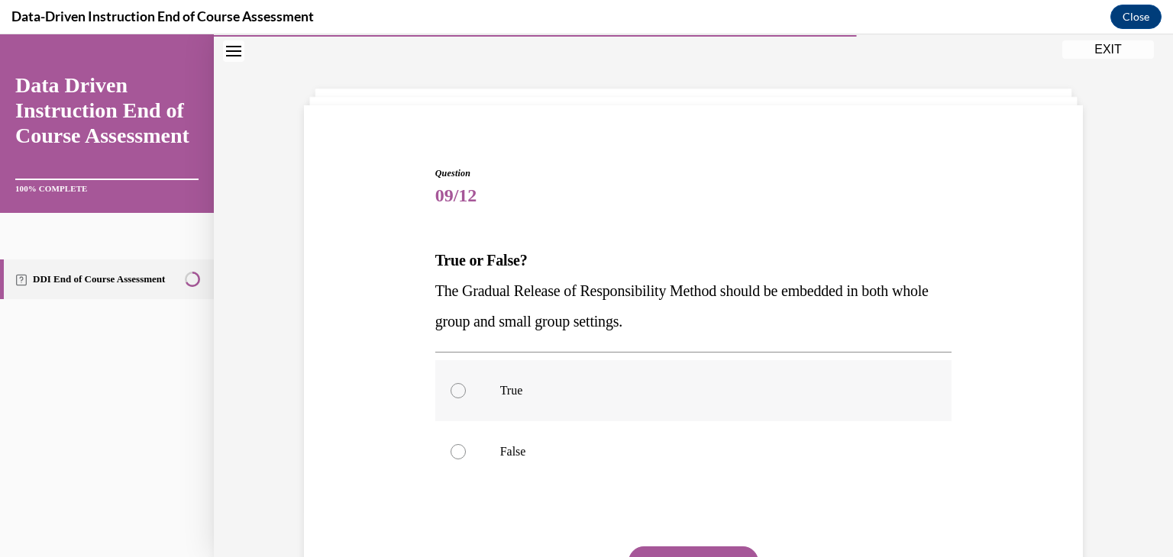
click at [482, 386] on label "True" at bounding box center [693, 390] width 517 height 61
click at [466, 386] on input "True" at bounding box center [458, 390] width 15 height 15
radio input "true"
click at [672, 549] on button "SUBMIT" at bounding box center [693, 562] width 130 height 31
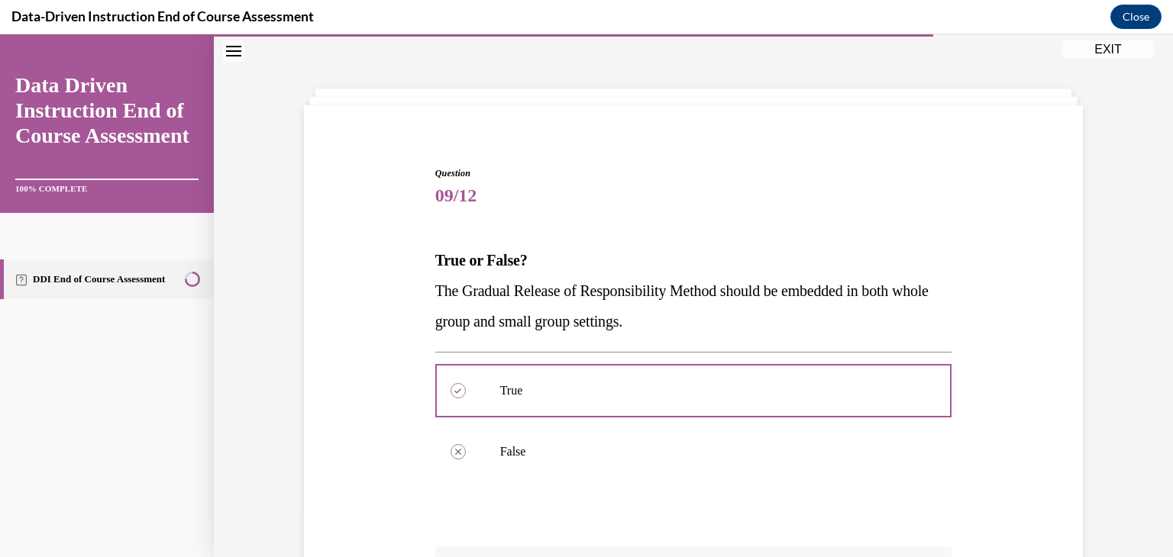
scroll to position [315, 0]
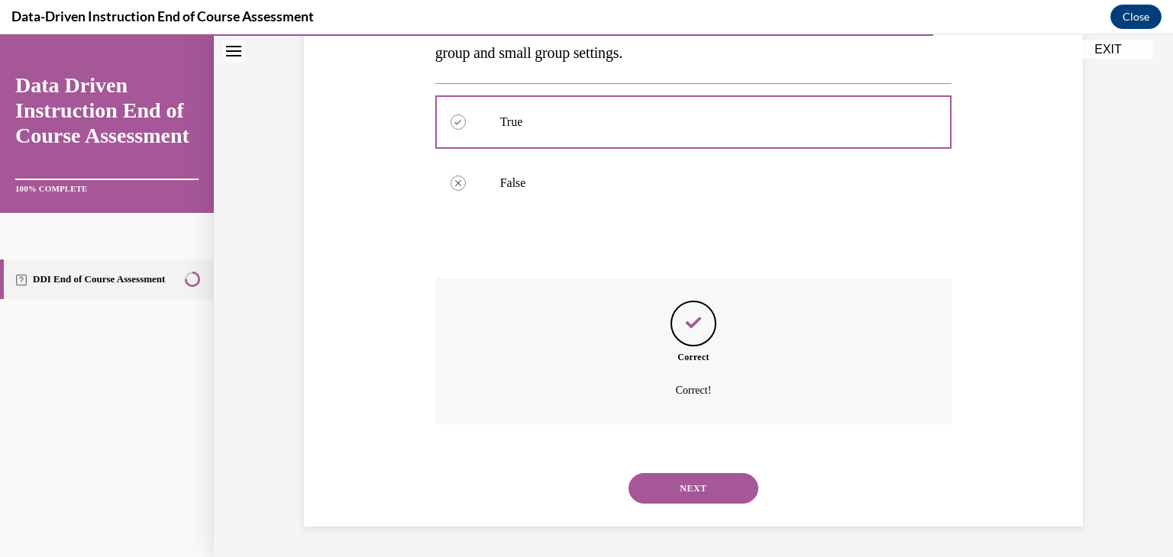
click at [715, 480] on button "NEXT" at bounding box center [693, 488] width 130 height 31
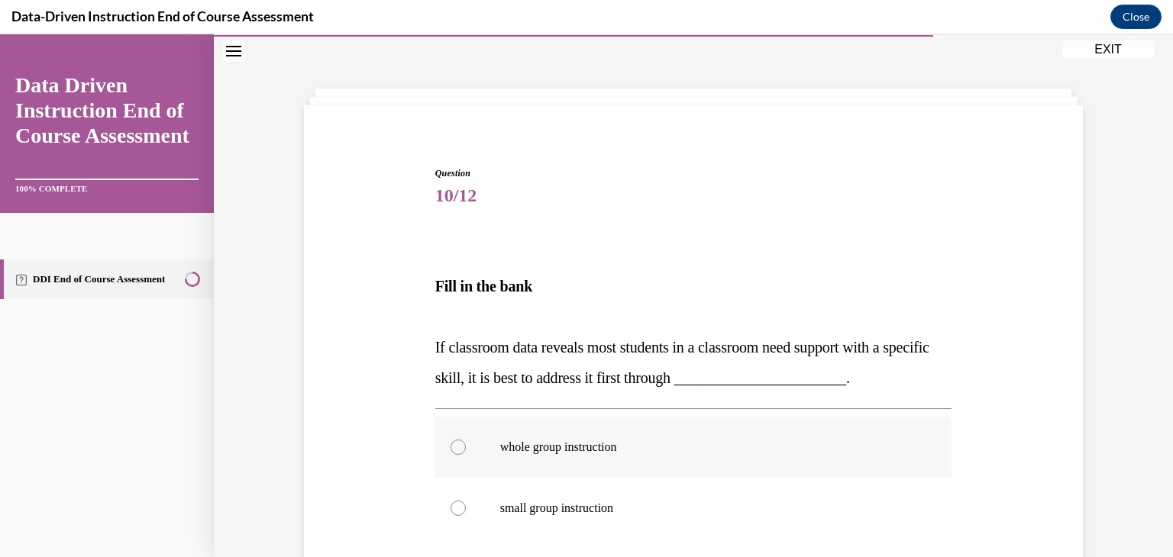
click at [482, 454] on label "whole group instruction" at bounding box center [693, 447] width 517 height 61
click at [466, 454] on input "whole group instruction" at bounding box center [458, 447] width 15 height 15
radio input "true"
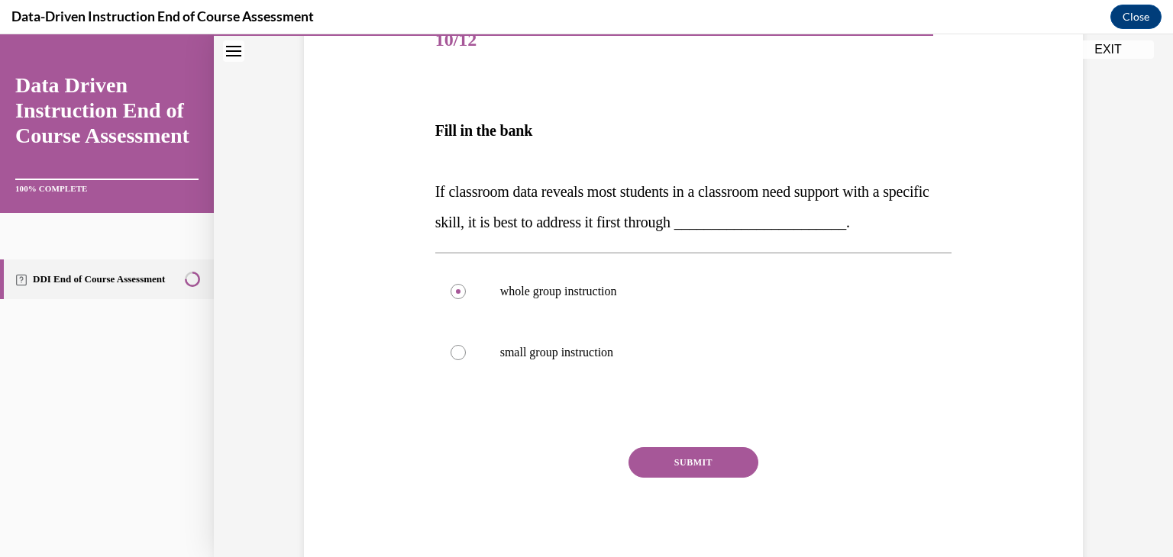
click at [709, 463] on button "SUBMIT" at bounding box center [693, 462] width 130 height 31
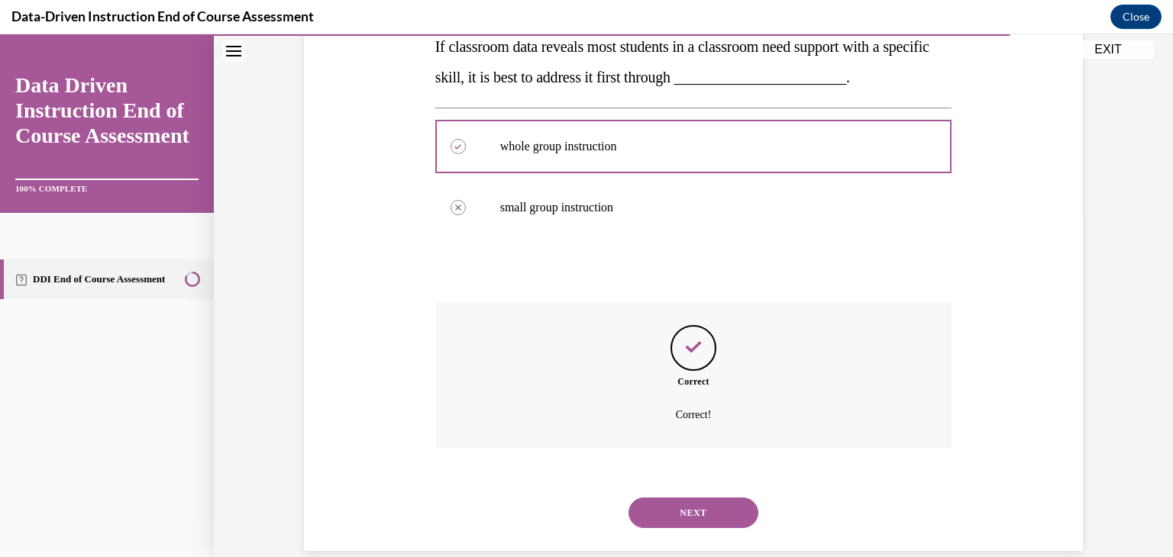
scroll to position [370, 0]
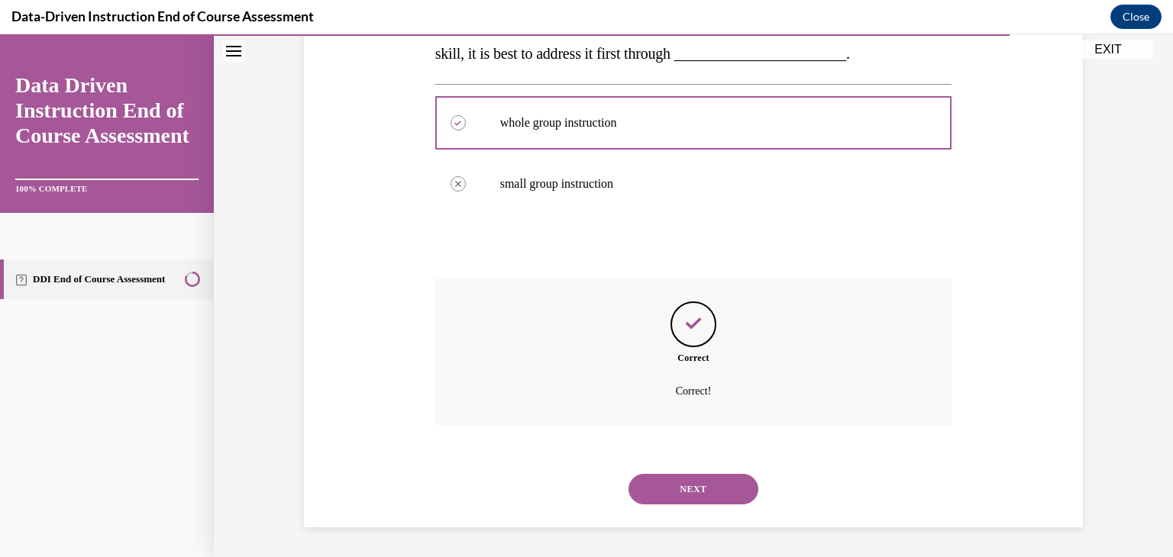
click at [686, 486] on button "NEXT" at bounding box center [693, 489] width 130 height 31
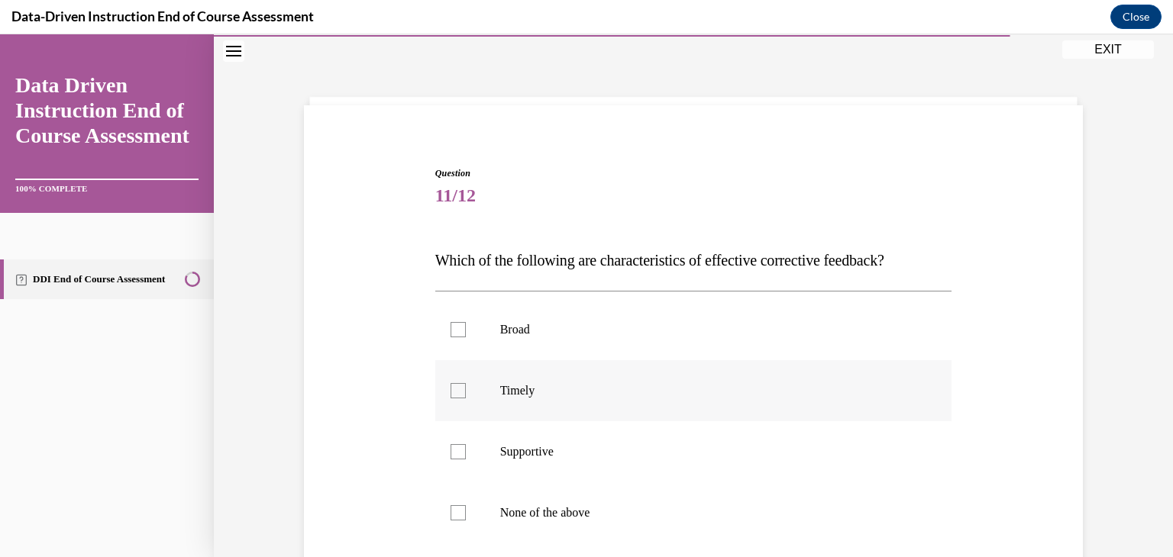
click at [463, 397] on label "Timely" at bounding box center [693, 390] width 517 height 61
click at [463, 397] on input "Timely" at bounding box center [458, 390] width 15 height 15
checkbox input "true"
click at [445, 465] on label "Supportive" at bounding box center [693, 452] width 517 height 61
click at [451, 460] on input "Supportive" at bounding box center [458, 451] width 15 height 15
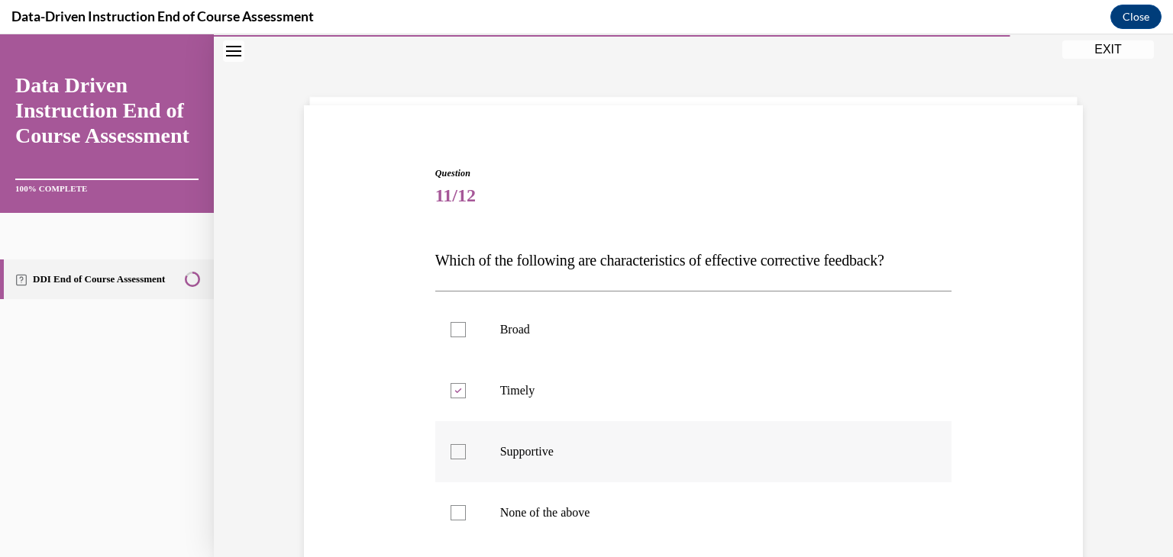
checkbox input "true"
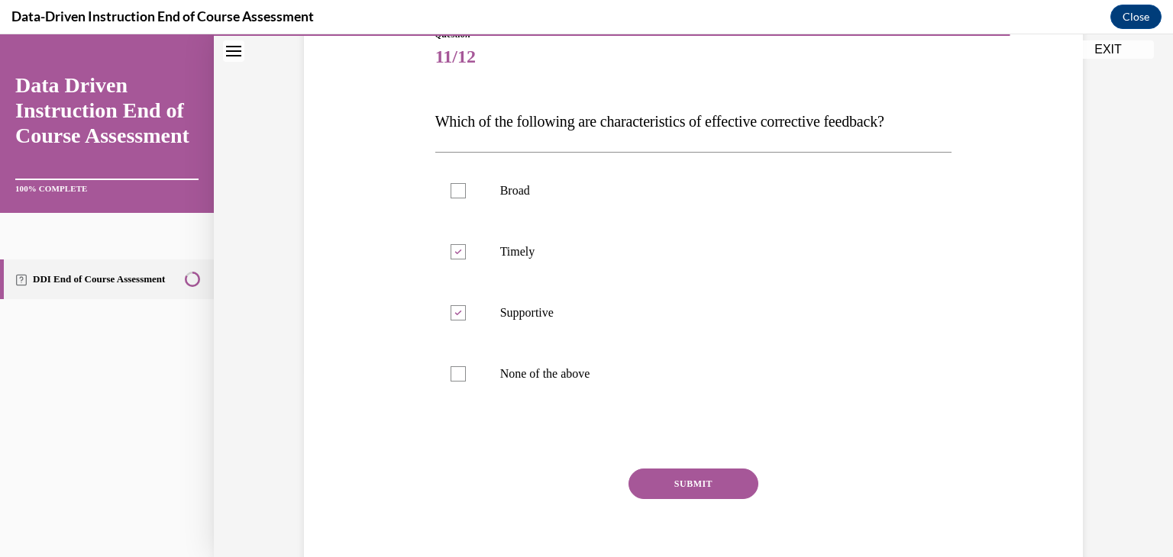
scroll to position [206, 0]
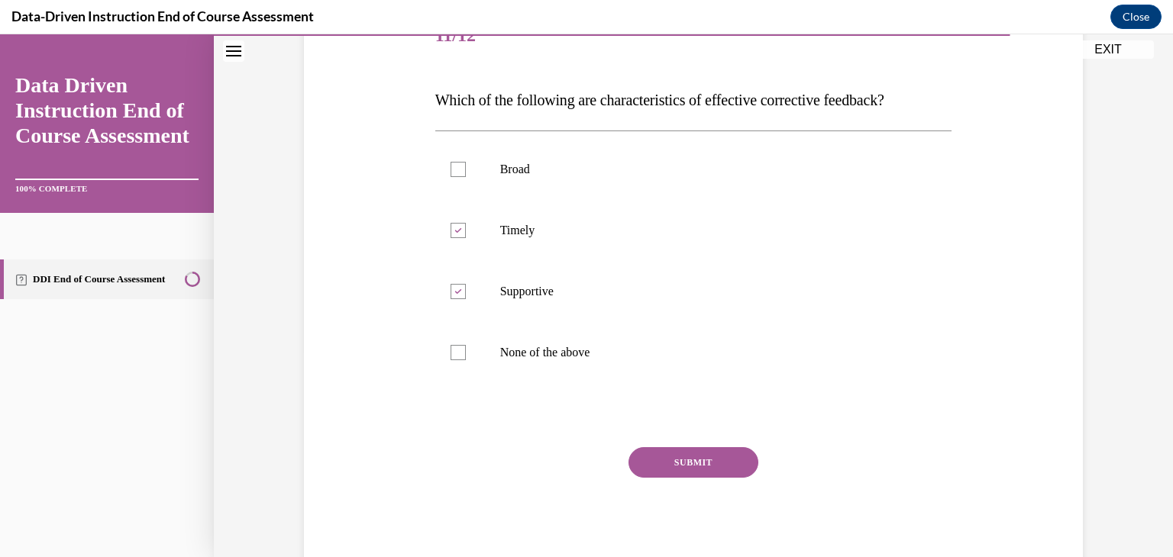
click at [702, 471] on button "SUBMIT" at bounding box center [693, 462] width 130 height 31
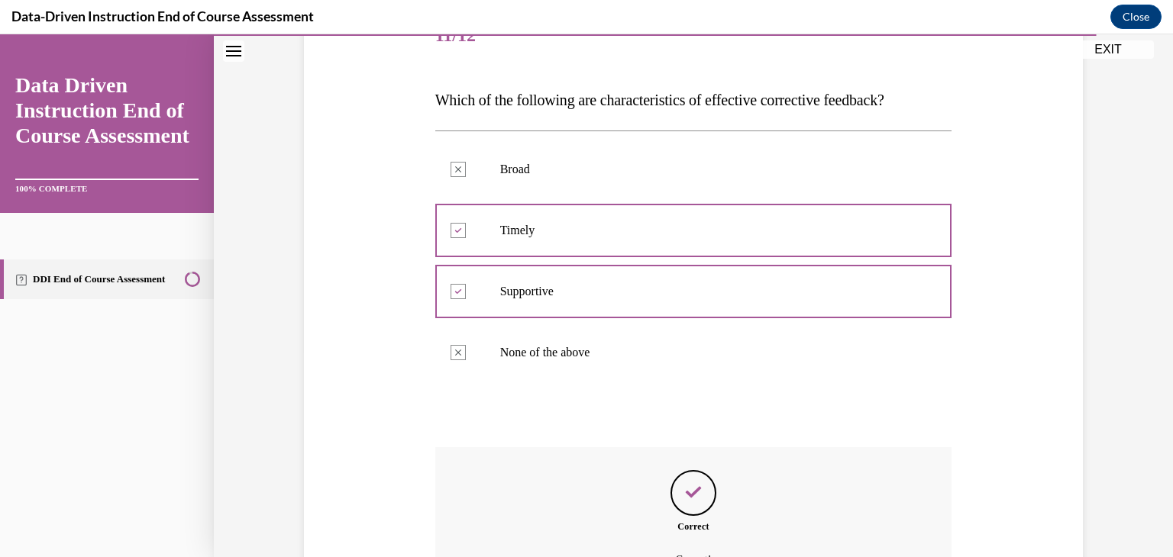
scroll to position [376, 0]
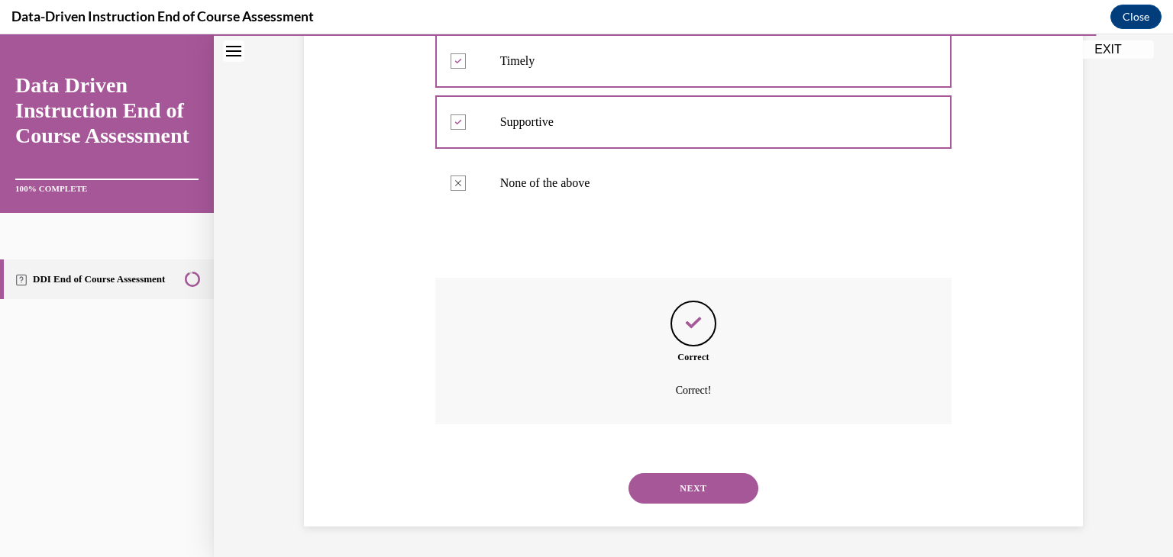
click at [690, 483] on button "NEXT" at bounding box center [693, 488] width 130 height 31
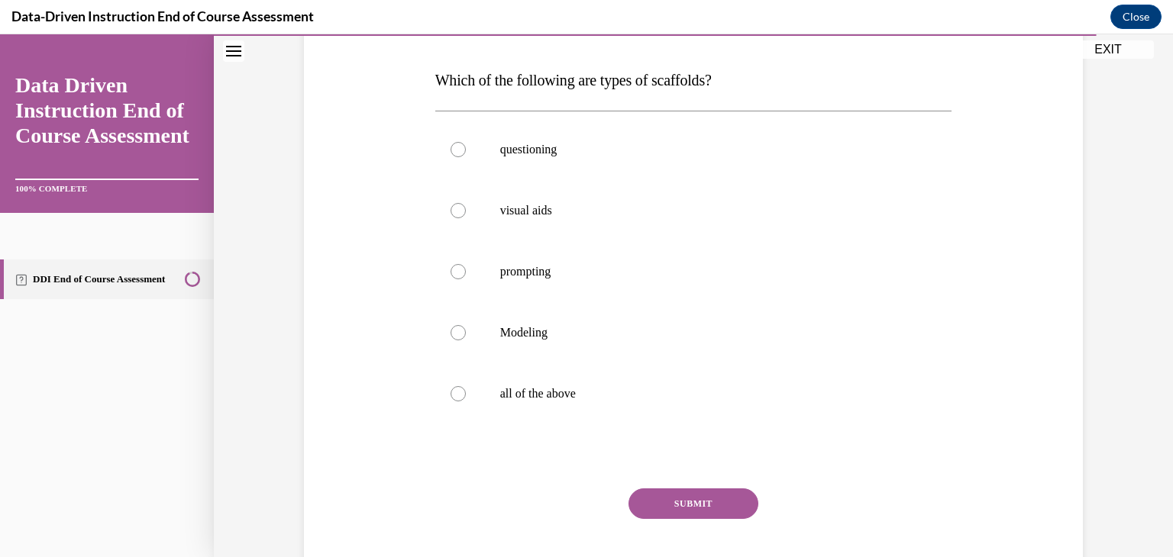
scroll to position [267, 0]
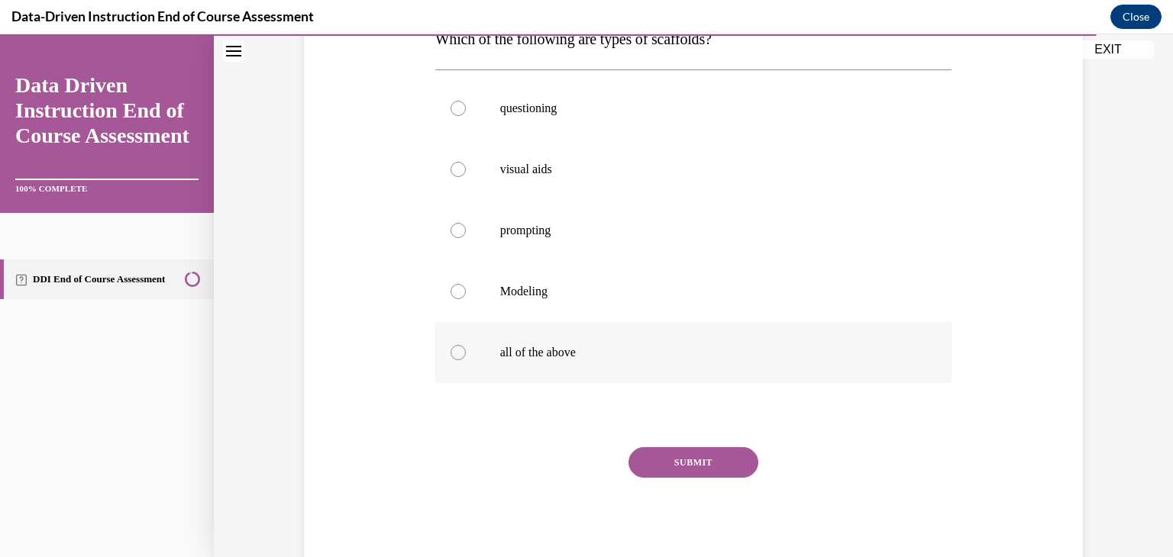
click at [501, 349] on p "all of the above" at bounding box center [707, 352] width 414 height 15
click at [466, 349] on input "all of the above" at bounding box center [458, 352] width 15 height 15
radio input "true"
click at [647, 457] on button "SUBMIT" at bounding box center [693, 462] width 130 height 31
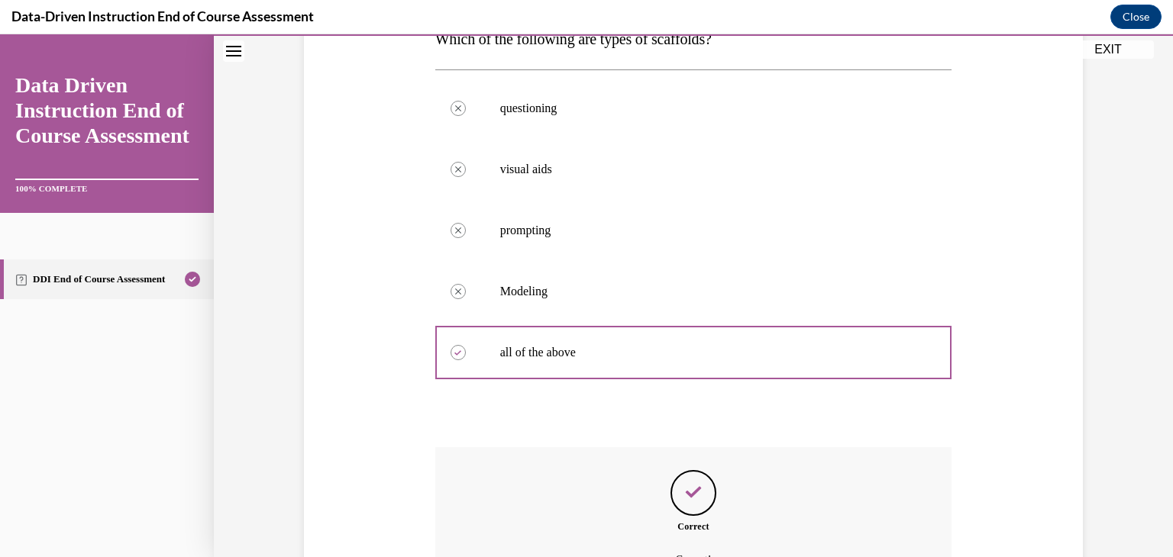
scroll to position [437, 0]
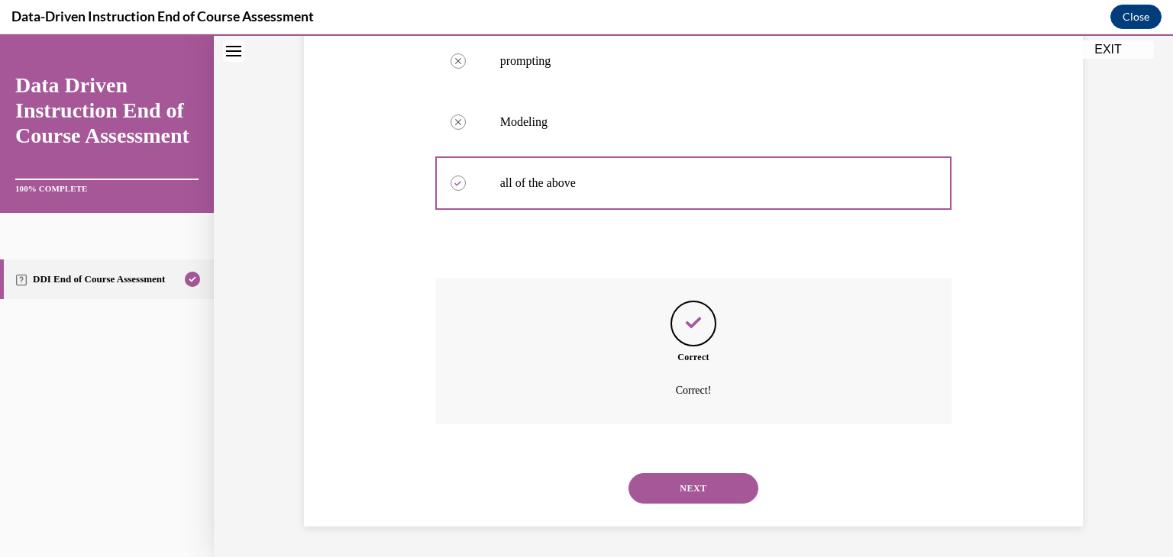
click at [683, 493] on button "NEXT" at bounding box center [693, 488] width 130 height 31
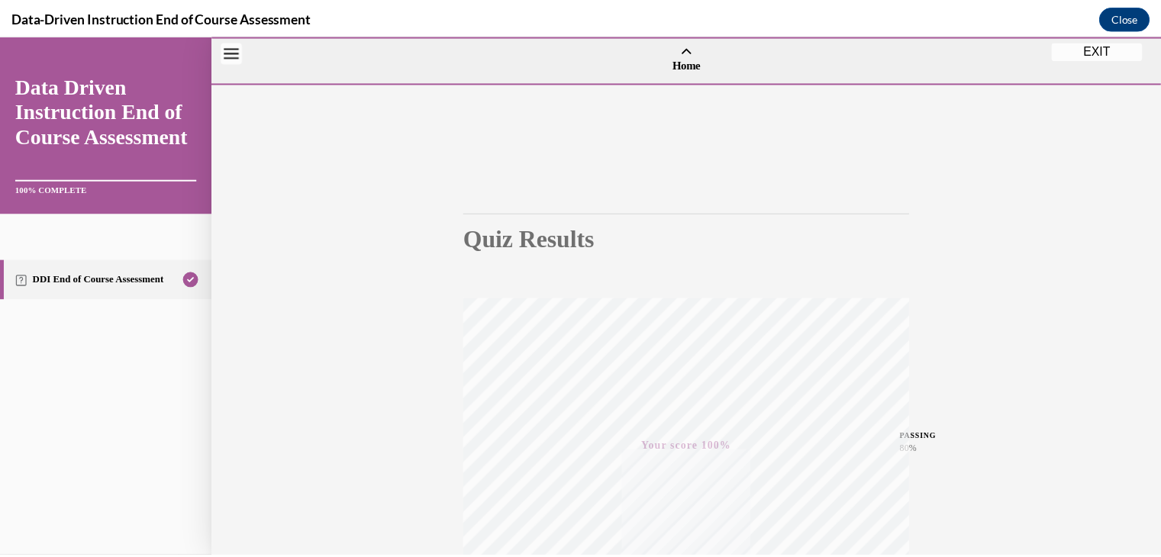
scroll to position [260, 0]
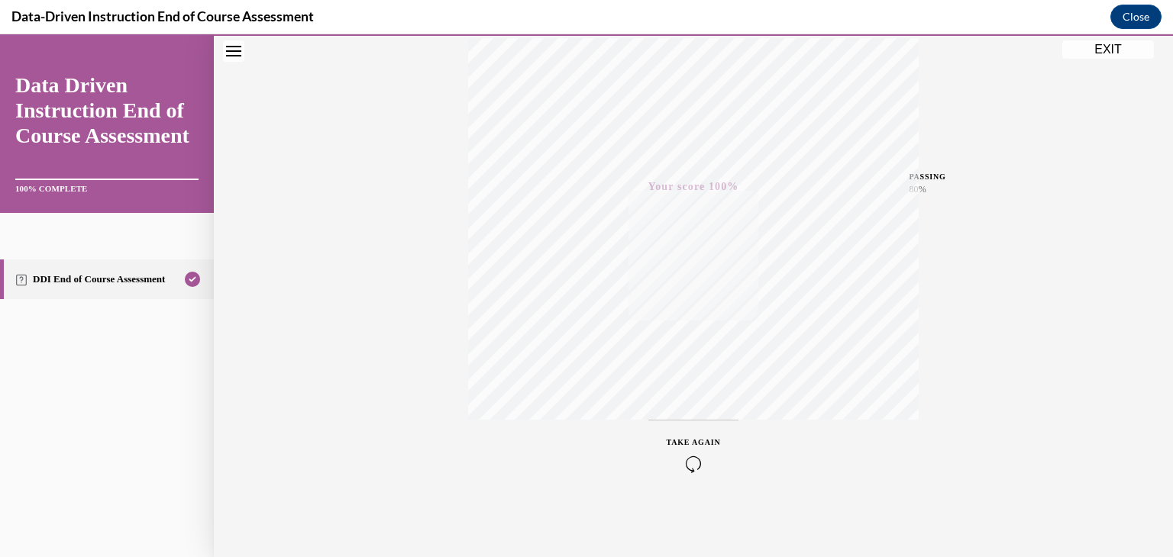
click at [1122, 53] on button "EXIT" at bounding box center [1108, 49] width 92 height 18
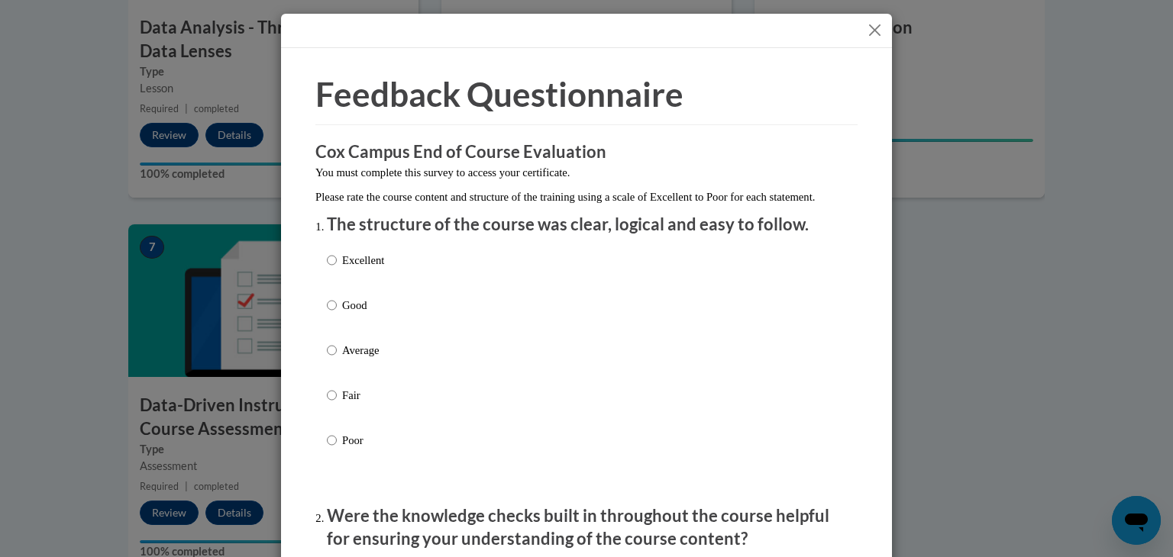
click at [867, 36] on button "Close" at bounding box center [874, 30] width 19 height 19
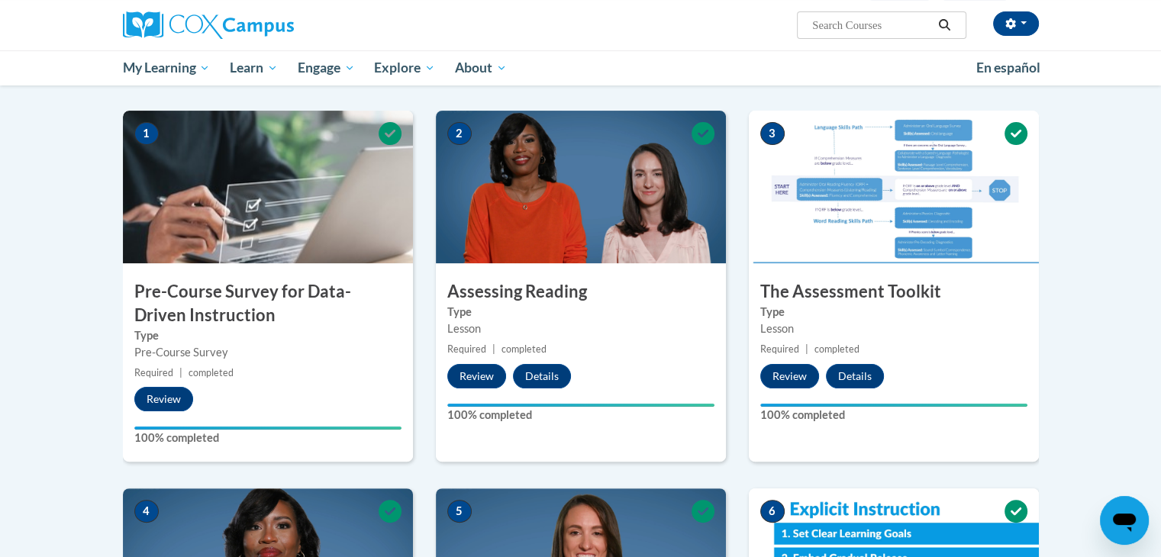
scroll to position [483, 0]
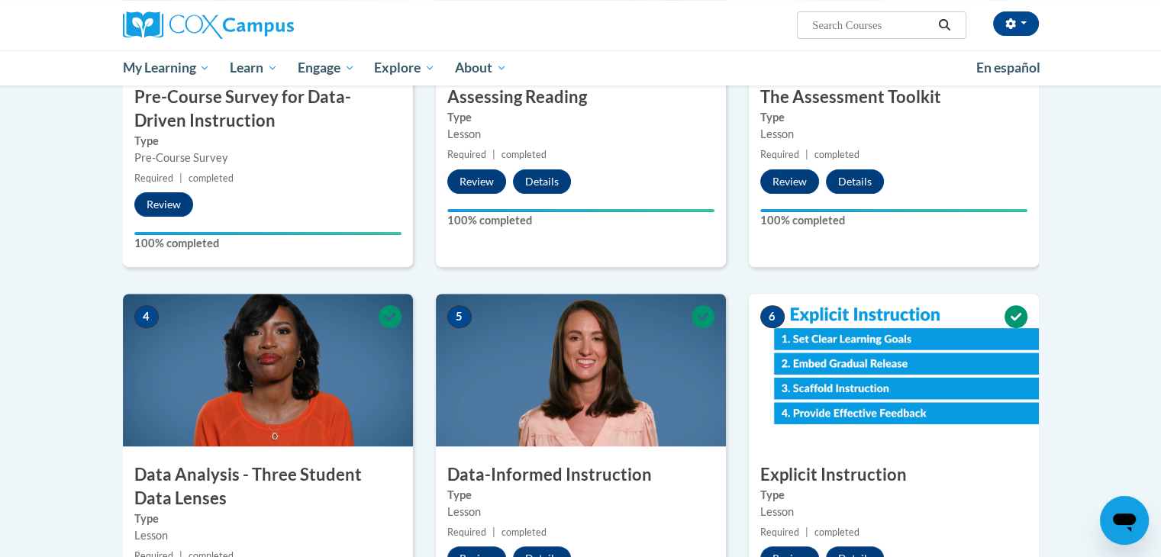
drag, startPoint x: 1133, startPoint y: 211, endPoint x: 1115, endPoint y: 350, distance: 140.9
click at [1115, 350] on body "Lora Grech (America/Chicago UTC-05:00) My Profile Inbox My Transcripts Log Out …" at bounding box center [580, 474] width 1161 height 1915
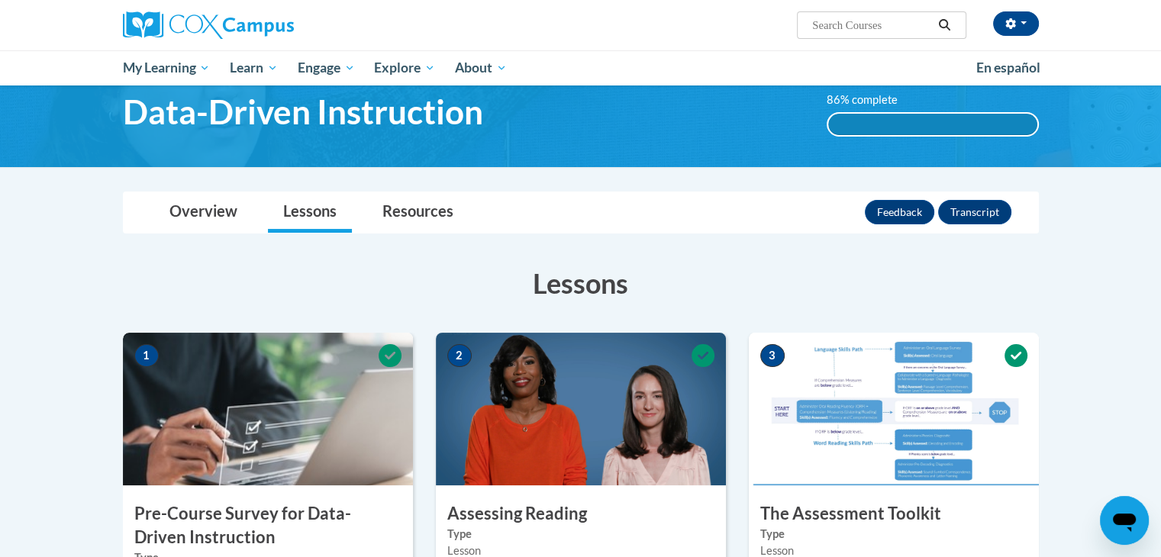
scroll to position [0, 0]
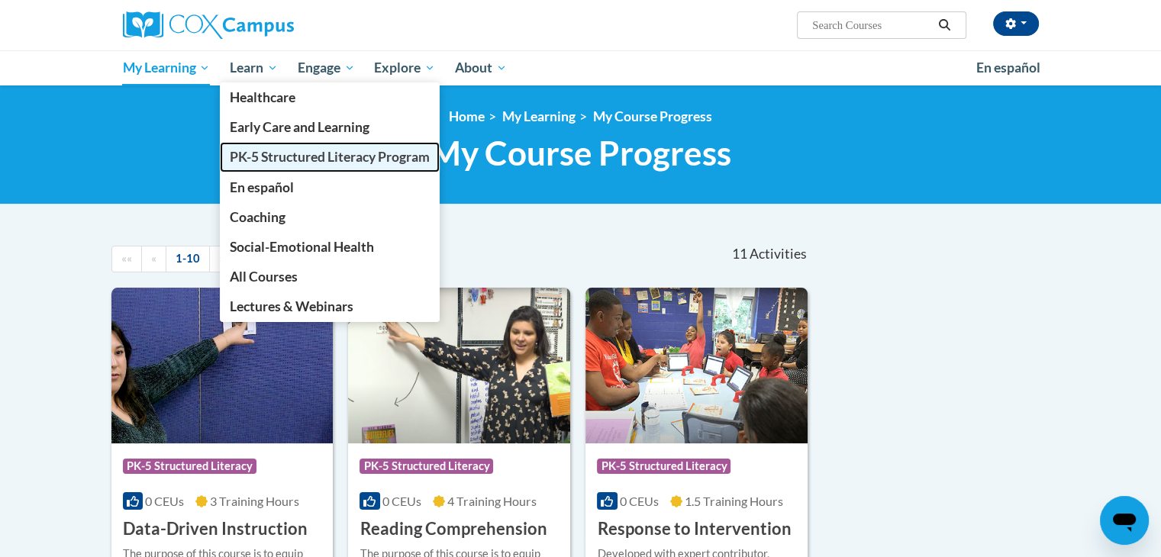
click at [242, 151] on span "PK-5 Structured Literacy Program" at bounding box center [330, 157] width 200 height 16
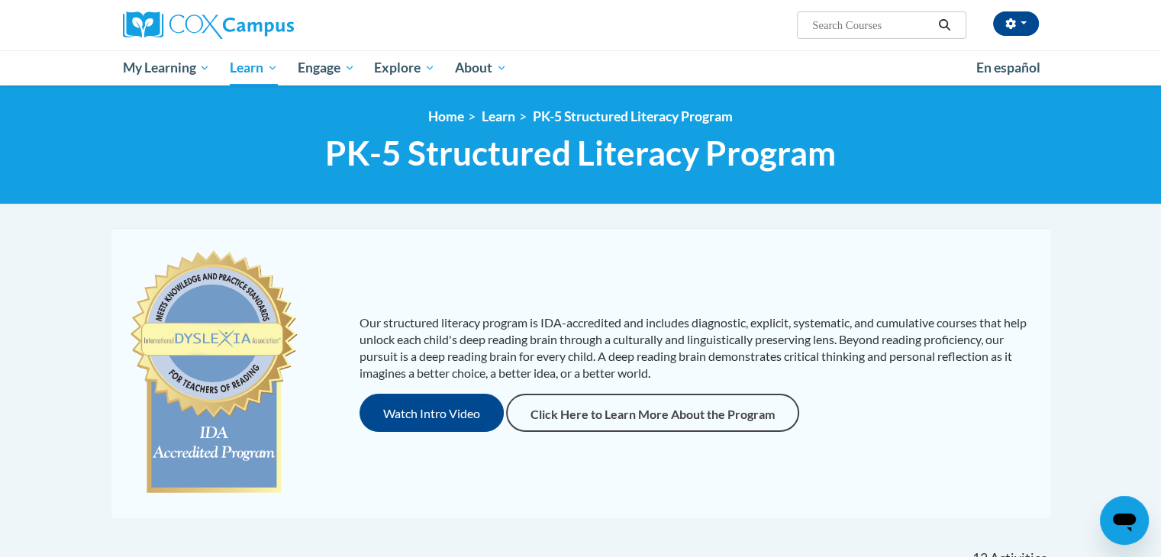
click at [893, 25] on input "Search..." at bounding box center [872, 25] width 122 height 18
type input "final exam"
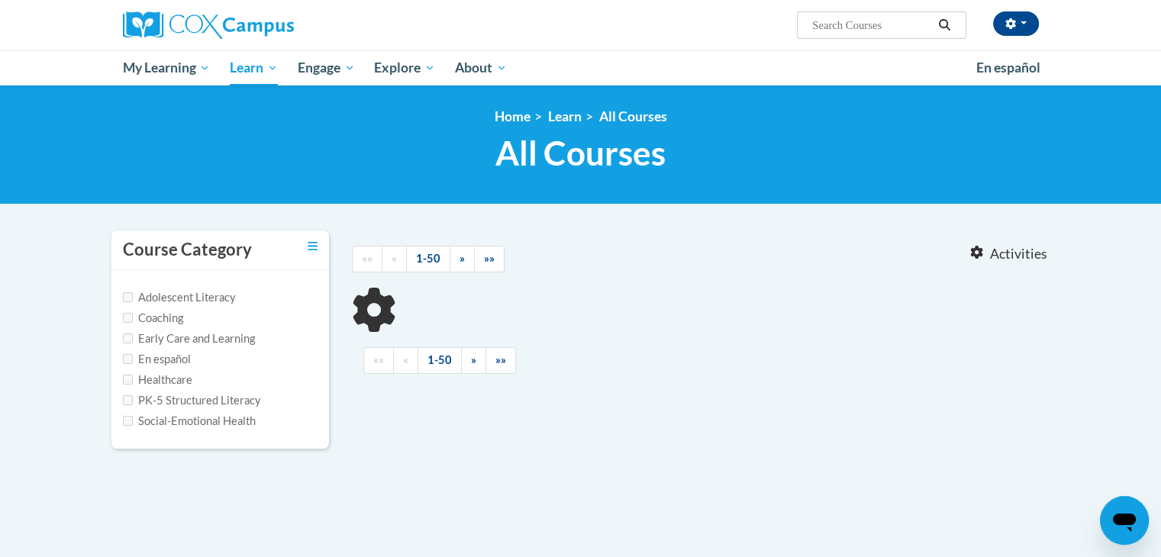
type input "final exam"
click at [128, 399] on input "PK-5 Structured Literacy" at bounding box center [128, 401] width 10 height 10
checkbox input "true"
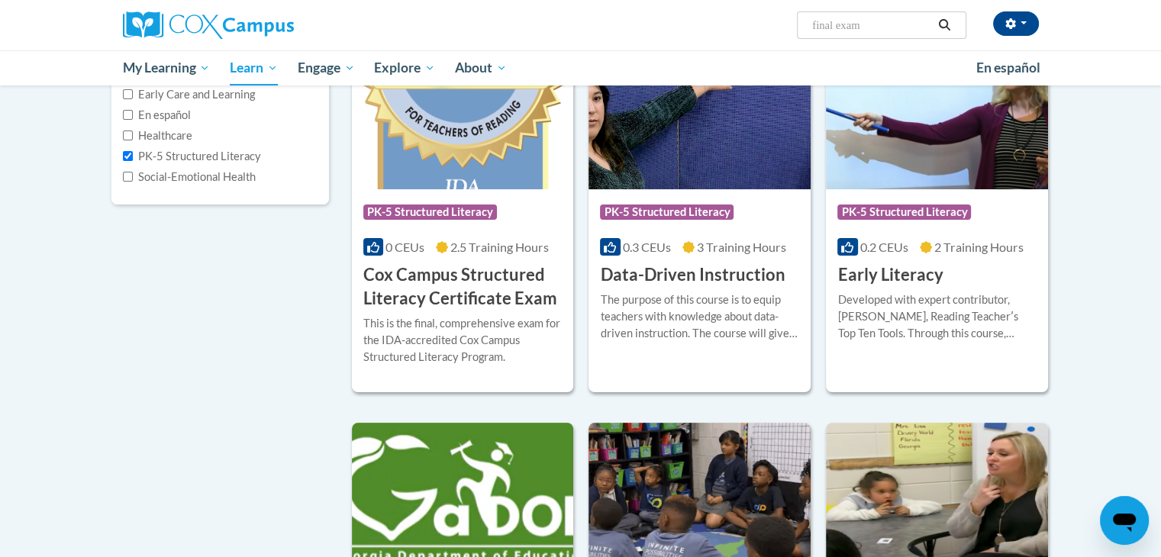
scroll to position [270, 0]
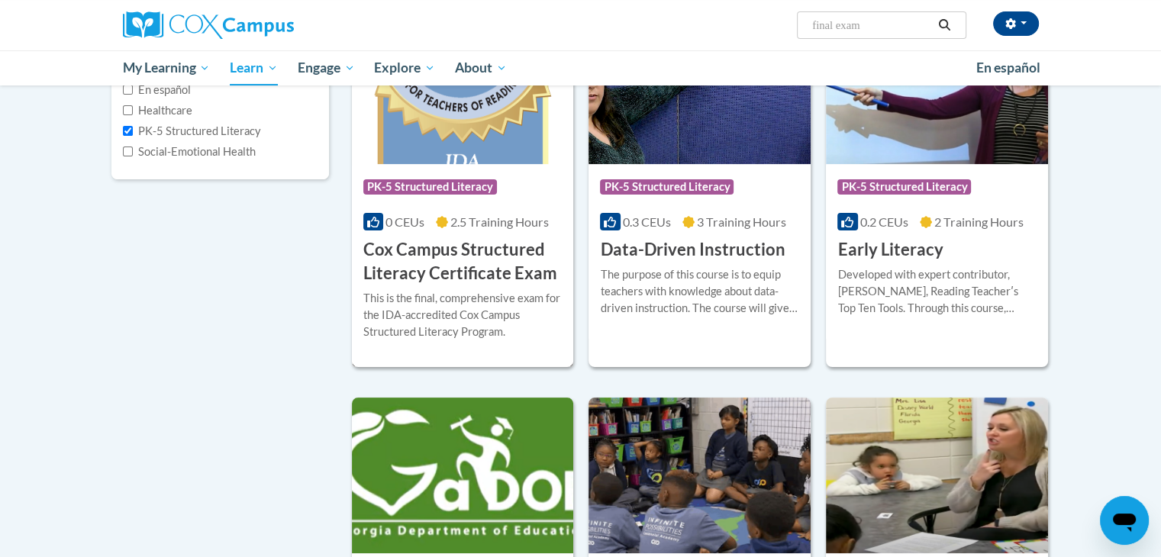
click at [498, 107] on img at bounding box center [463, 86] width 222 height 156
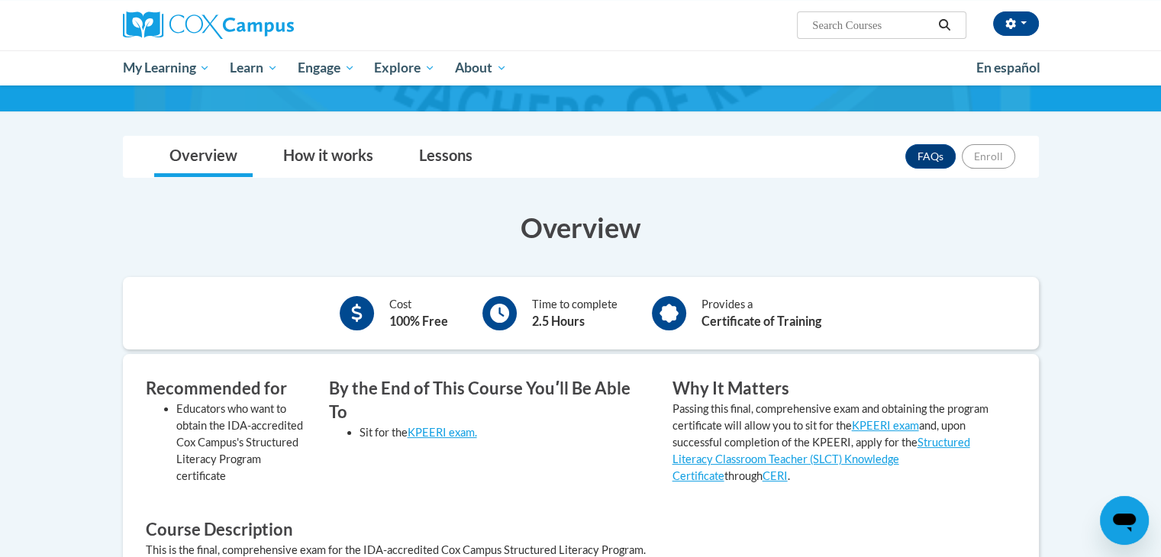
scroll to position [183, 0]
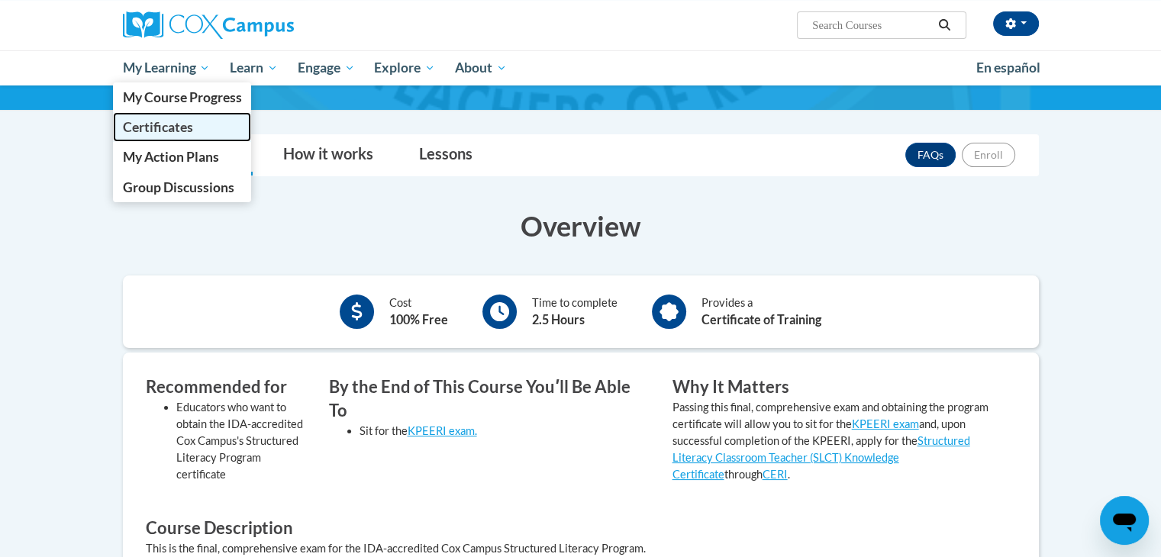
click at [164, 128] on span "Certificates" at bounding box center [157, 127] width 70 height 16
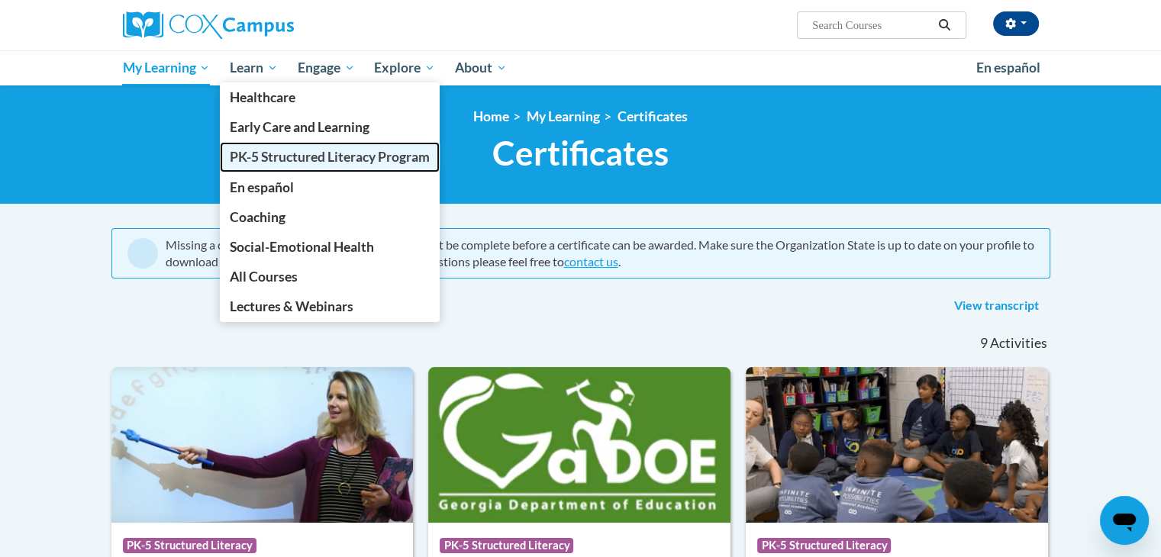
click at [247, 160] on span "PK-5 Structured Literacy Program" at bounding box center [330, 157] width 200 height 16
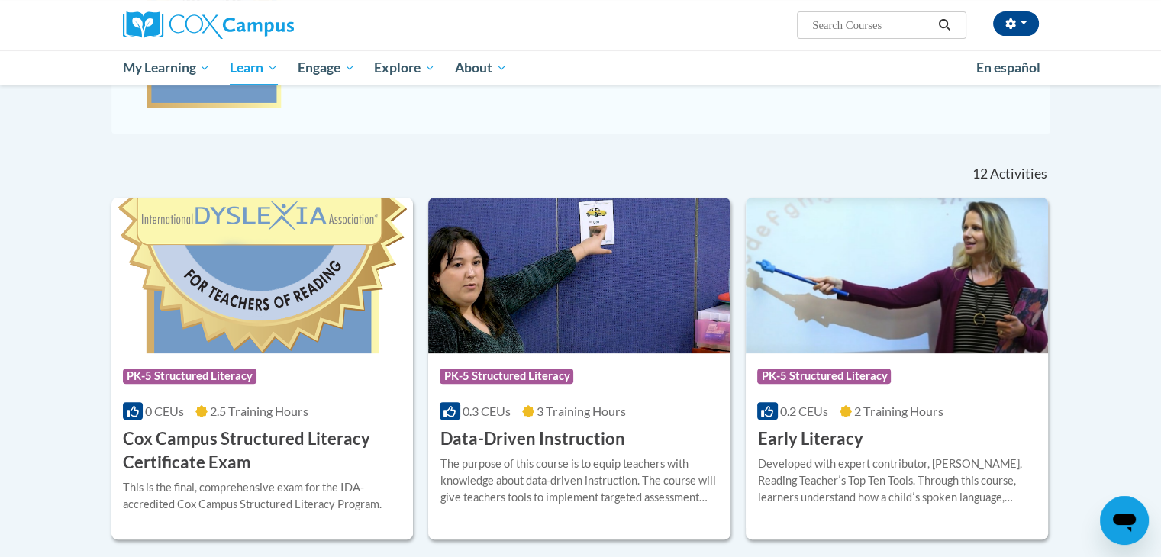
scroll to position [388, 0]
